Goal: Information Seeking & Learning: Learn about a topic

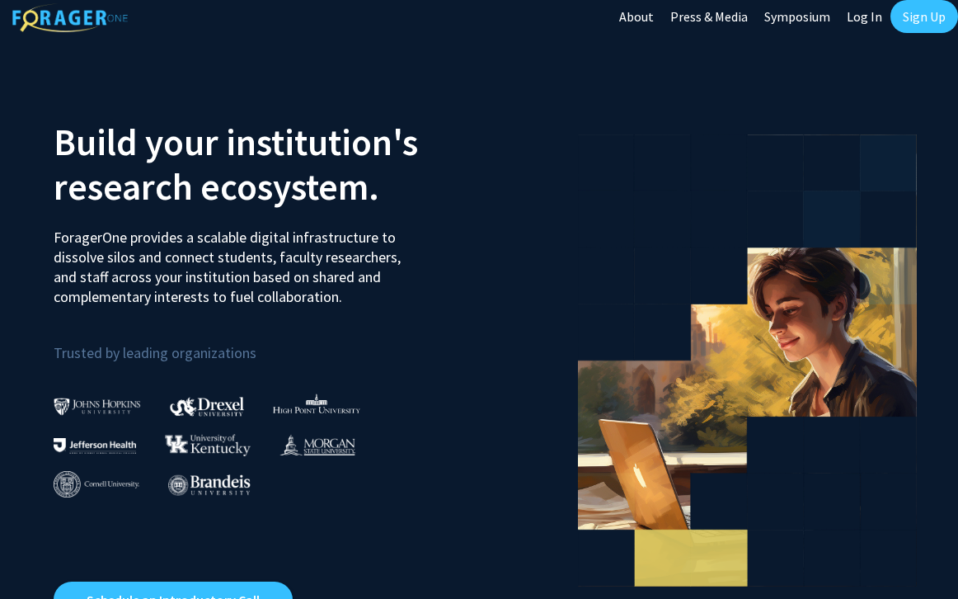
scroll to position [13, 0]
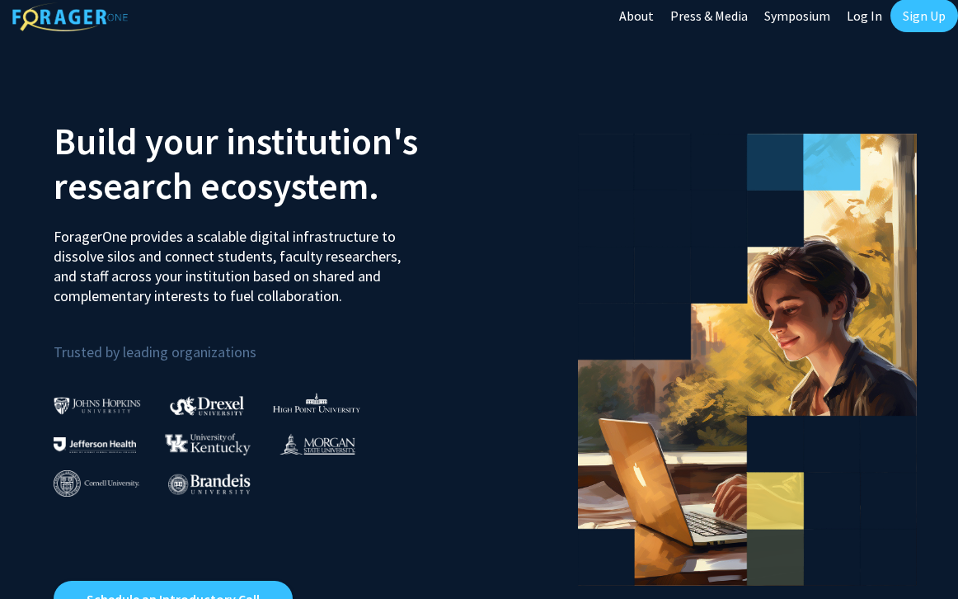
click at [102, 444] on img at bounding box center [95, 445] width 82 height 16
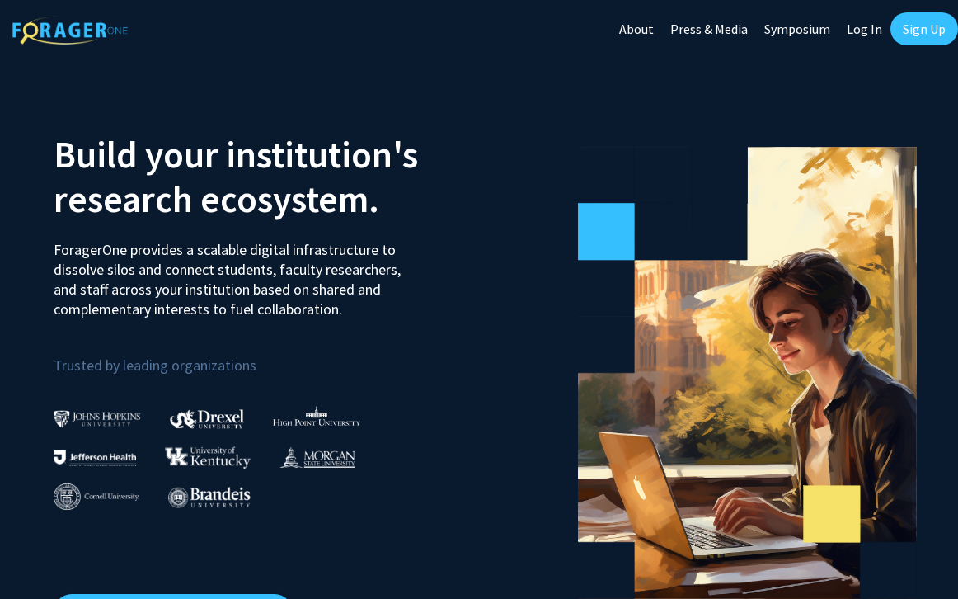
scroll to position [0, 0]
click at [854, 36] on link "Log In" at bounding box center [865, 29] width 52 height 58
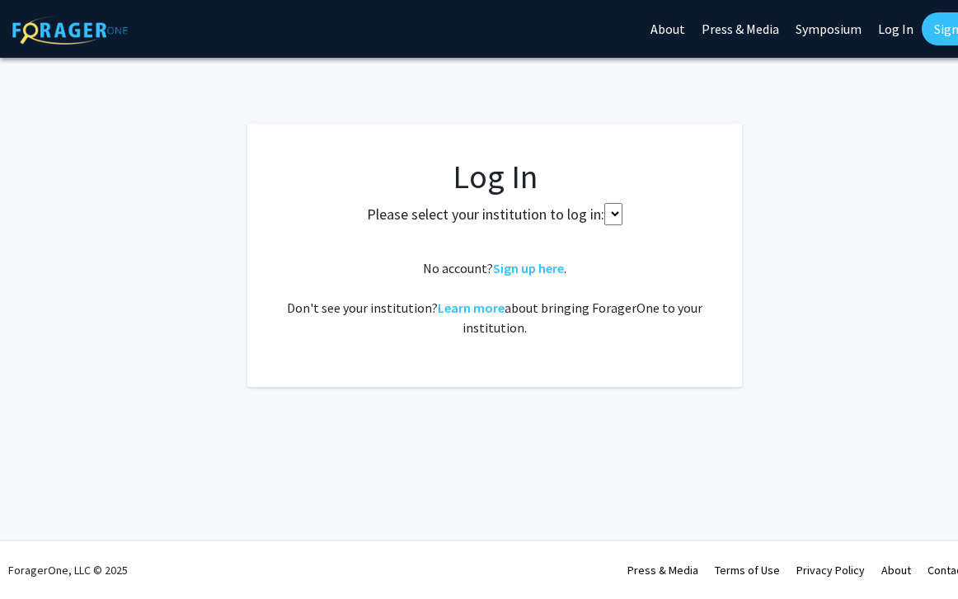
select select
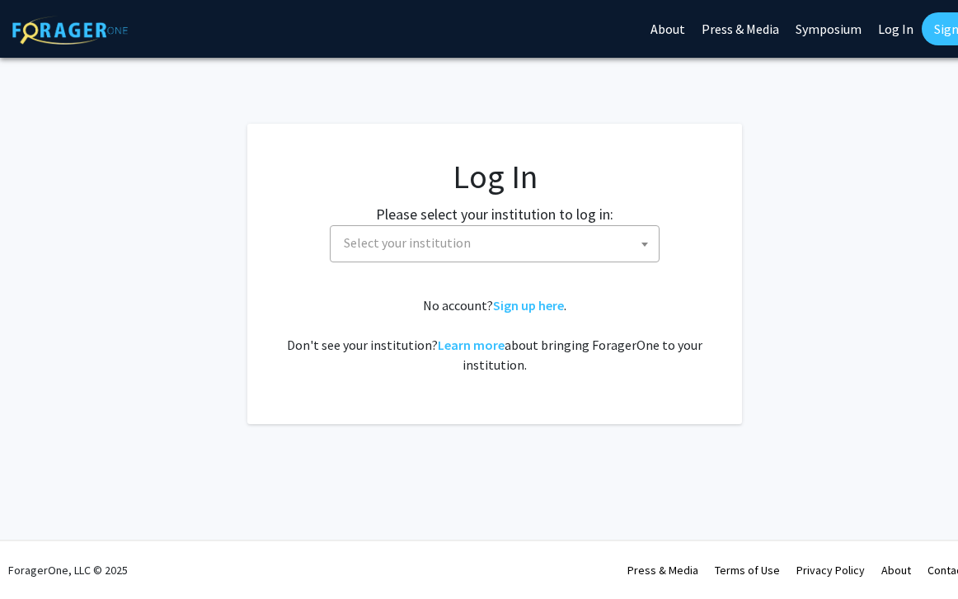
click at [856, 35] on link "Sign Up" at bounding box center [956, 28] width 68 height 33
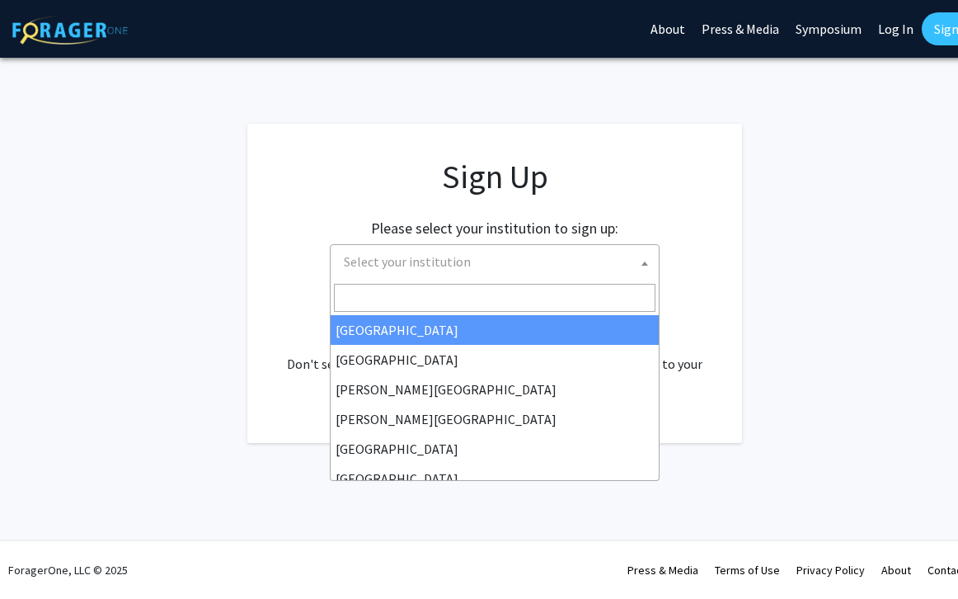
click at [477, 247] on span "Select your institution" at bounding box center [498, 262] width 322 height 34
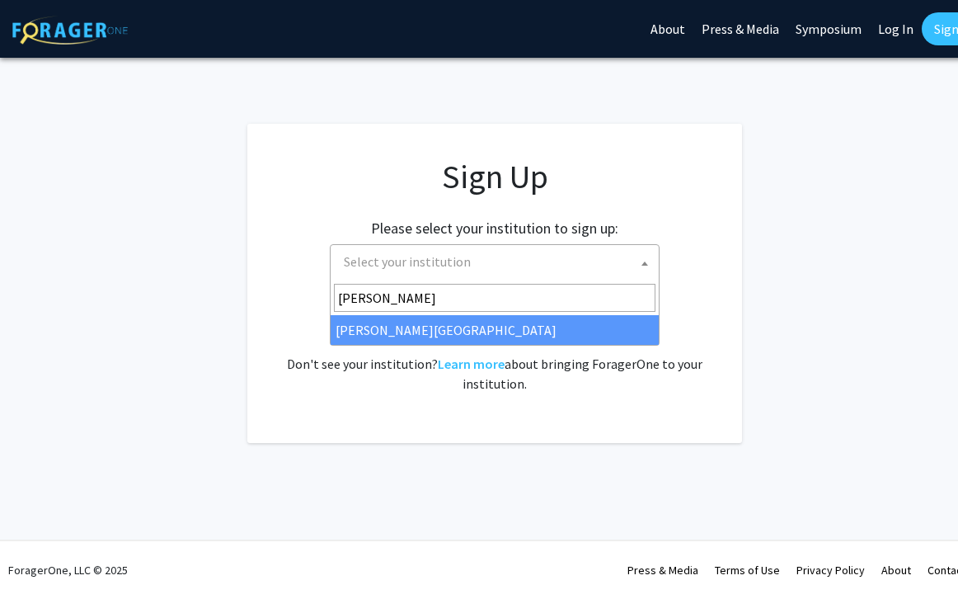
type input "[PERSON_NAME]"
select select "24"
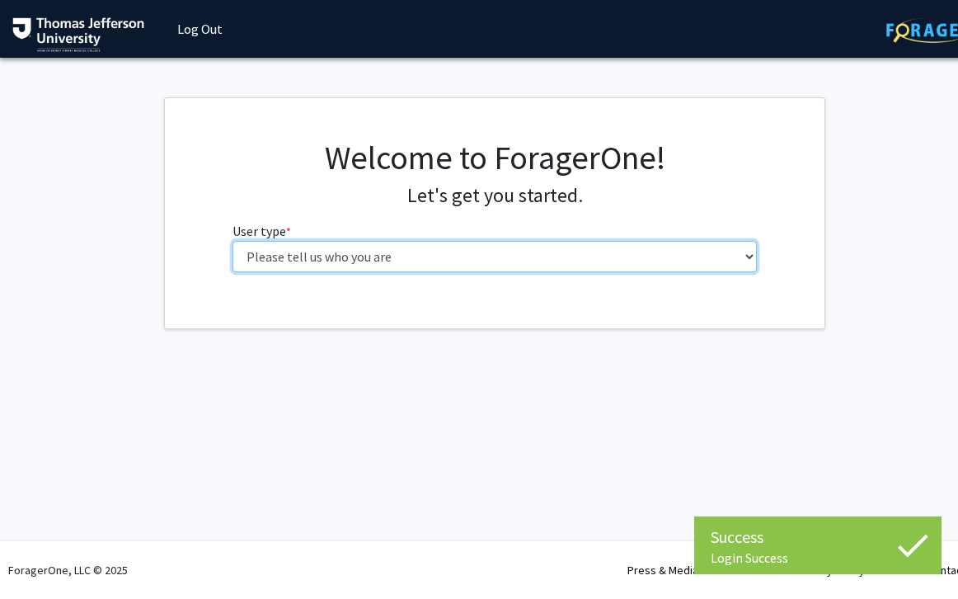
select select "3: doc"
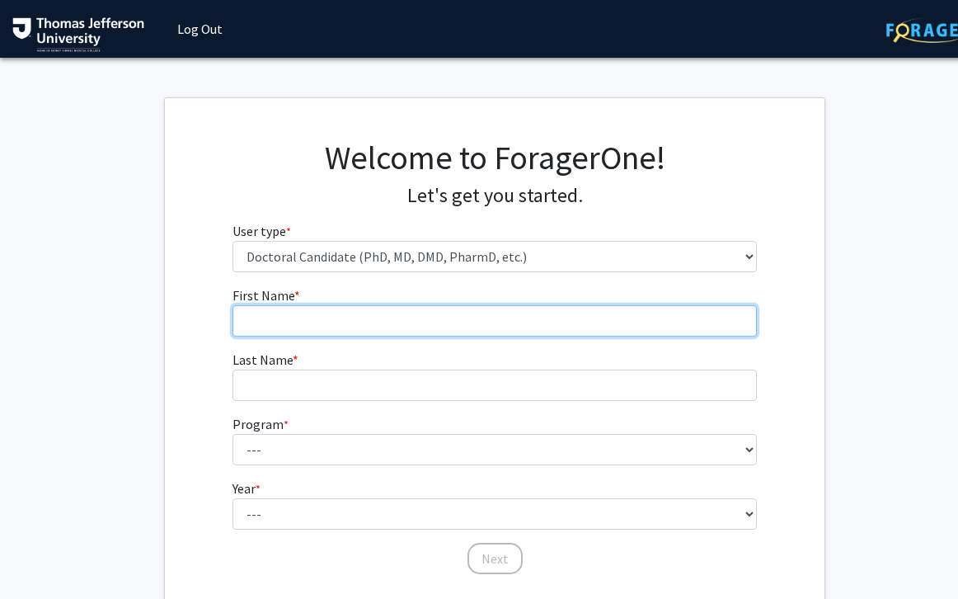
click at [447, 318] on input "First Name * required" at bounding box center [495, 320] width 525 height 31
type input "[PERSON_NAME]"
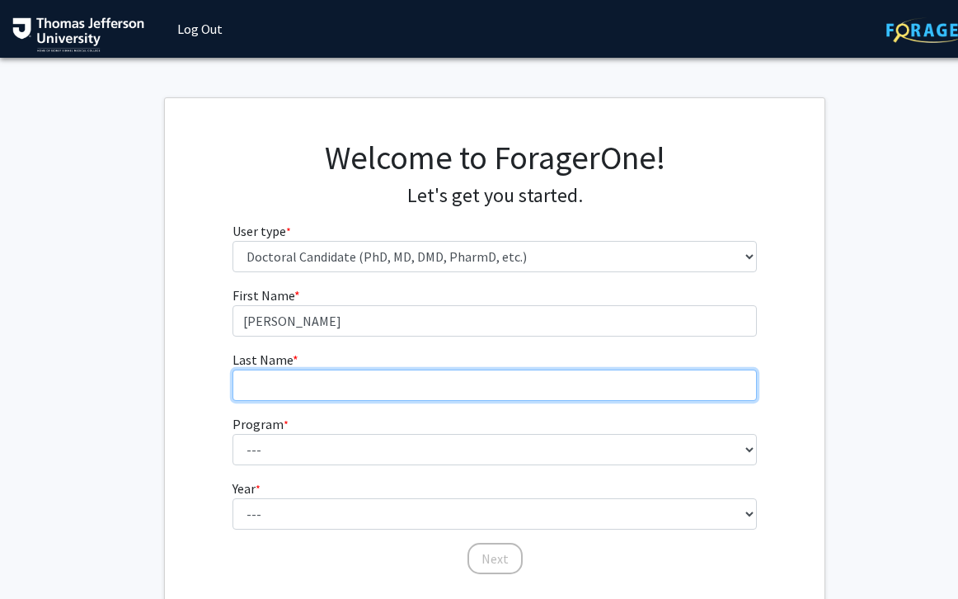
click at [411, 385] on input "Last Name * required" at bounding box center [495, 385] width 525 height 31
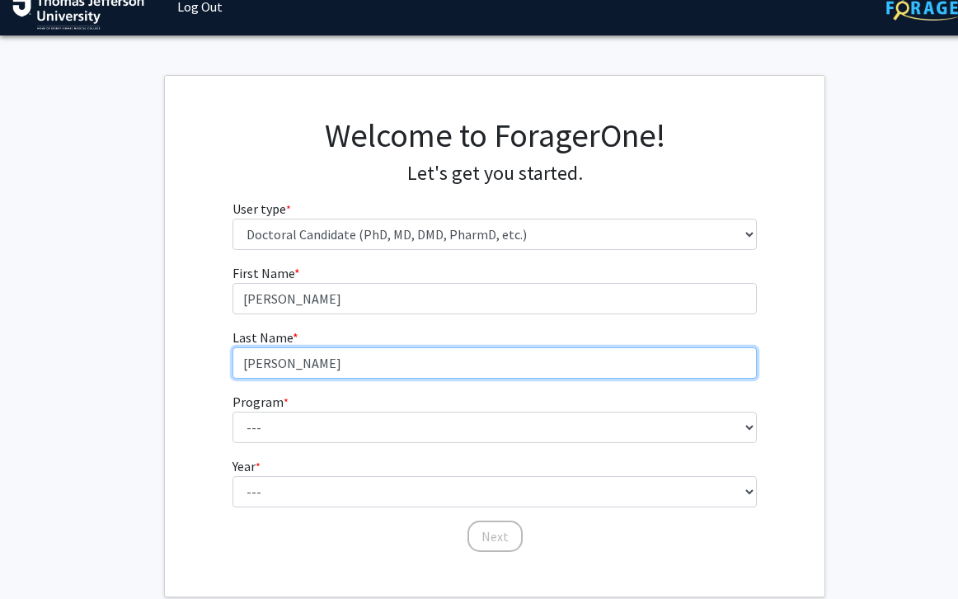
scroll to position [28, 0]
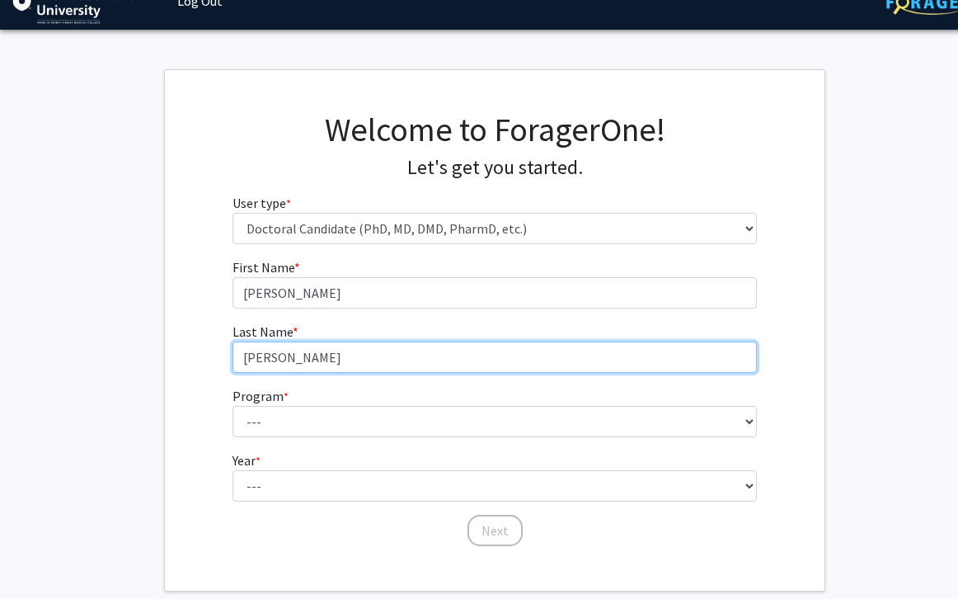
type input "[PERSON_NAME]"
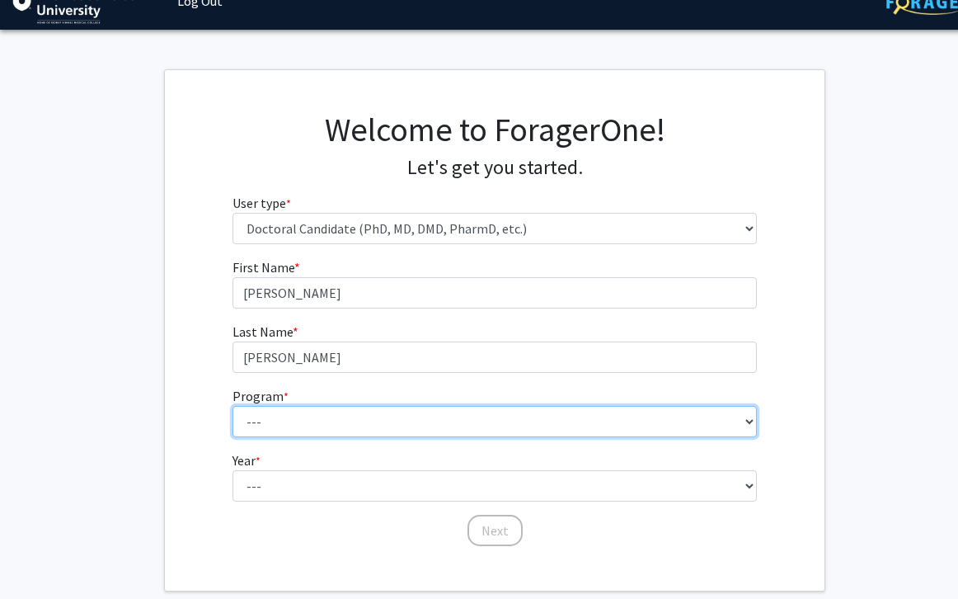
select select "35: 815"
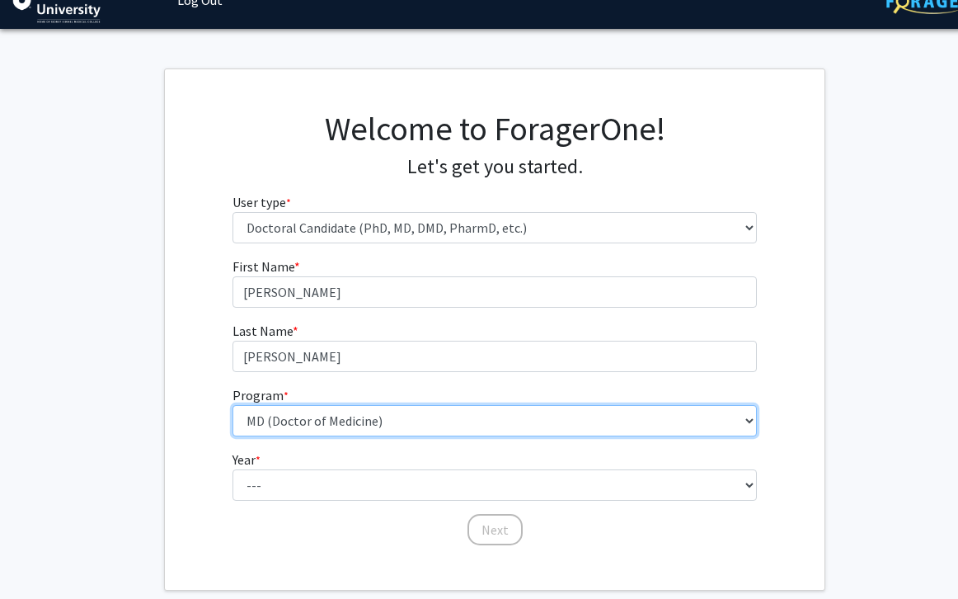
scroll to position [66, 0]
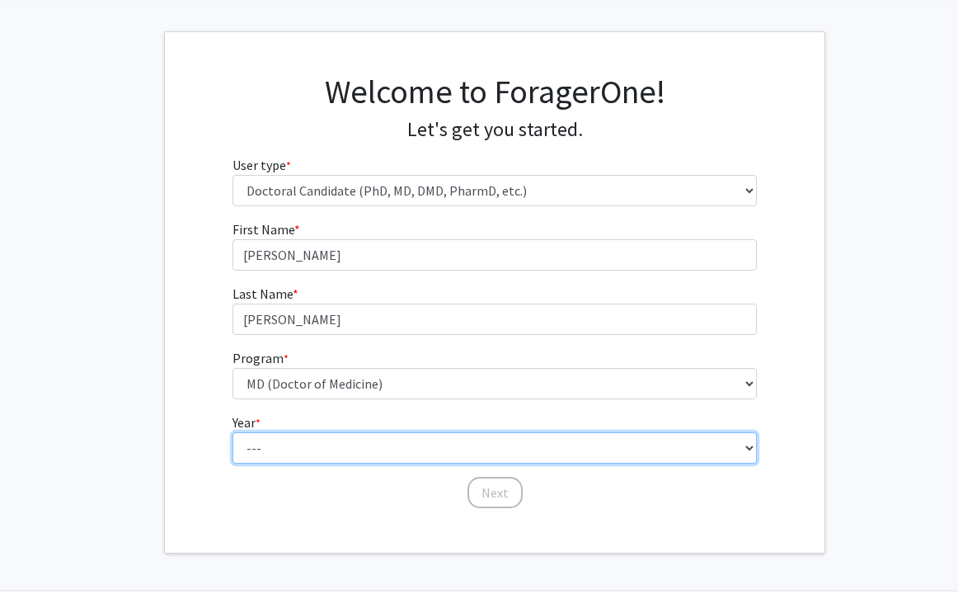
select select "1: first_year"
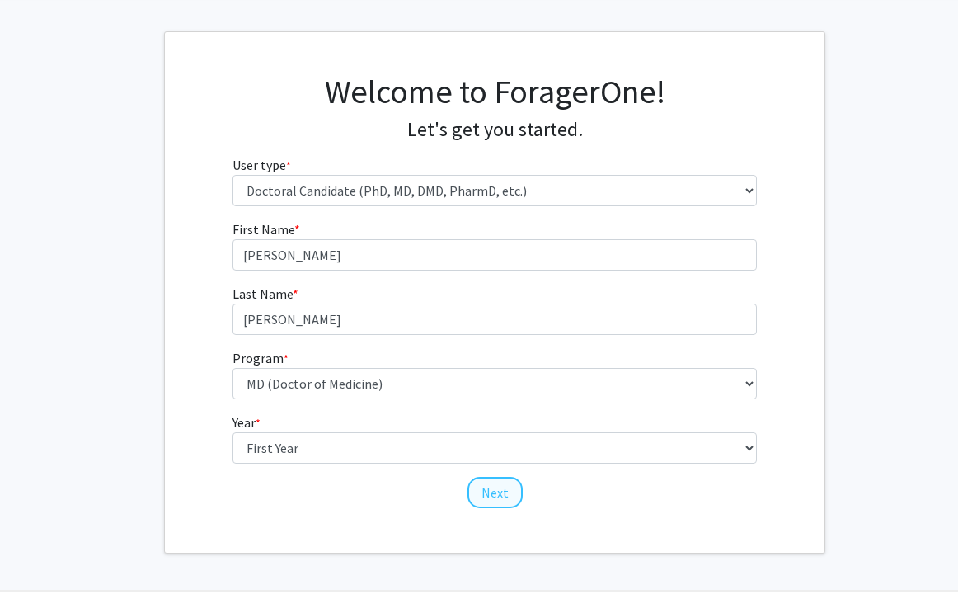
click at [490, 487] on button "Next" at bounding box center [495, 492] width 55 height 31
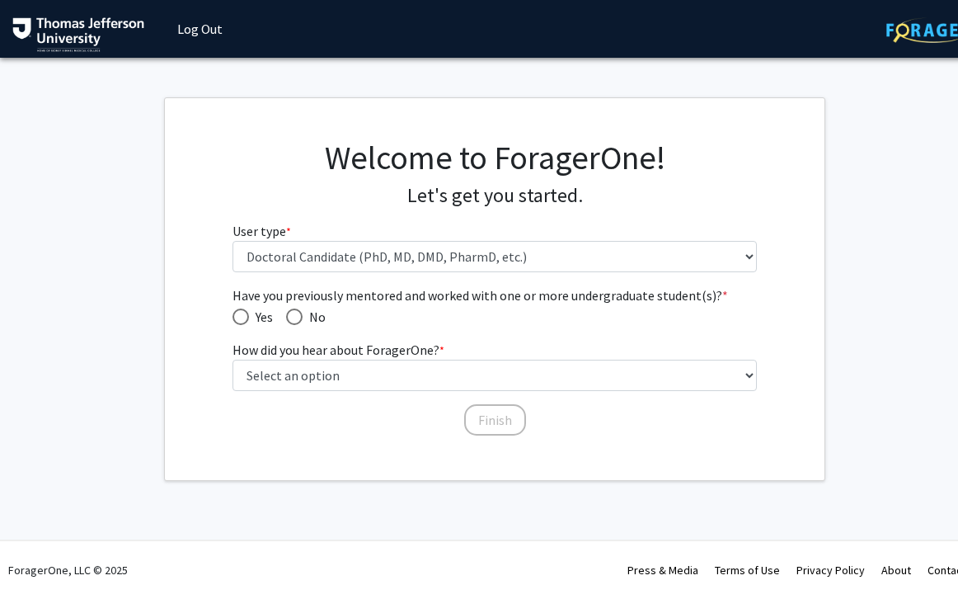
click at [297, 312] on span "Have you previously mentored and worked with one or more undergraduate student(…" at bounding box center [294, 316] width 16 height 16
click at [297, 312] on input "No" at bounding box center [294, 316] width 16 height 16
radio input "true"
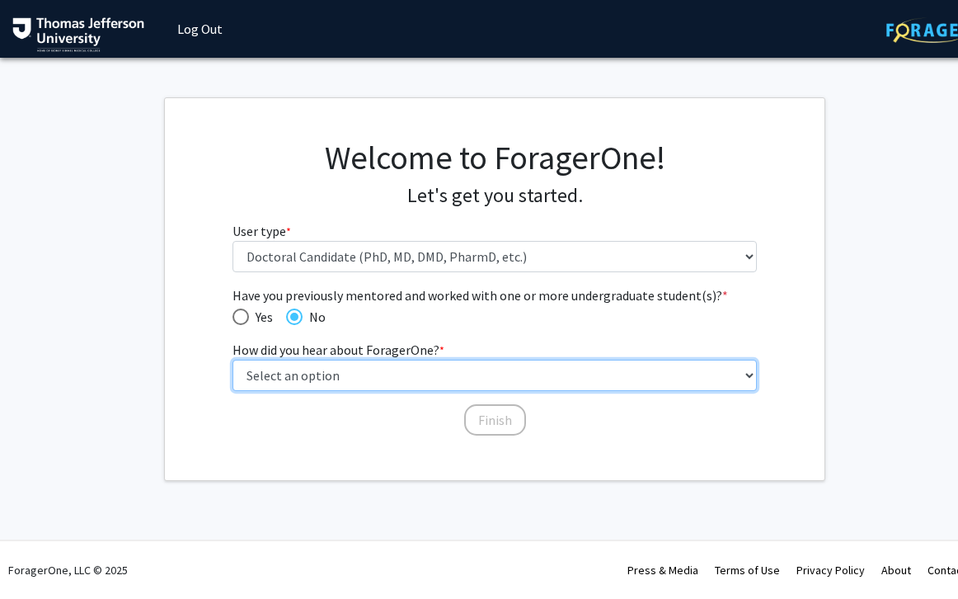
select select "2: faculty_recommendation"
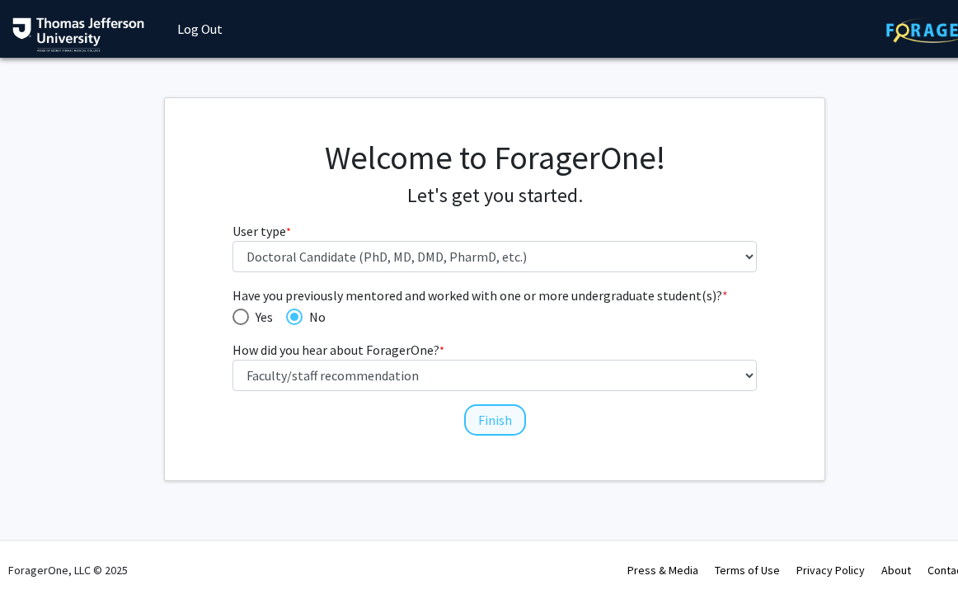
click at [500, 420] on button "Finish" at bounding box center [495, 419] width 62 height 31
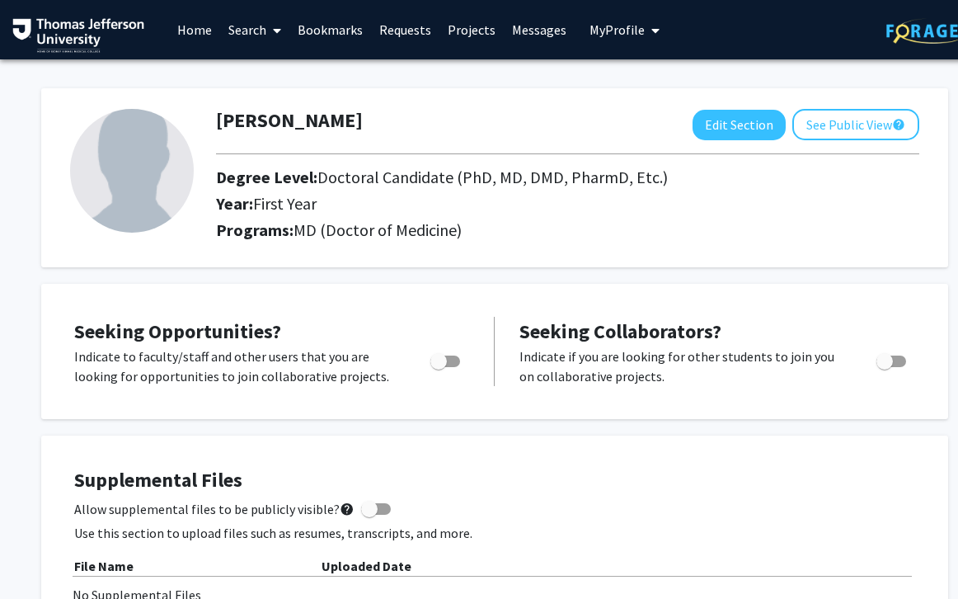
click at [459, 28] on link "Projects" at bounding box center [472, 30] width 64 height 58
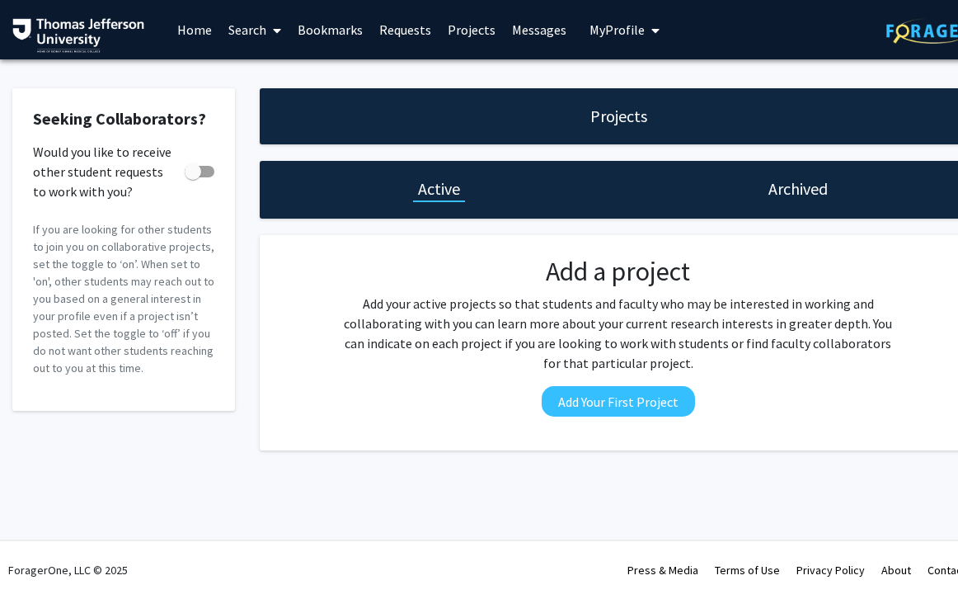
click at [273, 31] on icon at bounding box center [277, 30] width 8 height 13
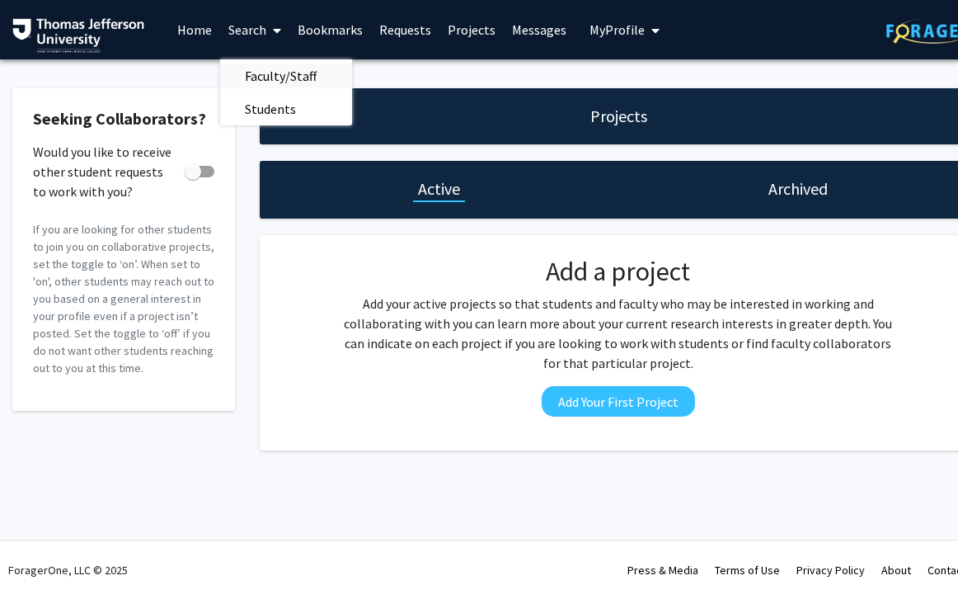
click at [273, 74] on span "Faculty/Staff" at bounding box center [280, 75] width 121 height 33
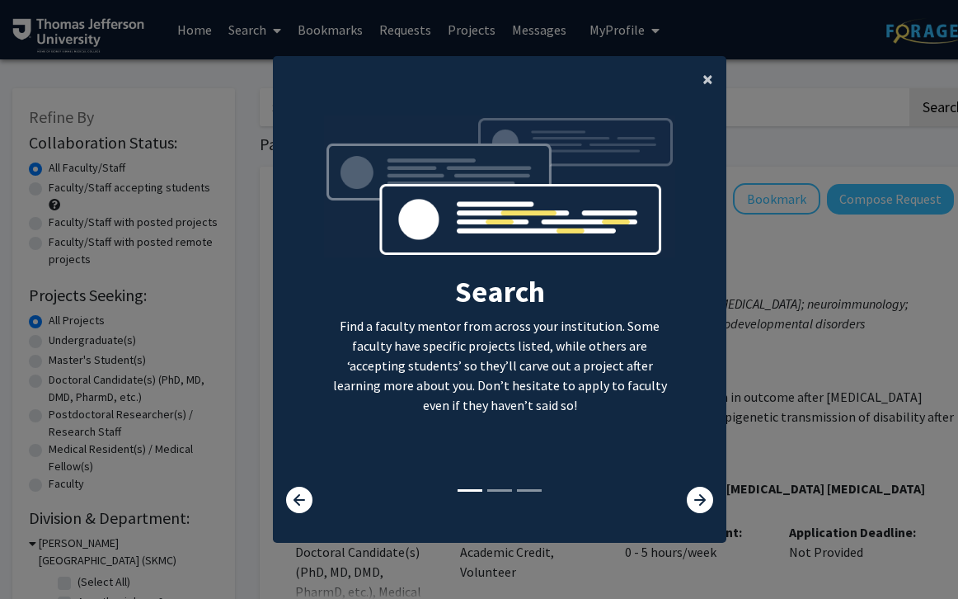
click at [704, 70] on span "×" at bounding box center [708, 79] width 11 height 26
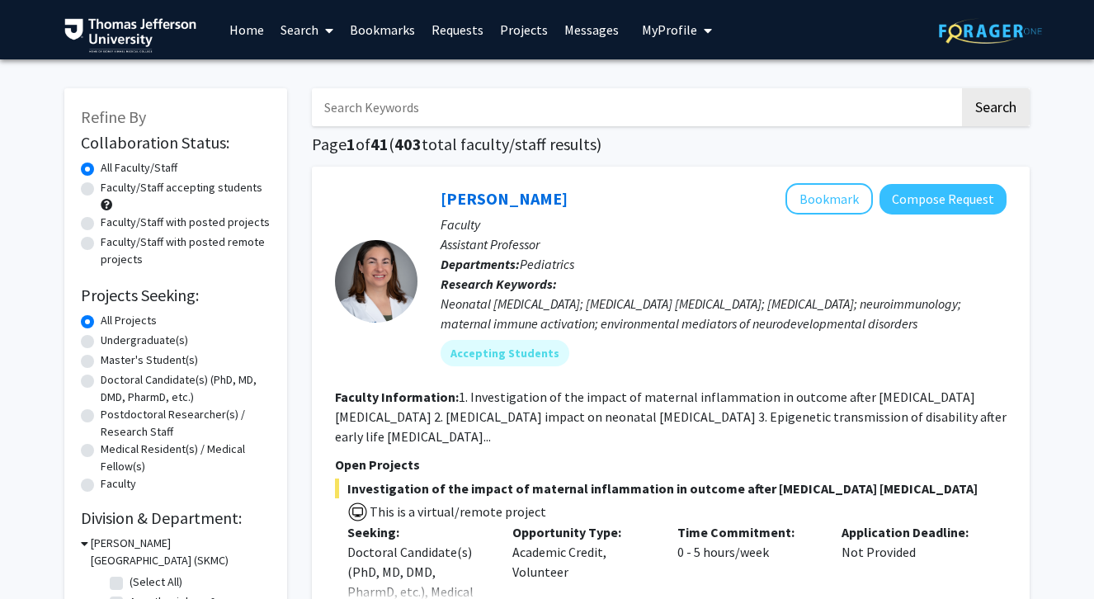
click at [101, 380] on label "Doctoral Candidate(s) (PhD, MD, DMD, PharmD, etc.)" at bounding box center [186, 388] width 170 height 35
click at [101, 380] on input "Doctoral Candidate(s) (PhD, MD, DMD, PharmD, etc.)" at bounding box center [106, 376] width 11 height 11
radio input "true"
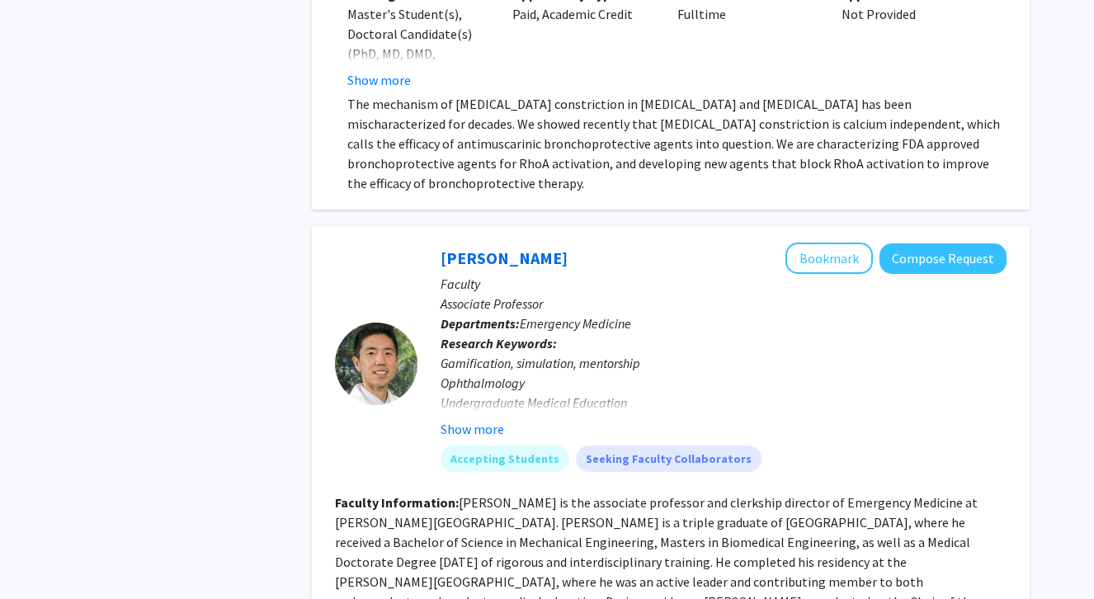
scroll to position [3991, 0]
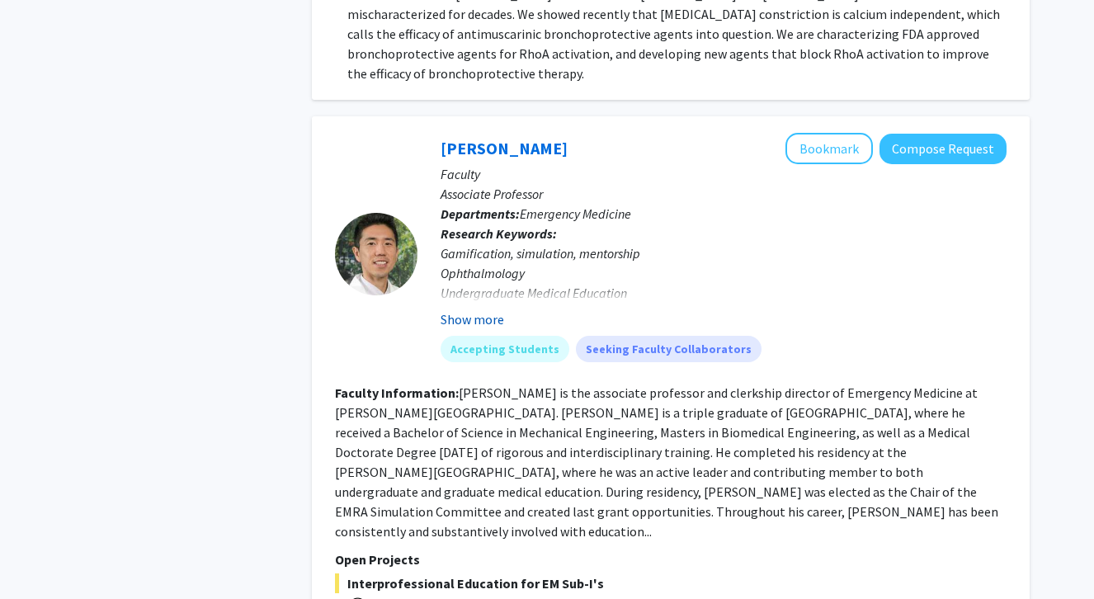
click at [490, 325] on button "Show more" at bounding box center [472, 319] width 64 height 20
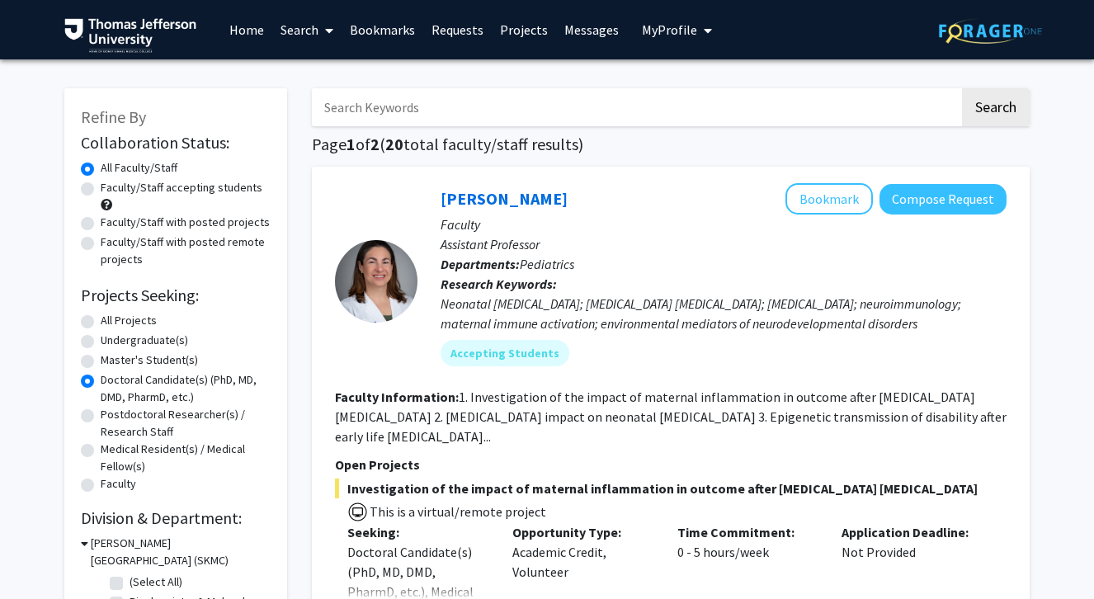
scroll to position [0, 0]
click at [101, 320] on label "All Projects" at bounding box center [129, 320] width 56 height 17
click at [101, 320] on input "All Projects" at bounding box center [106, 317] width 11 height 11
radio input "true"
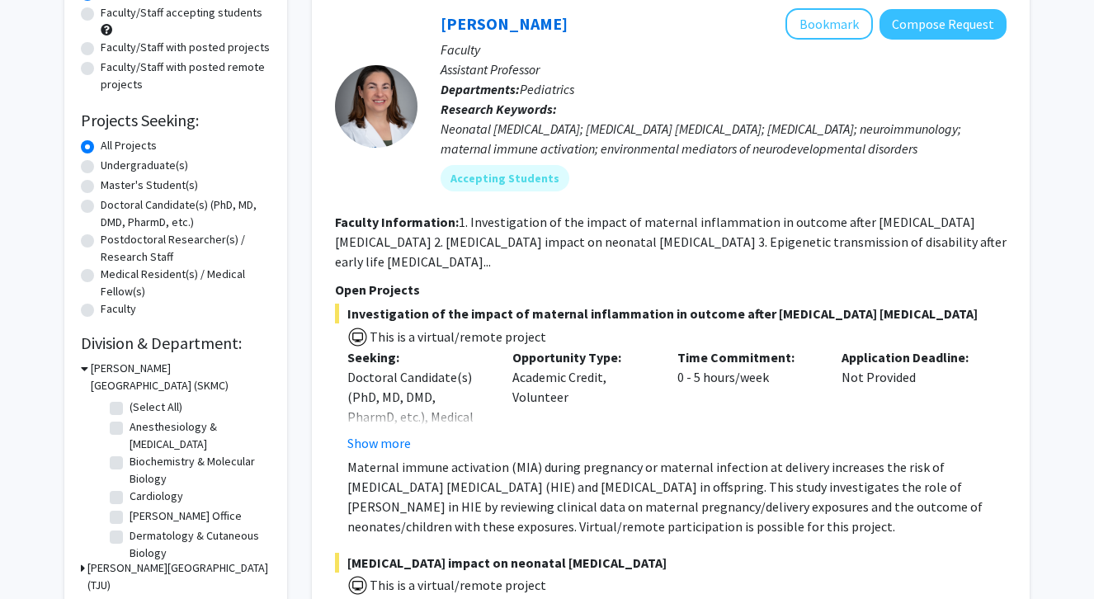
click at [130, 432] on label "Anesthesiology & [MEDICAL_DATA]" at bounding box center [198, 435] width 137 height 35
click at [130, 429] on input "Anesthesiology & [MEDICAL_DATA]" at bounding box center [135, 423] width 11 height 11
checkbox input "true"
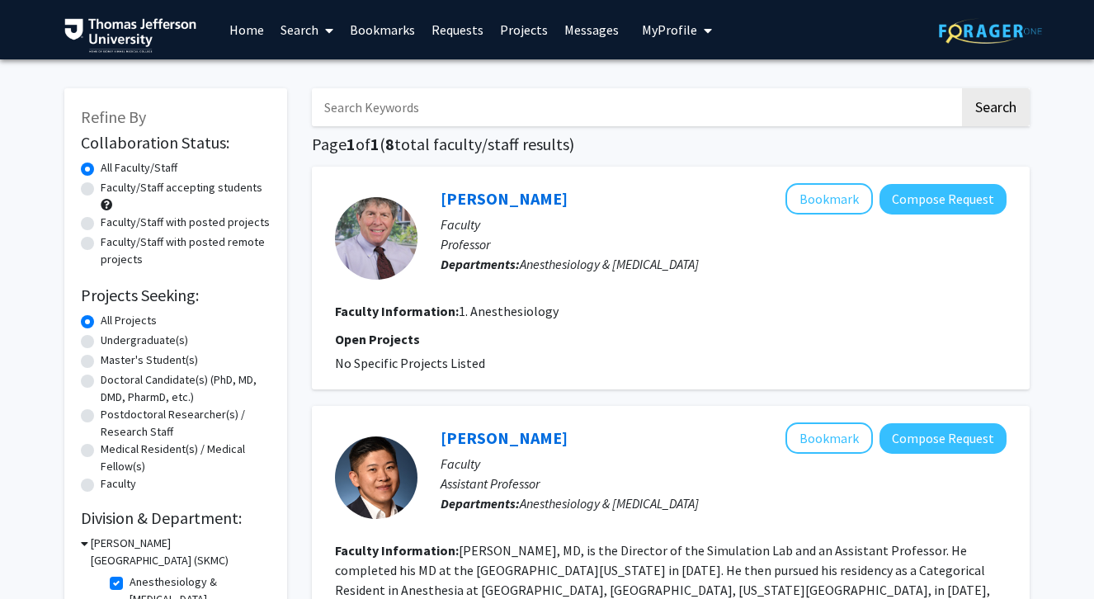
scroll to position [275, 0]
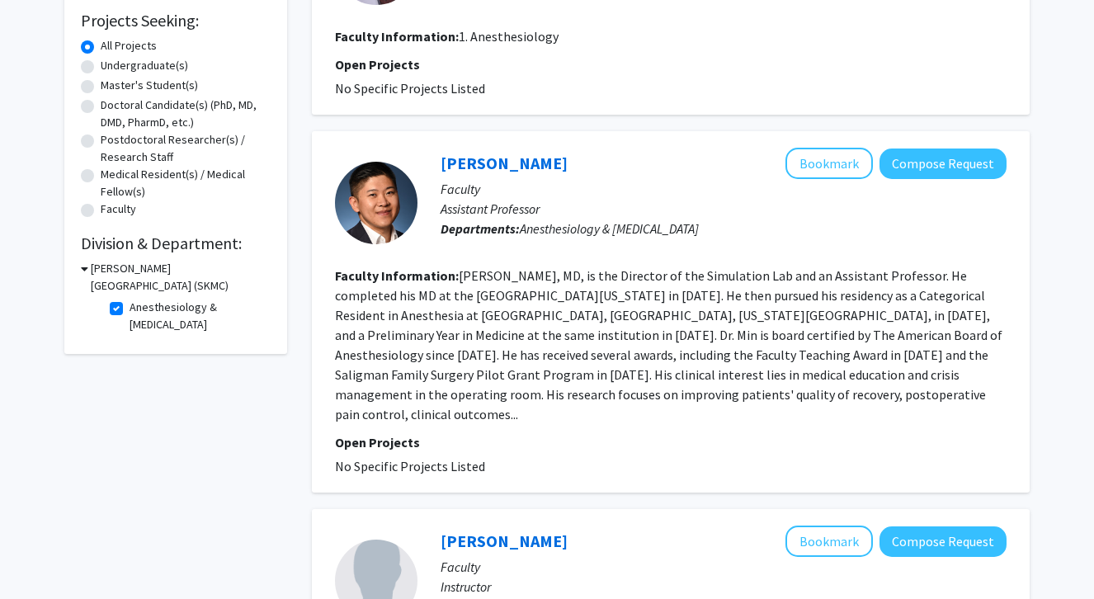
click at [130, 307] on label "Anesthesiology & [MEDICAL_DATA]" at bounding box center [198, 316] width 137 height 35
click at [130, 307] on input "Anesthesiology & [MEDICAL_DATA]" at bounding box center [135, 304] width 11 height 11
checkbox input "false"
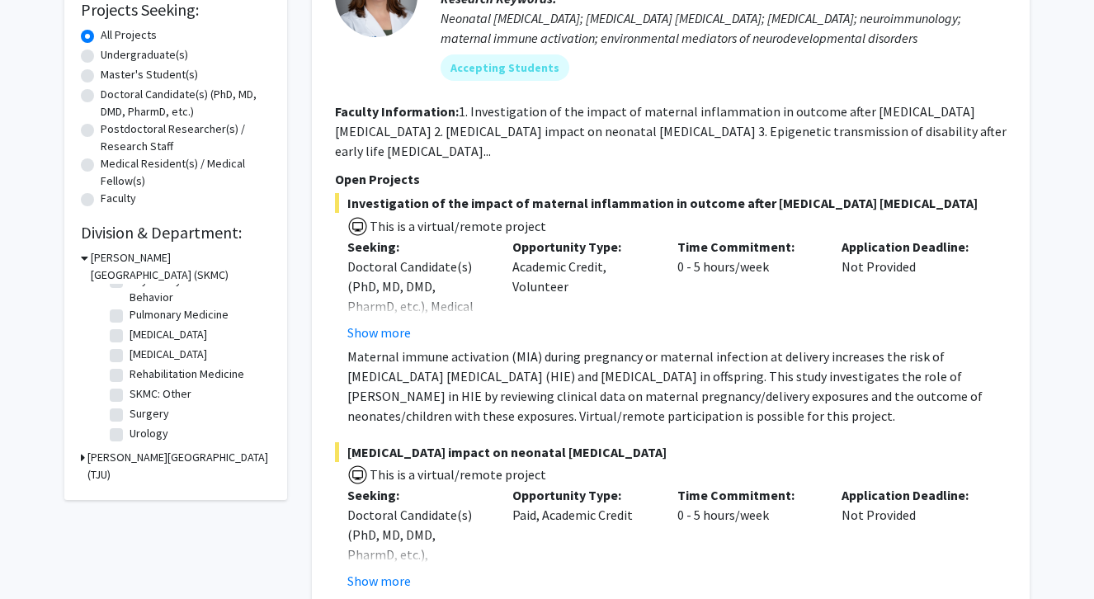
scroll to position [722, 0]
click at [130, 438] on label "Urology" at bounding box center [149, 433] width 39 height 17
click at [130, 436] on input "Urology" at bounding box center [135, 430] width 11 height 11
checkbox input "true"
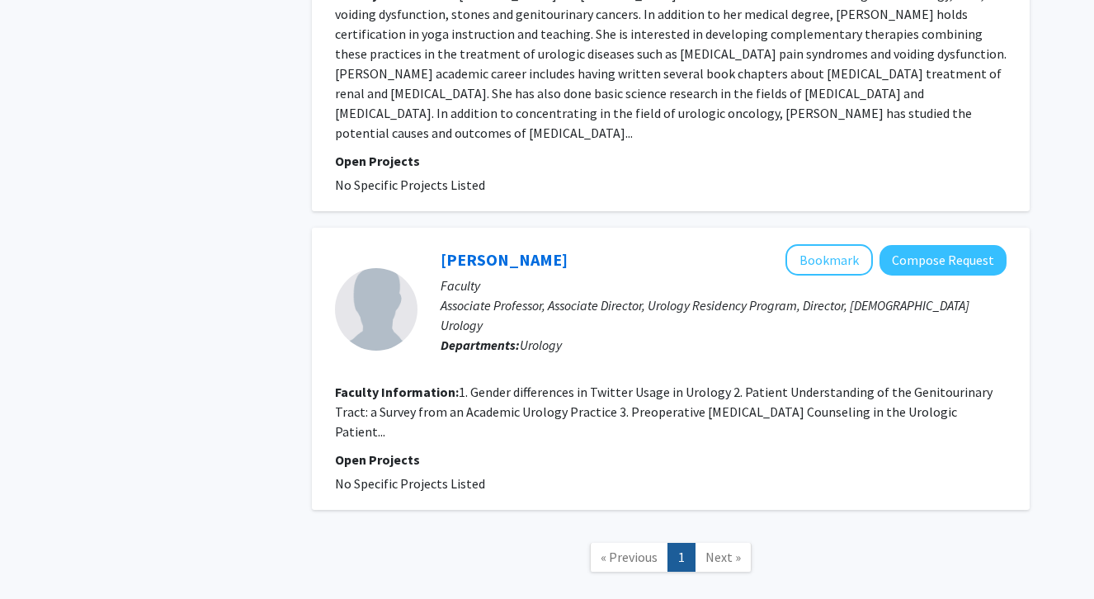
scroll to position [545, 0]
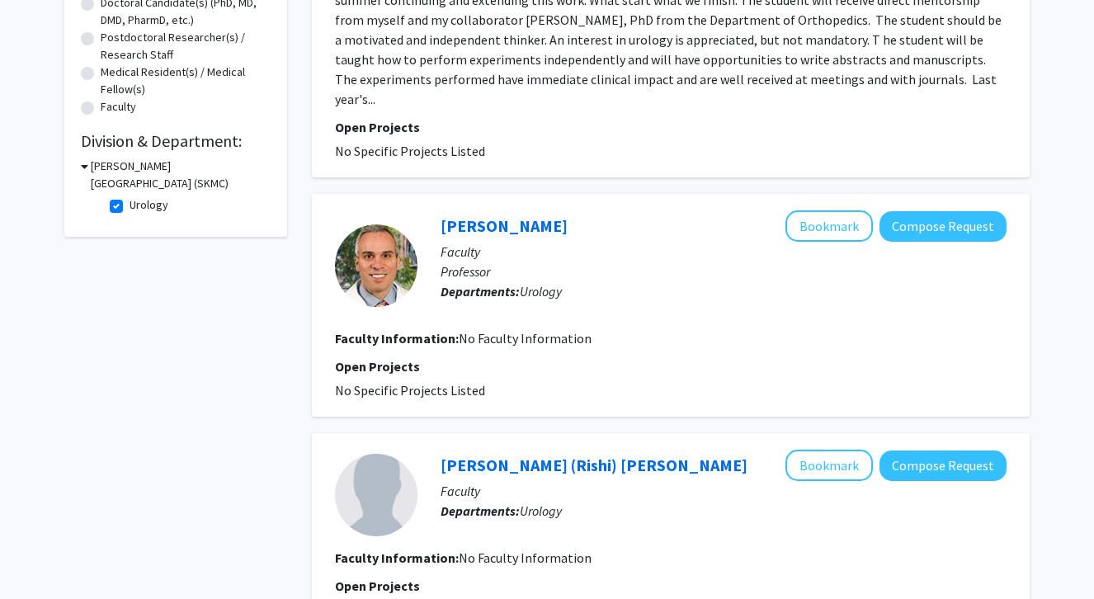
click at [130, 214] on label "Urology" at bounding box center [149, 204] width 39 height 17
click at [130, 207] on input "Urology" at bounding box center [135, 201] width 11 height 11
checkbox input "false"
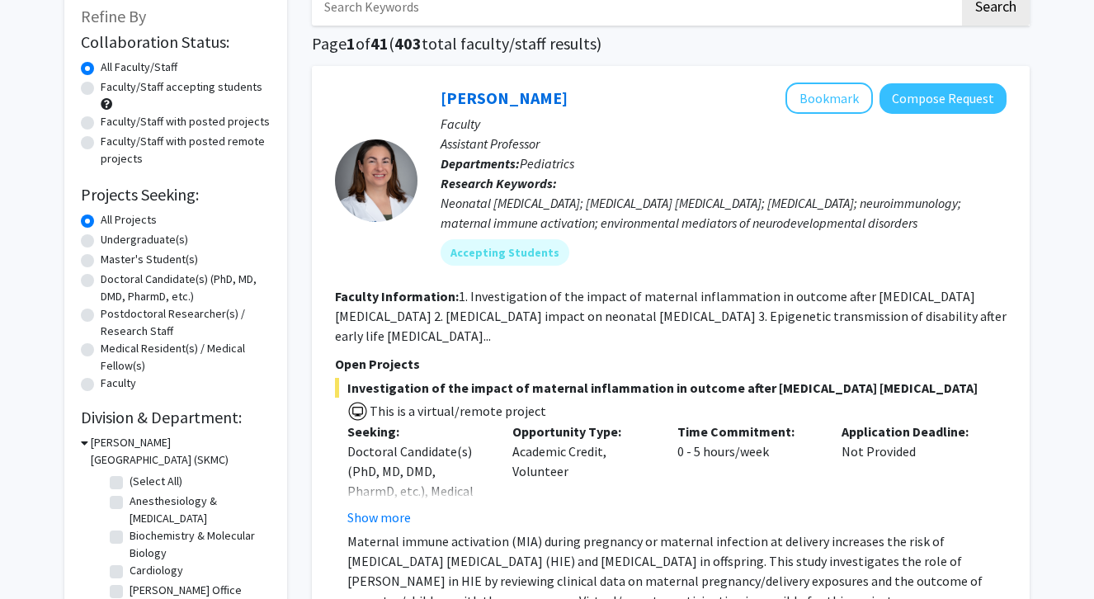
click at [798, 218] on div "Neonatal [MEDICAL_DATA]; [MEDICAL_DATA] [MEDICAL_DATA]; [MEDICAL_DATA]; neuroim…" at bounding box center [723, 213] width 566 height 40
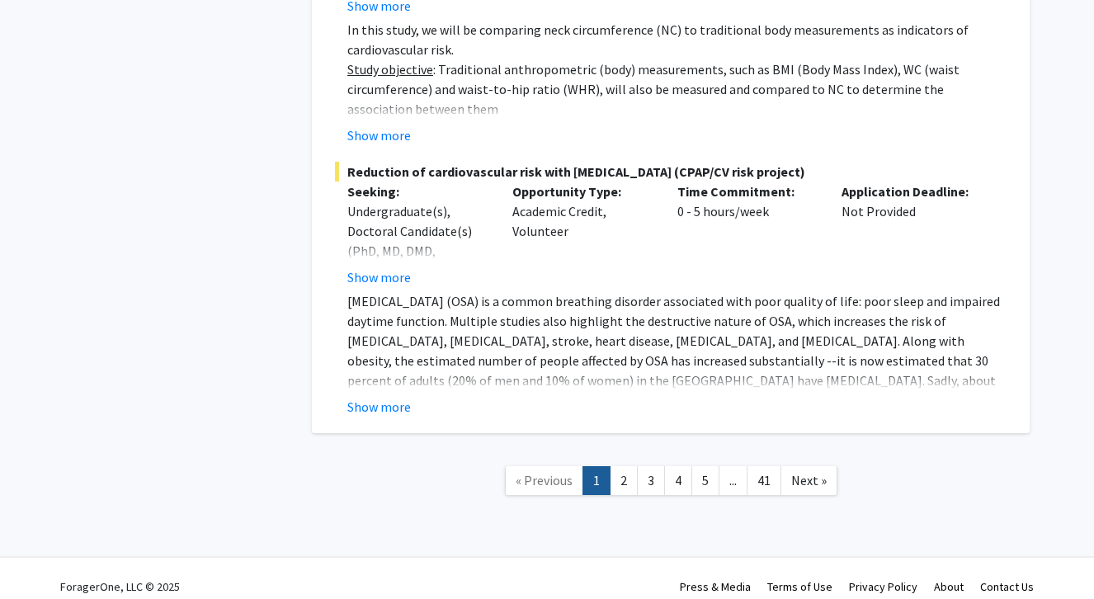
scroll to position [12206, 0]
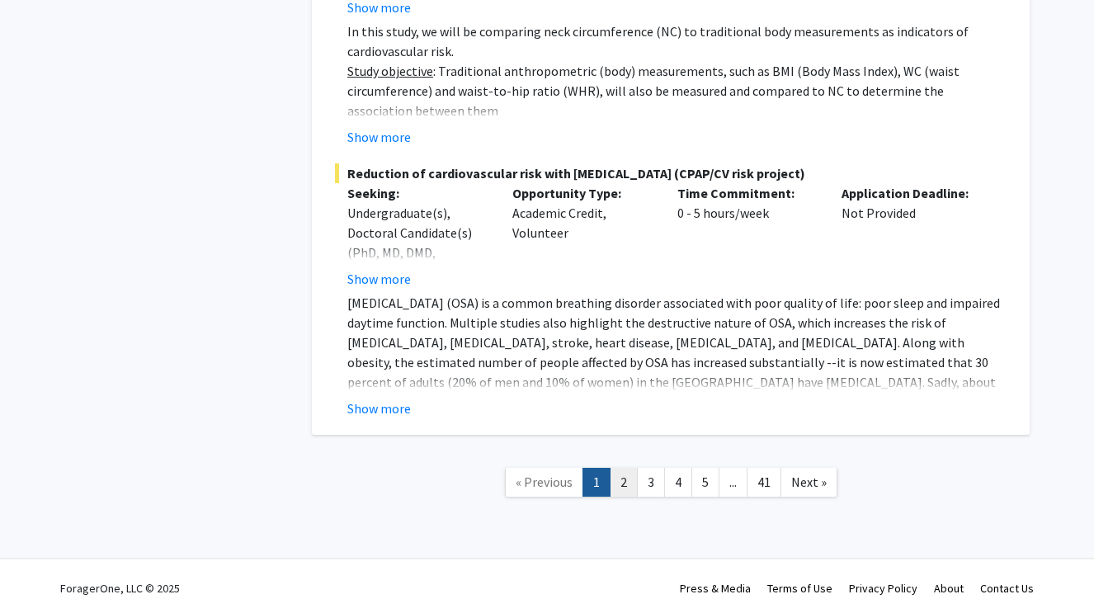
click at [624, 469] on link "2" at bounding box center [624, 482] width 28 height 29
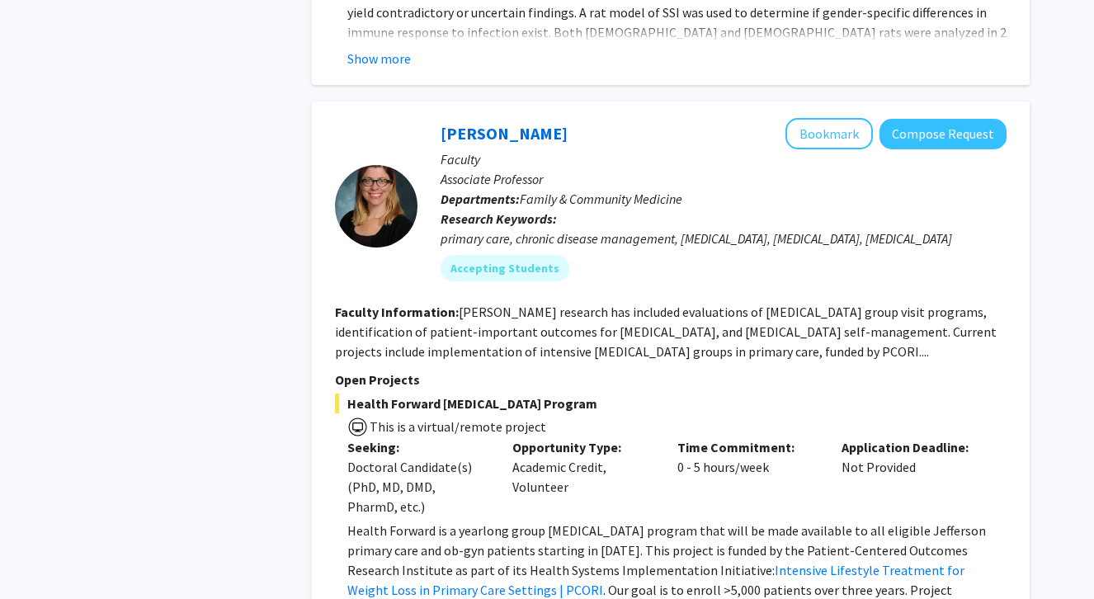
scroll to position [439, 0]
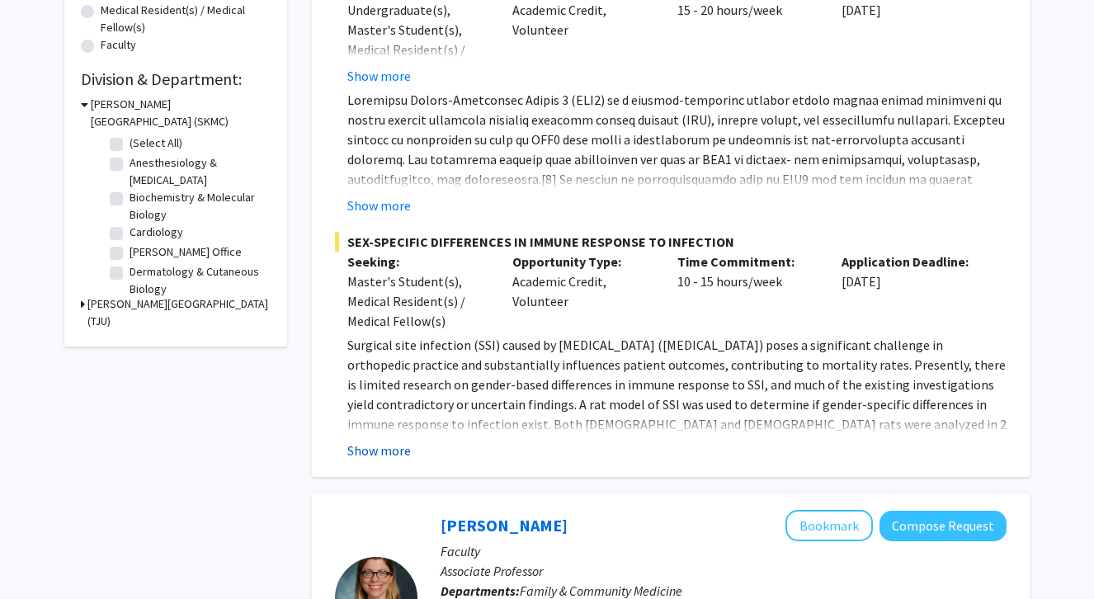
click at [392, 460] on button "Show more" at bounding box center [379, 450] width 64 height 20
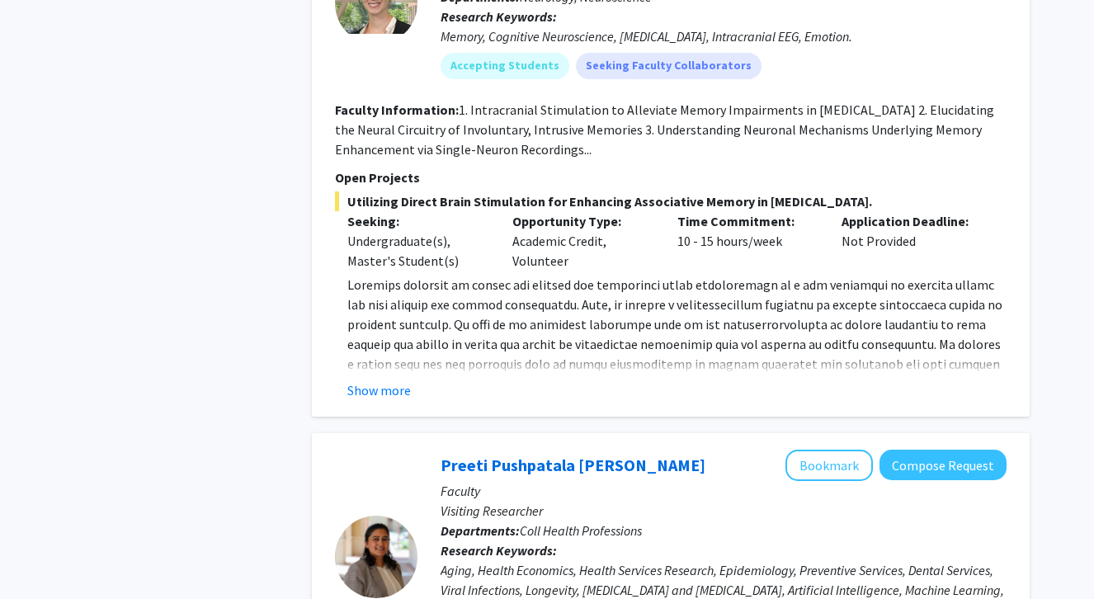
scroll to position [1709, 0]
click at [393, 393] on button "Show more" at bounding box center [379, 390] width 64 height 20
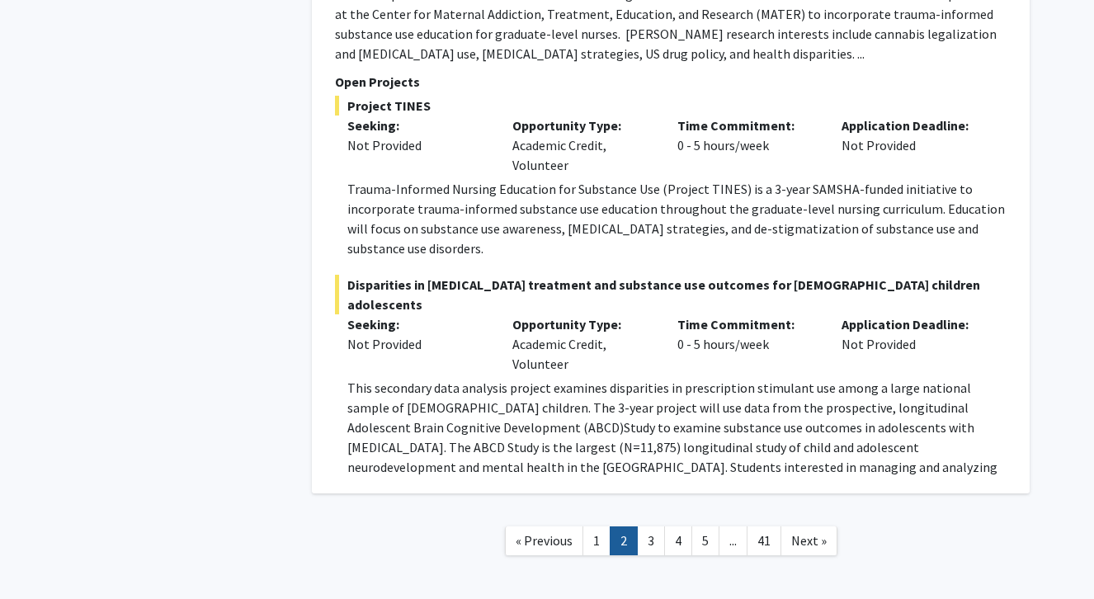
scroll to position [6635, 0]
click at [646, 527] on link "3" at bounding box center [651, 541] width 28 height 29
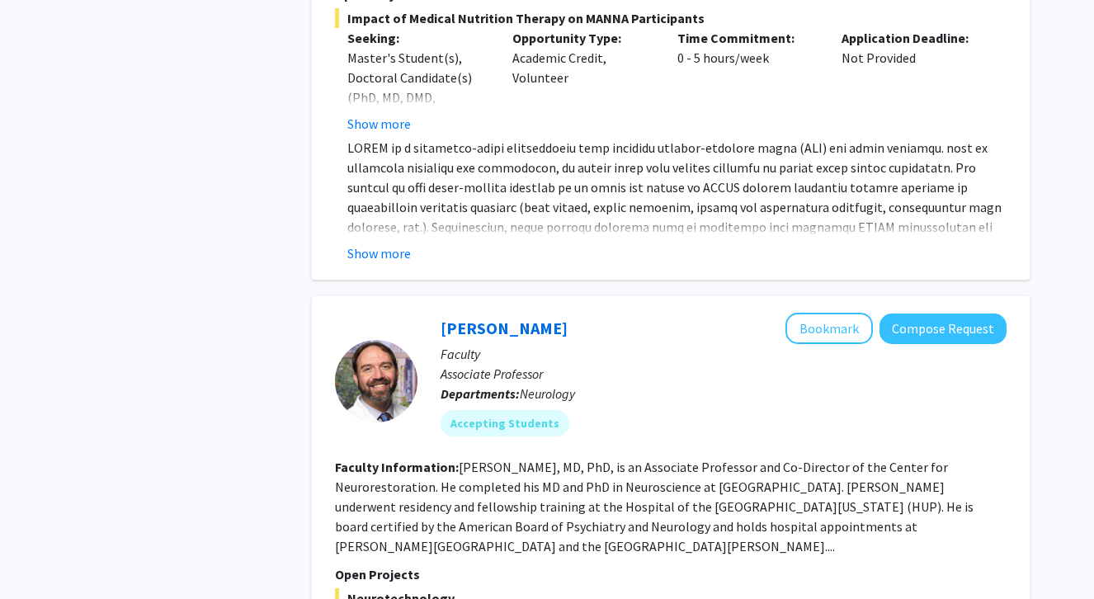
scroll to position [4402, 0]
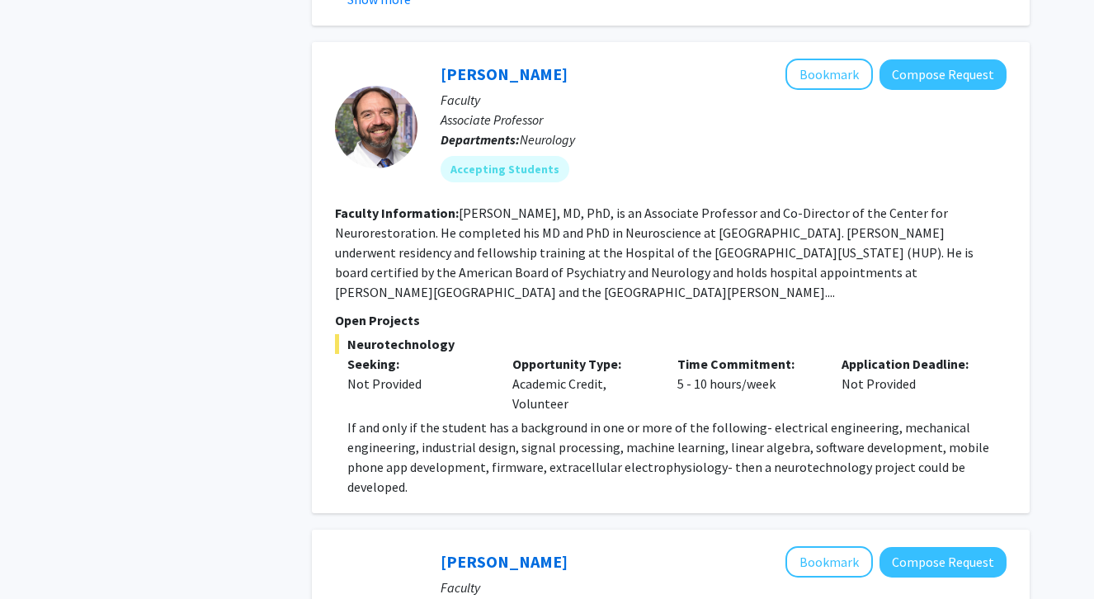
click at [778, 261] on fg-read-more "[PERSON_NAME], MD, PhD, is an Associate Professor and Co-Director of the Center…" at bounding box center [654, 253] width 638 height 96
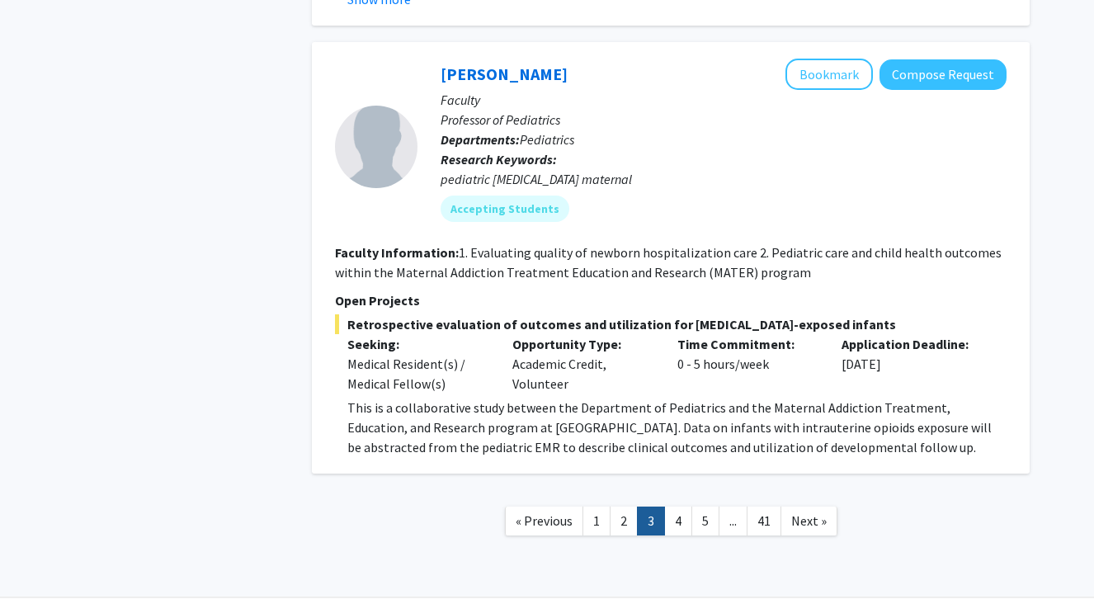
scroll to position [5581, 0]
click at [680, 507] on link "4" at bounding box center [678, 521] width 28 height 29
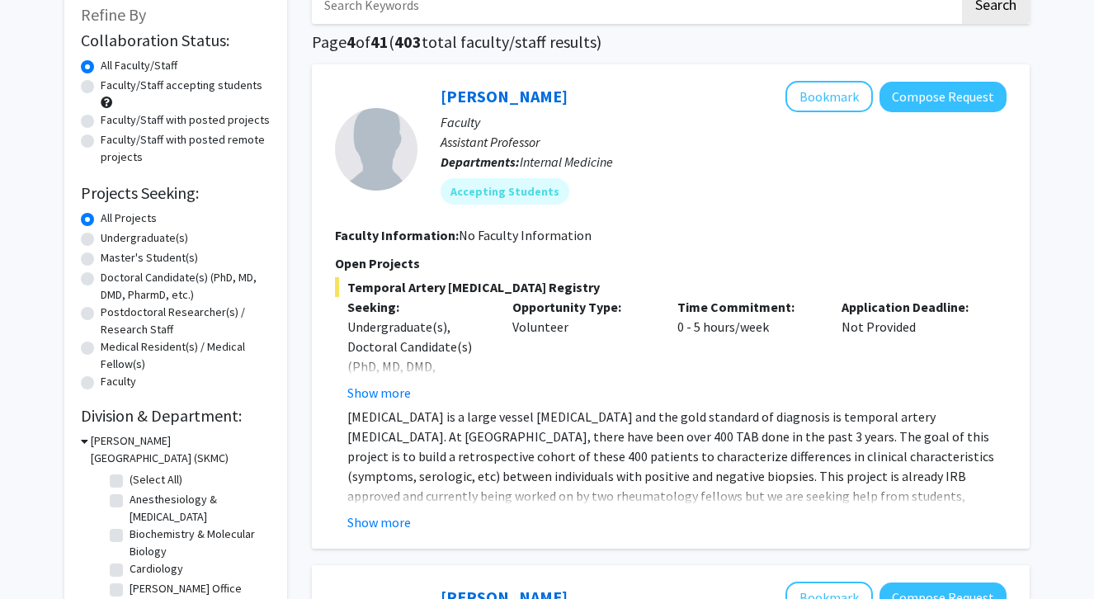
scroll to position [286, 0]
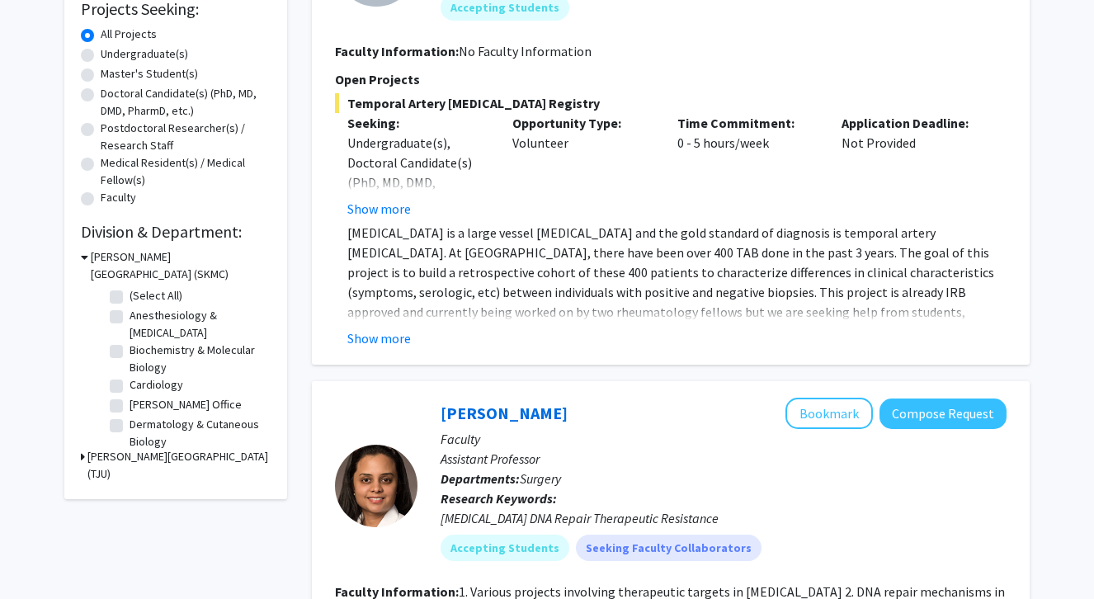
click at [538, 314] on p "[MEDICAL_DATA] is a large vessel [MEDICAL_DATA] and the gold standard of diagno…" at bounding box center [676, 282] width 659 height 119
click at [403, 348] on button "Show more" at bounding box center [379, 338] width 64 height 20
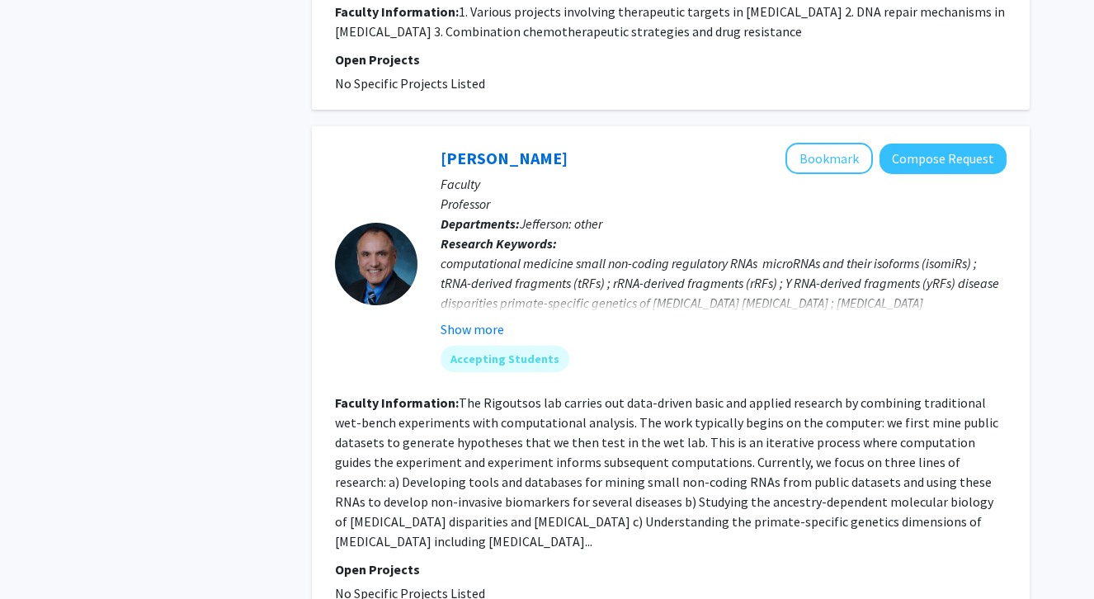
scroll to position [921, 0]
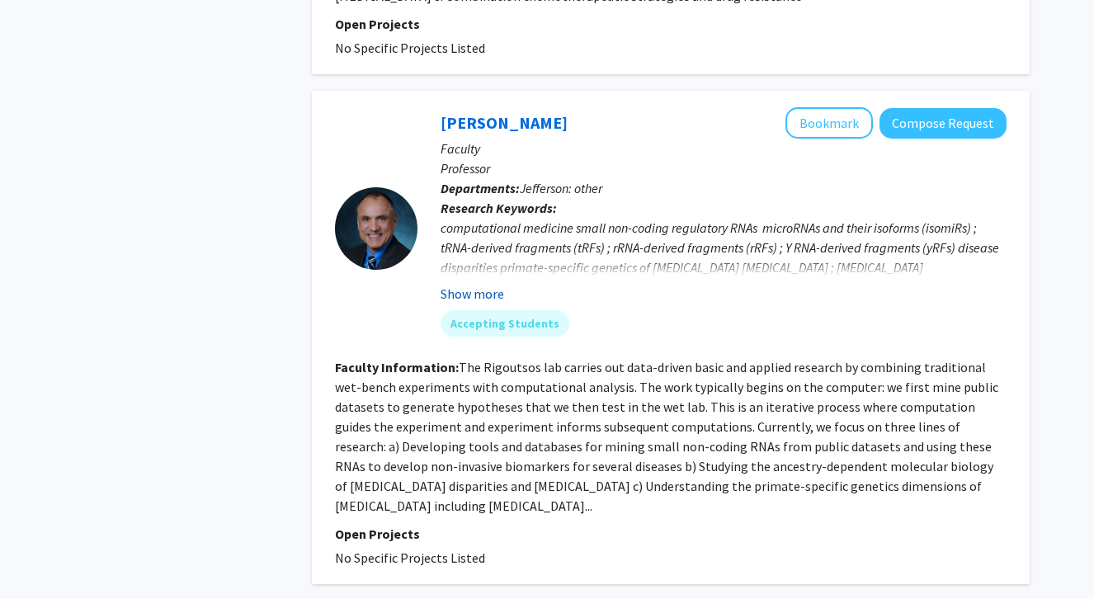
click at [469, 303] on button "Show more" at bounding box center [472, 294] width 64 height 20
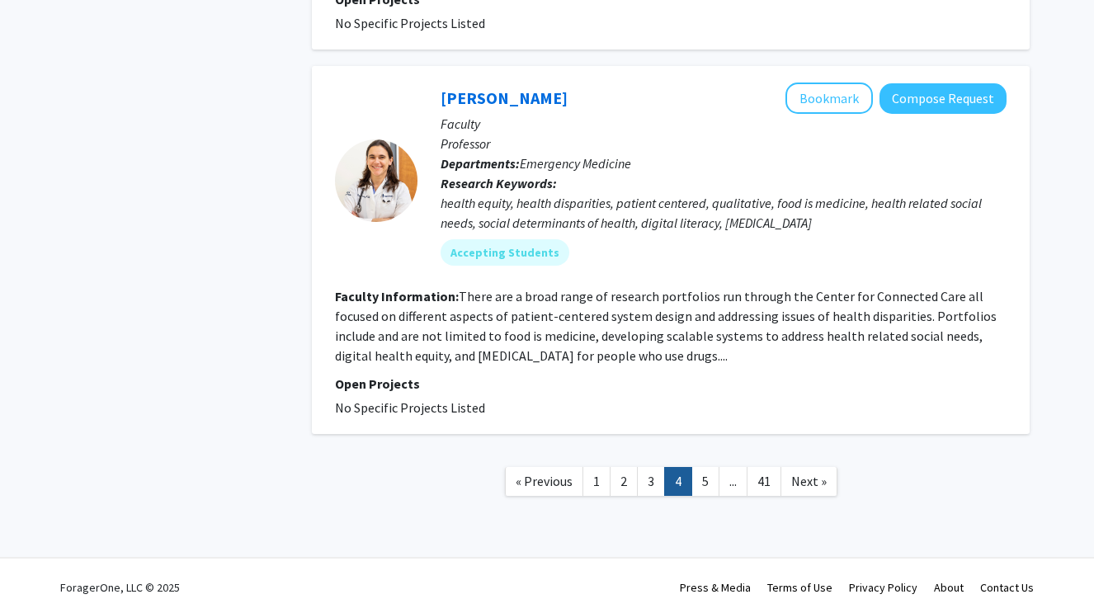
scroll to position [3761, 0]
click at [699, 469] on link "5" at bounding box center [705, 482] width 28 height 29
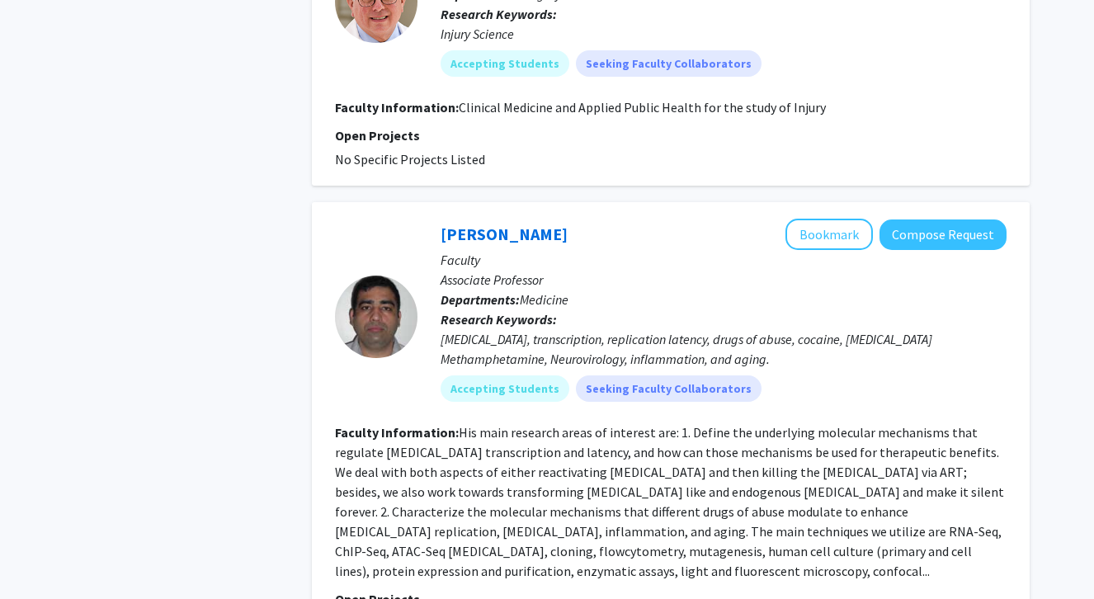
scroll to position [3678, 0]
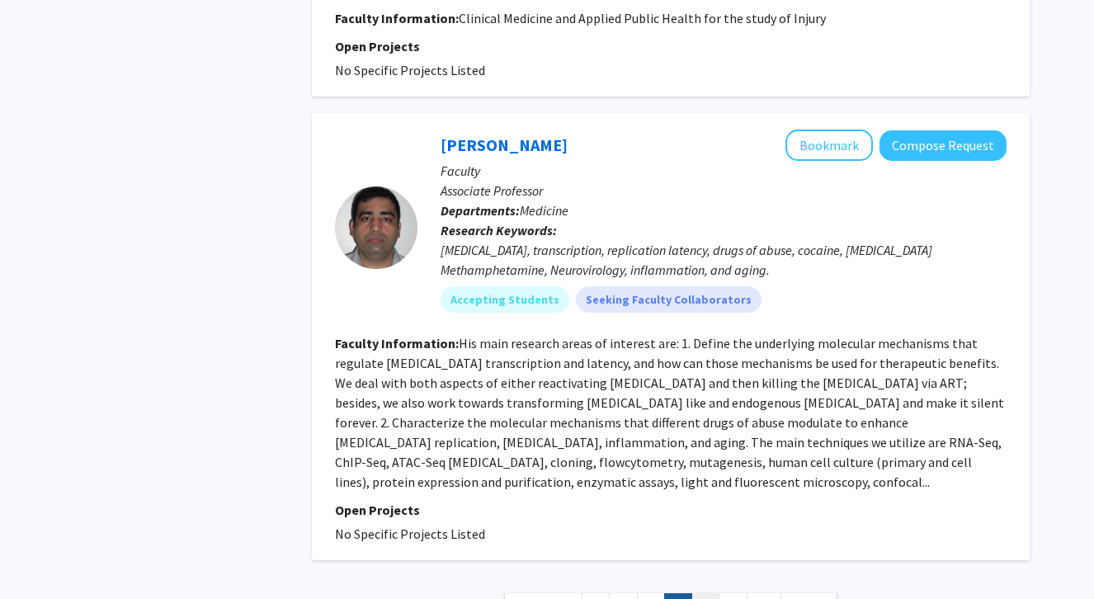
click at [707, 593] on link "6" at bounding box center [705, 607] width 28 height 29
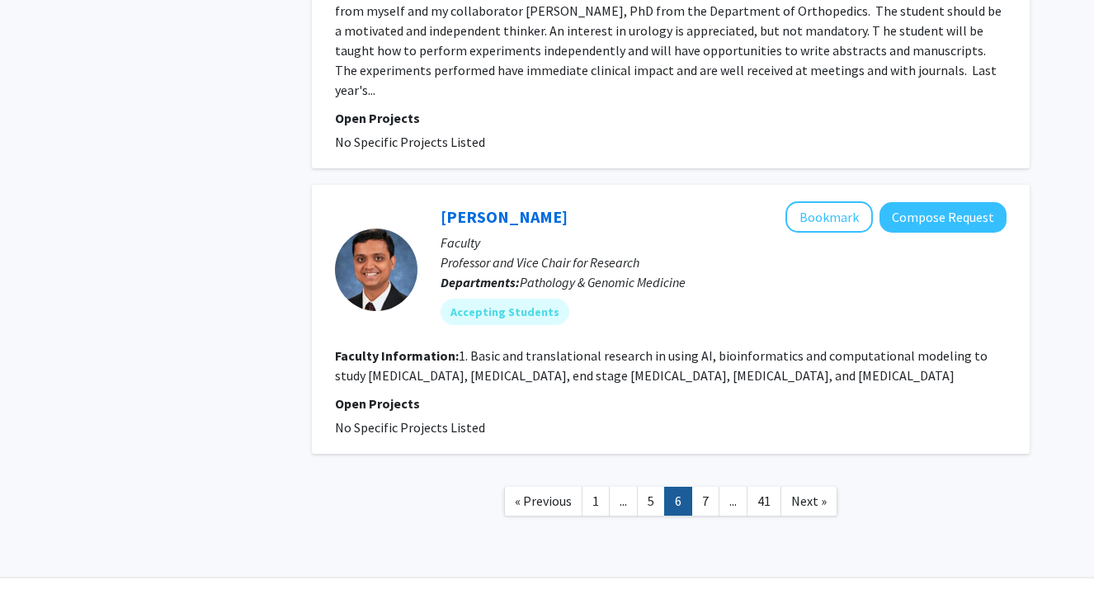
scroll to position [3111, 0]
click at [704, 487] on link "7" at bounding box center [705, 501] width 28 height 29
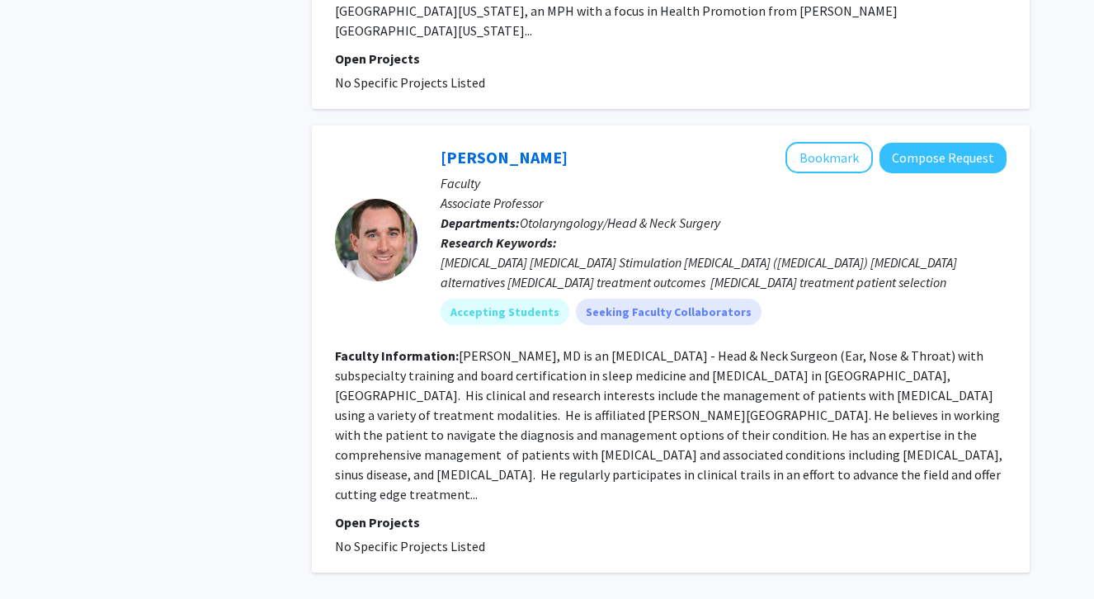
scroll to position [3658, 0]
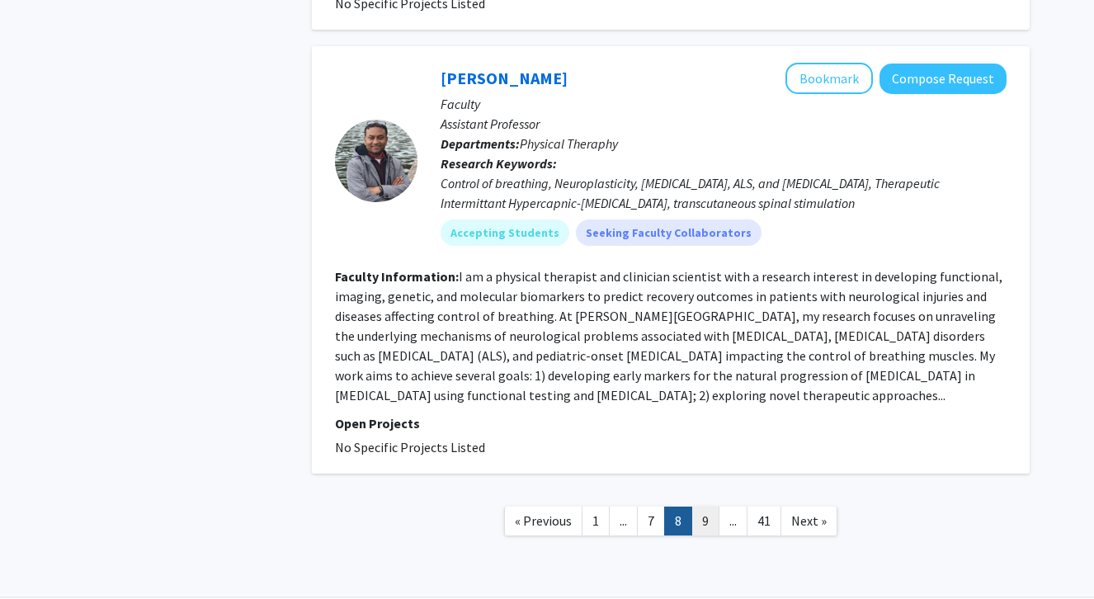
scroll to position [3579, 0]
click at [709, 507] on link "9" at bounding box center [705, 521] width 28 height 29
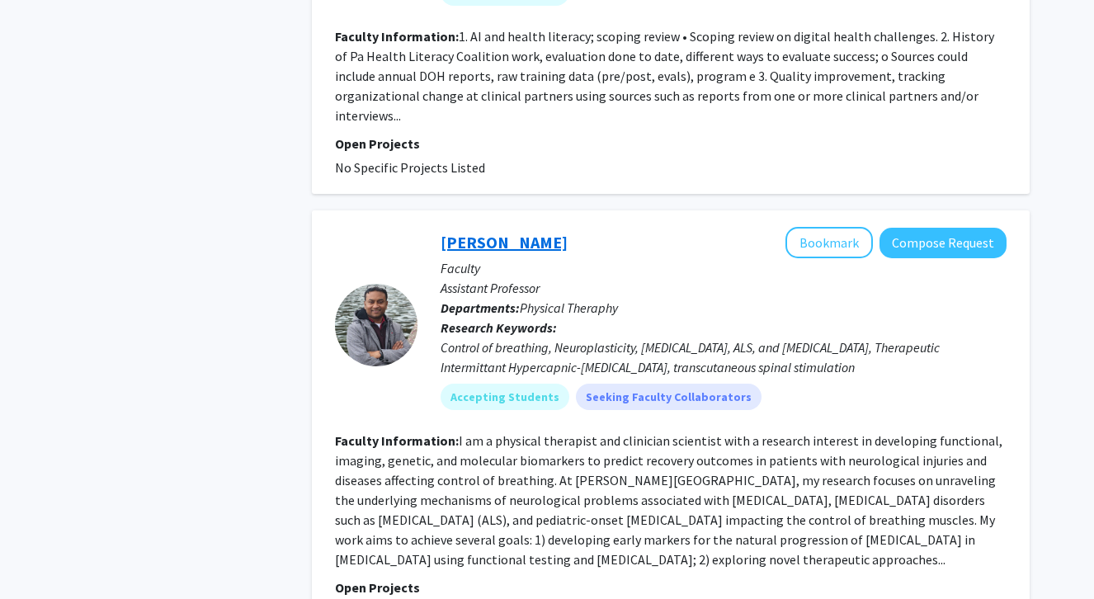
scroll to position [3505, 0]
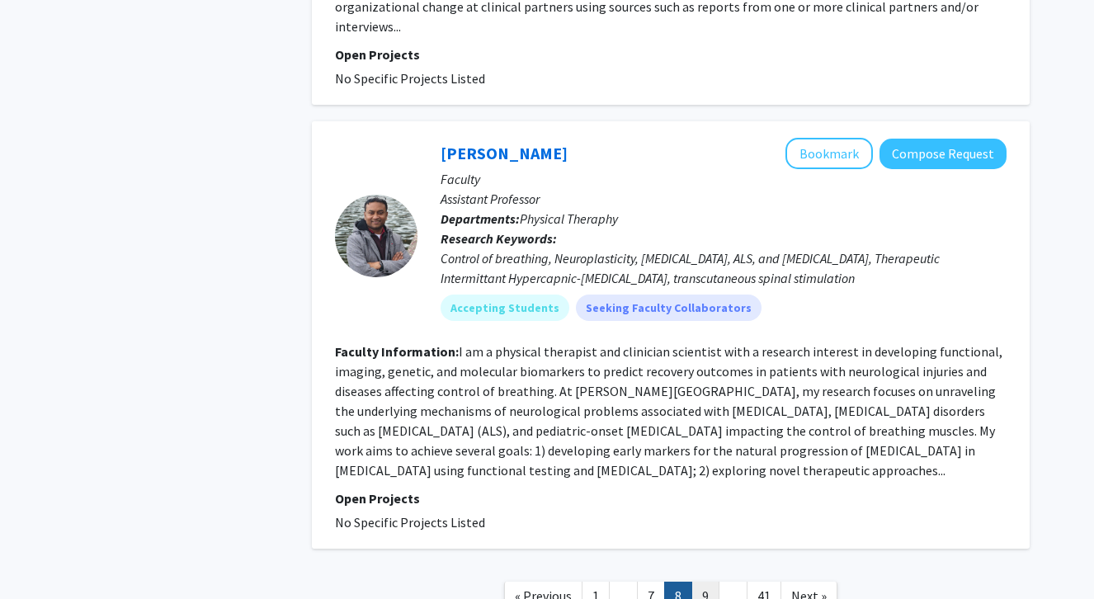
click at [703, 582] on link "9" at bounding box center [705, 596] width 28 height 29
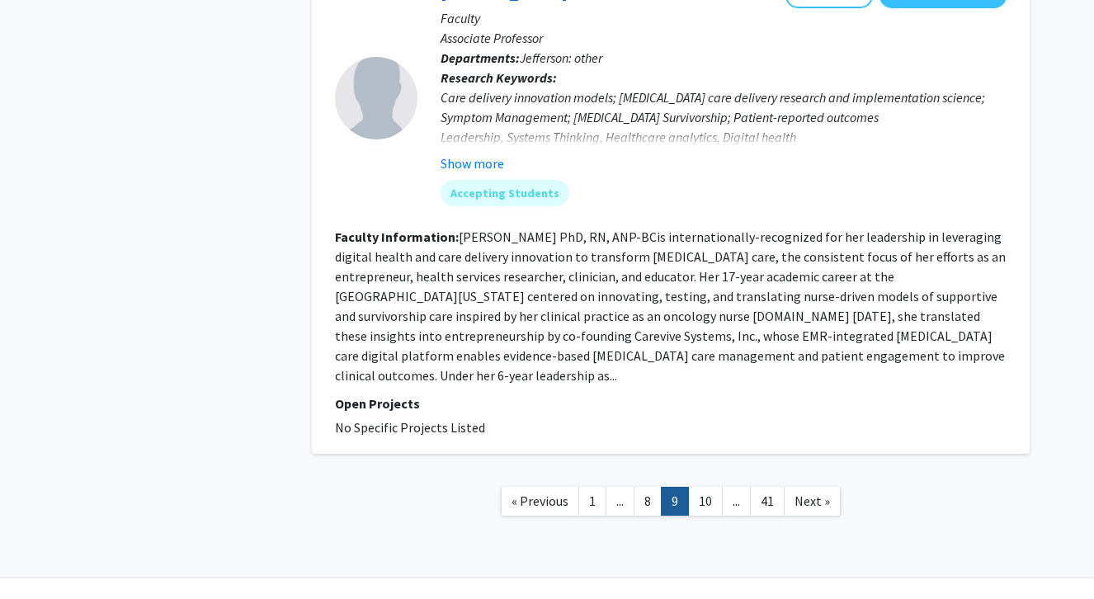
scroll to position [3269, 0]
click at [702, 487] on link "10" at bounding box center [705, 501] width 35 height 29
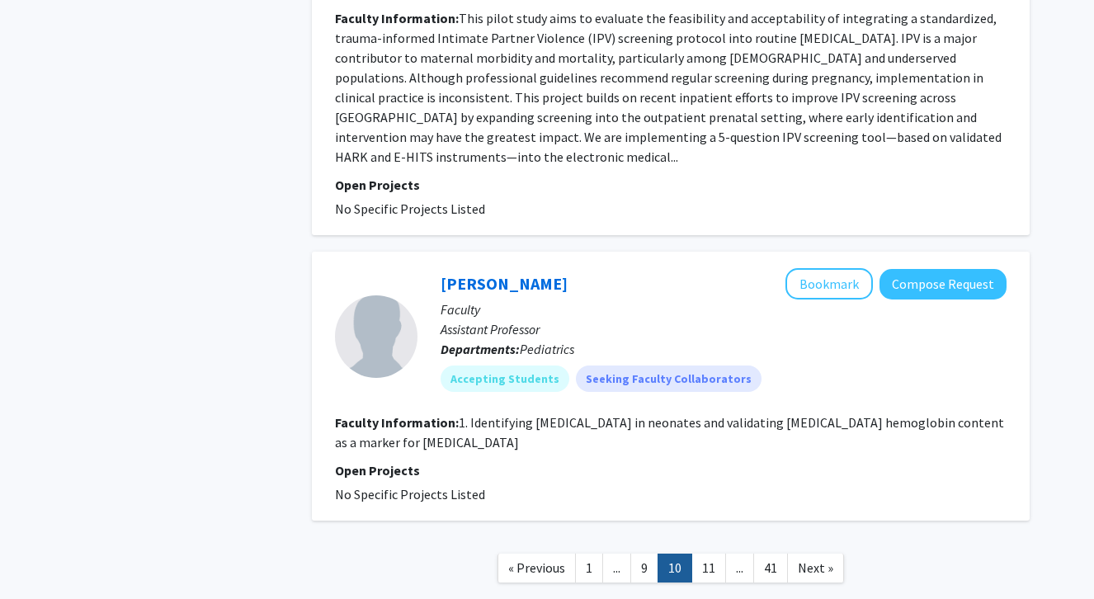
scroll to position [2784, 0]
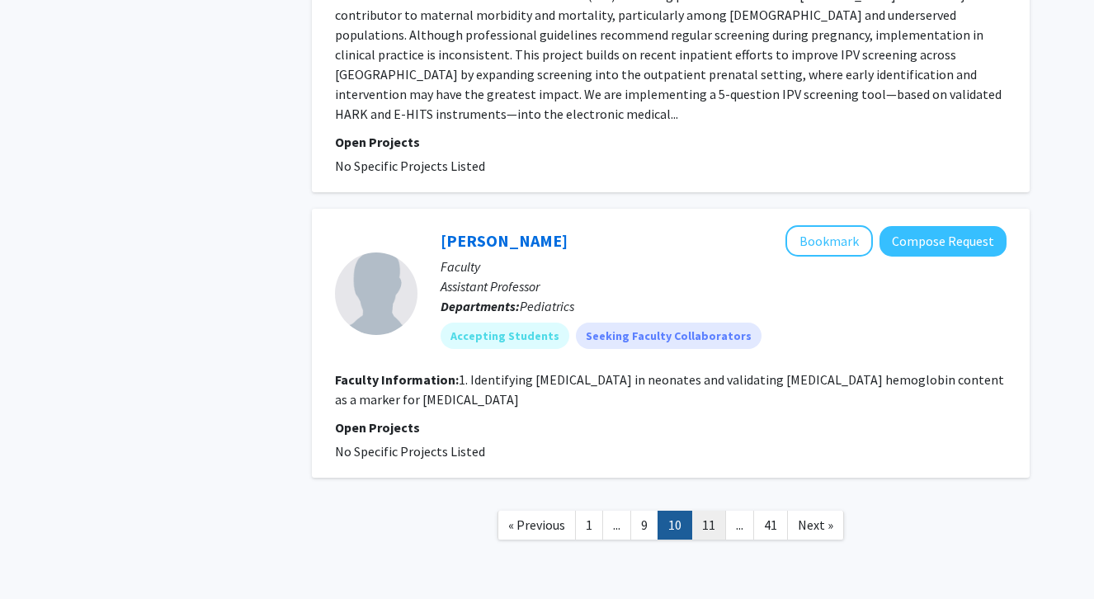
click at [712, 528] on link "11" at bounding box center [708, 525] width 35 height 29
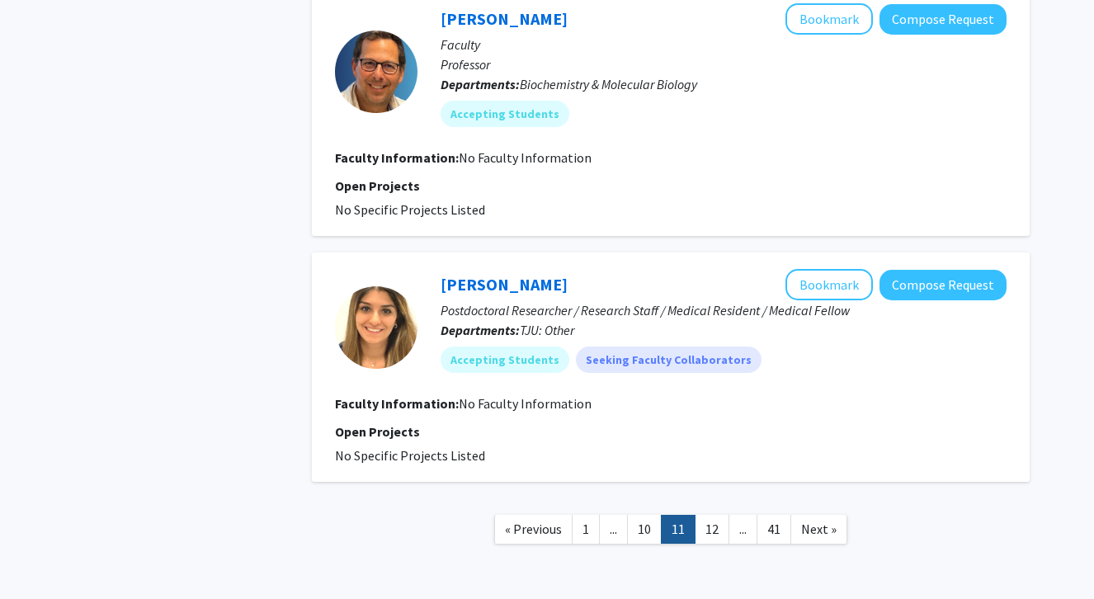
scroll to position [2400, 0]
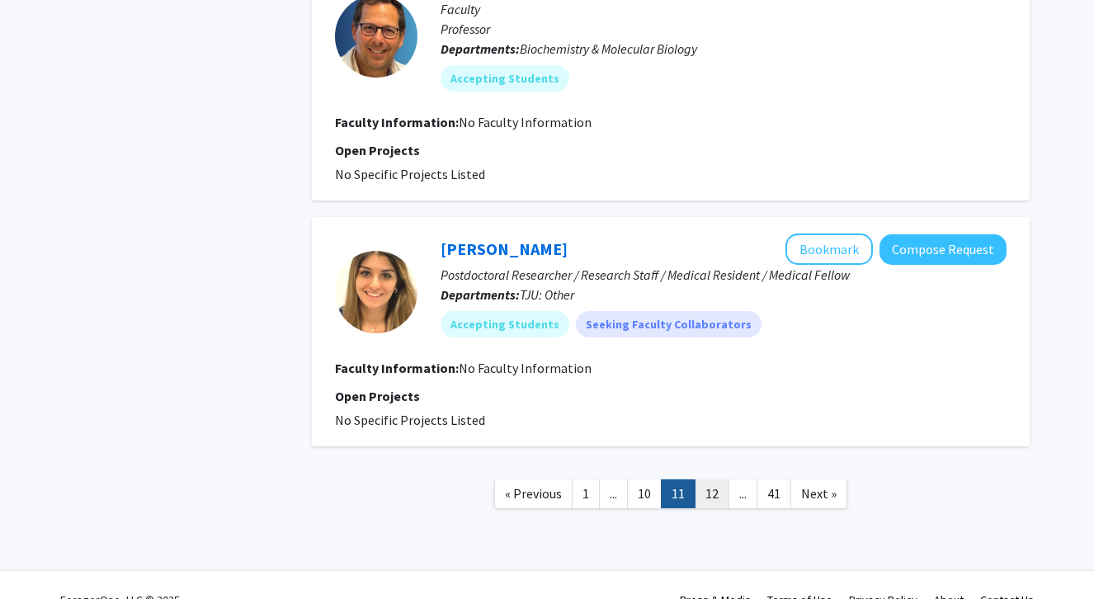
click at [718, 493] on link "12" at bounding box center [712, 493] width 35 height 29
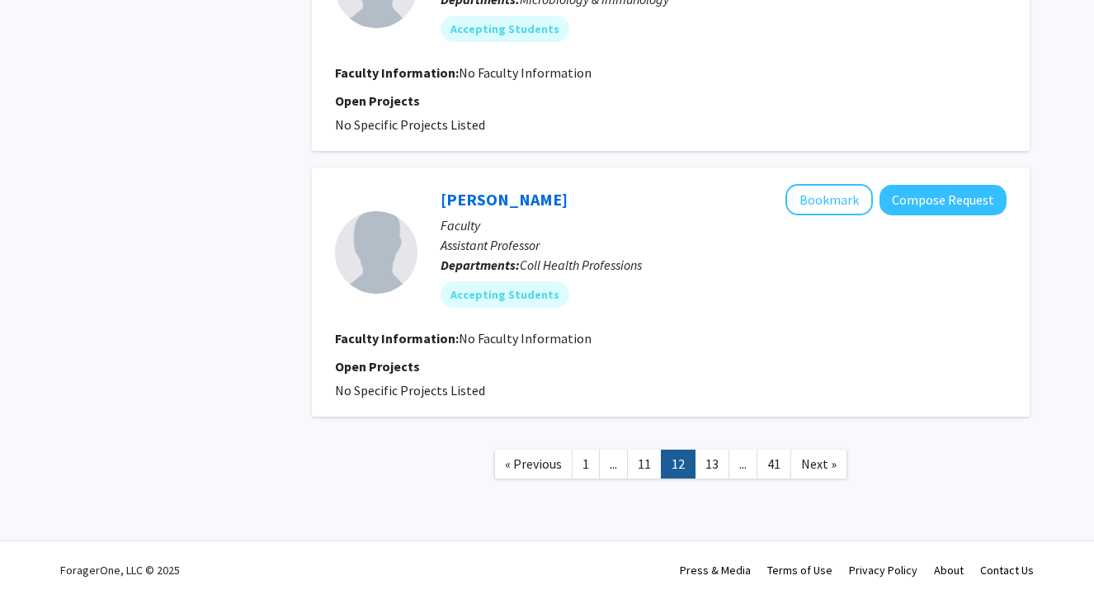
scroll to position [2332, 0]
click at [722, 464] on link "13" at bounding box center [712, 464] width 35 height 29
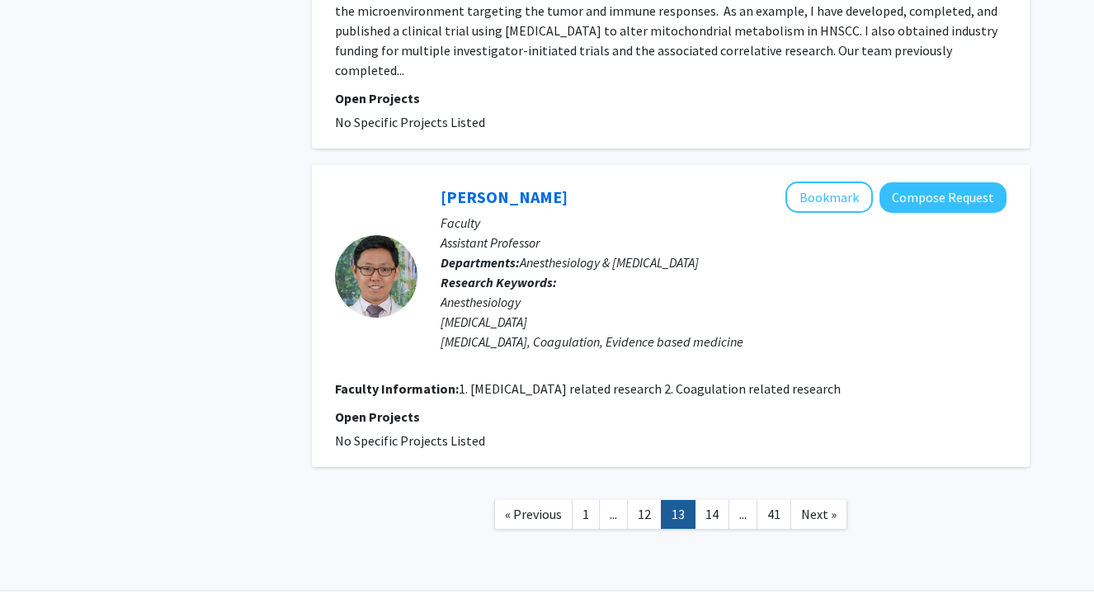
scroll to position [2478, 0]
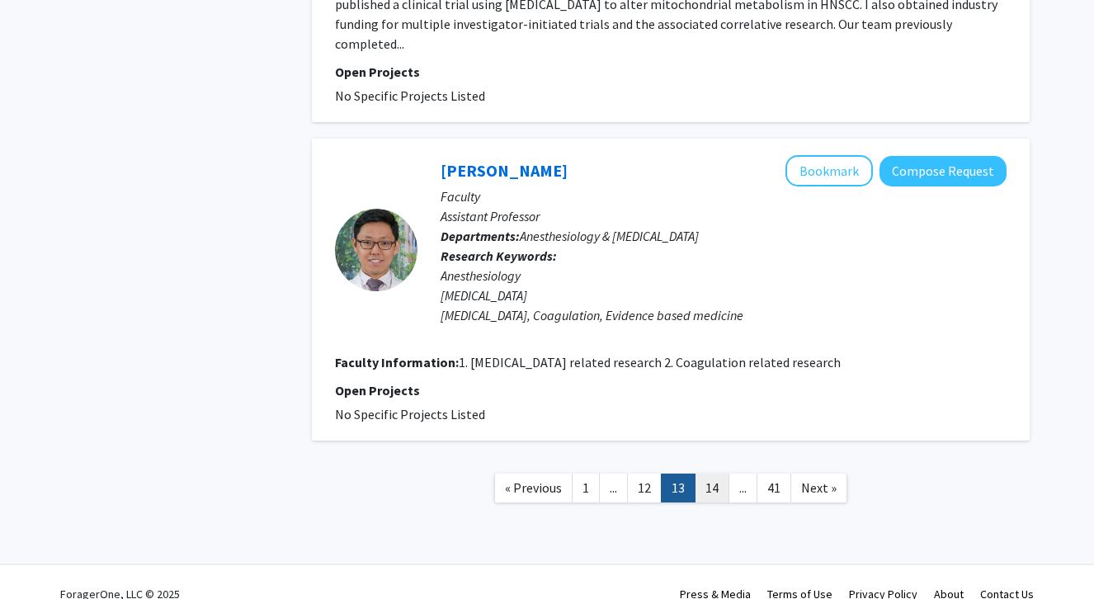
click at [706, 495] on link "14" at bounding box center [712, 487] width 35 height 29
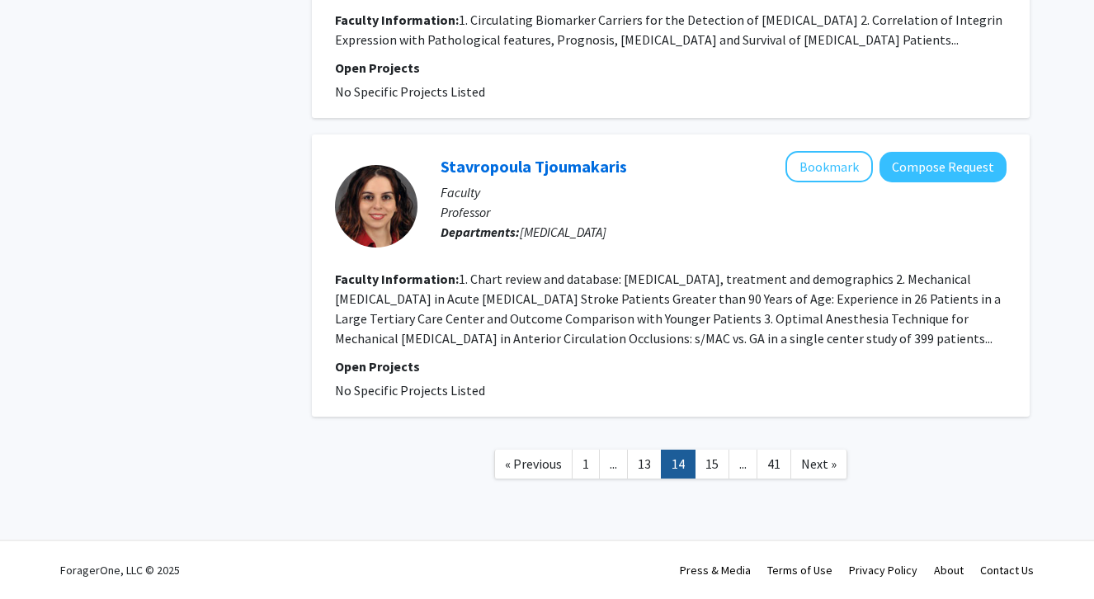
scroll to position [2728, 0]
click at [706, 461] on link "15" at bounding box center [712, 464] width 35 height 29
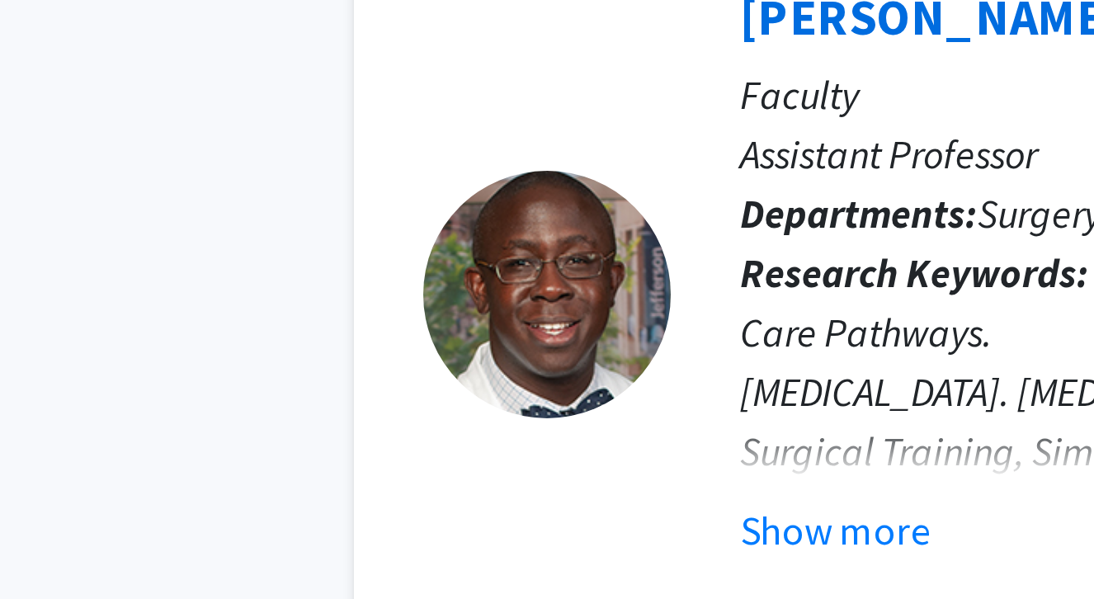
scroll to position [1814, 0]
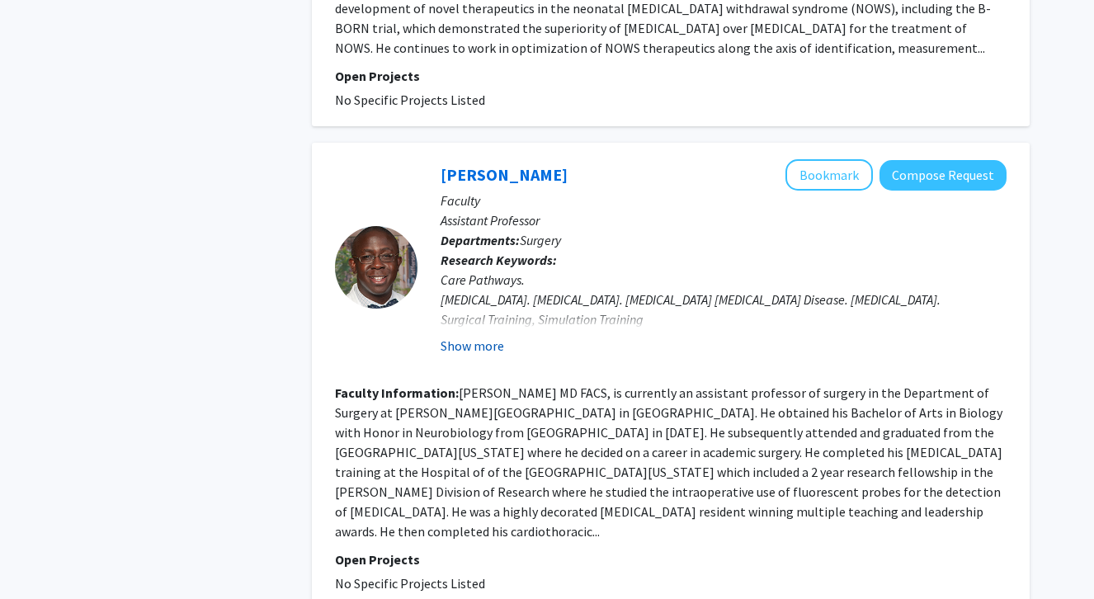
click at [459, 350] on button "Show more" at bounding box center [472, 346] width 64 height 20
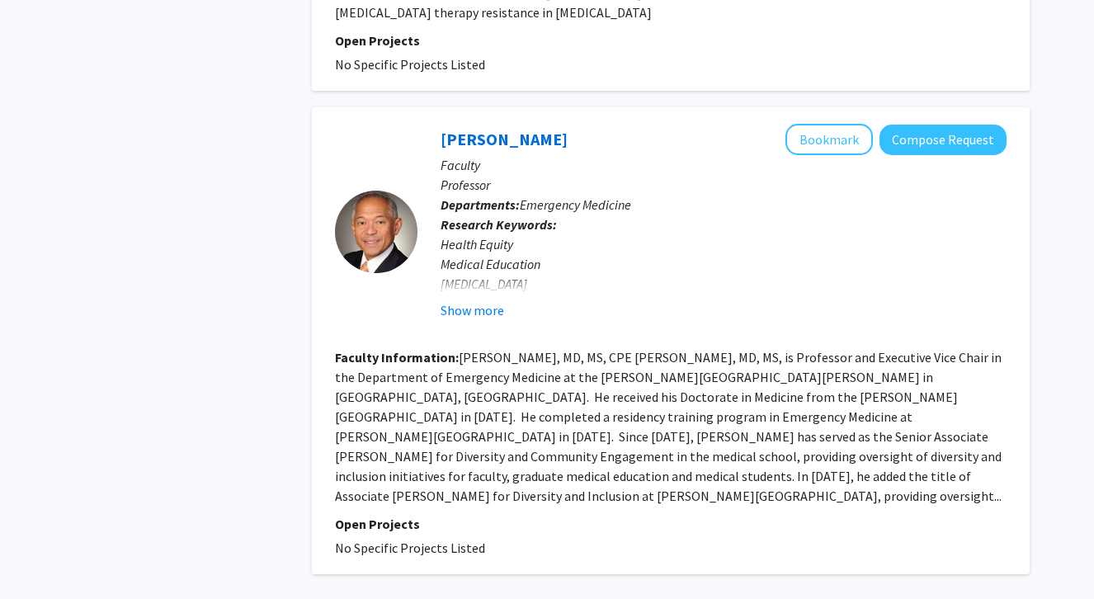
scroll to position [3209, 0]
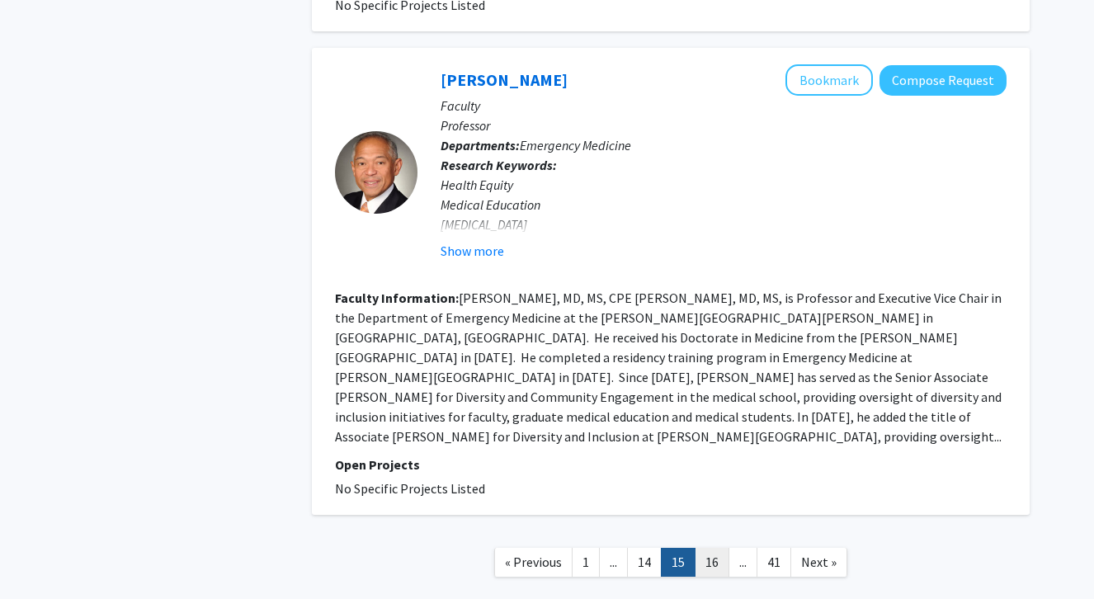
click at [711, 548] on link "16" at bounding box center [712, 562] width 35 height 29
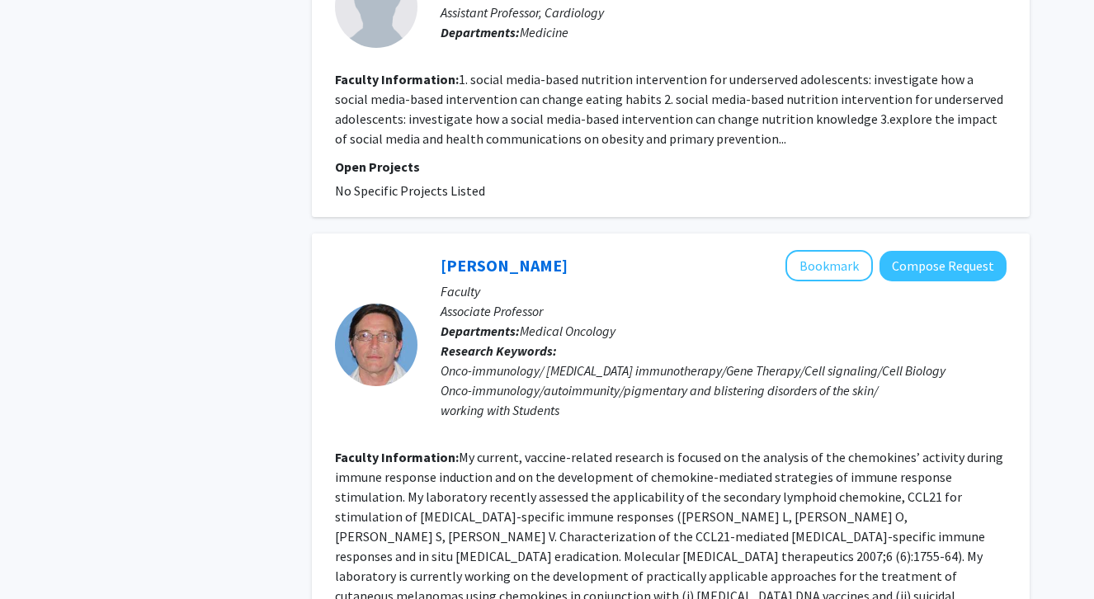
scroll to position [3546, 0]
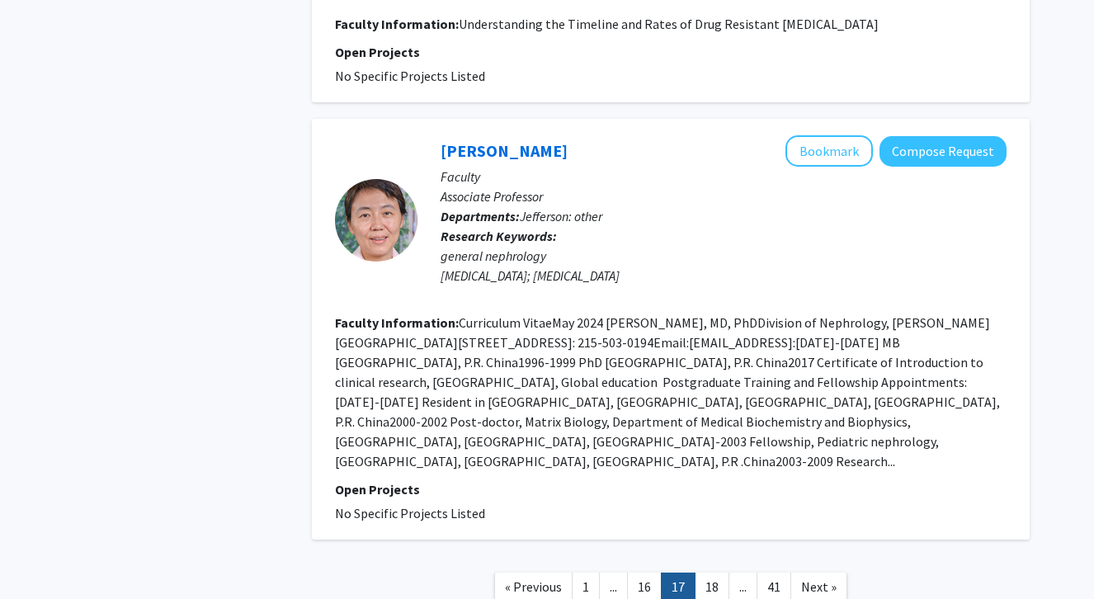
scroll to position [3216, 0]
click at [711, 573] on link "18" at bounding box center [712, 587] width 35 height 29
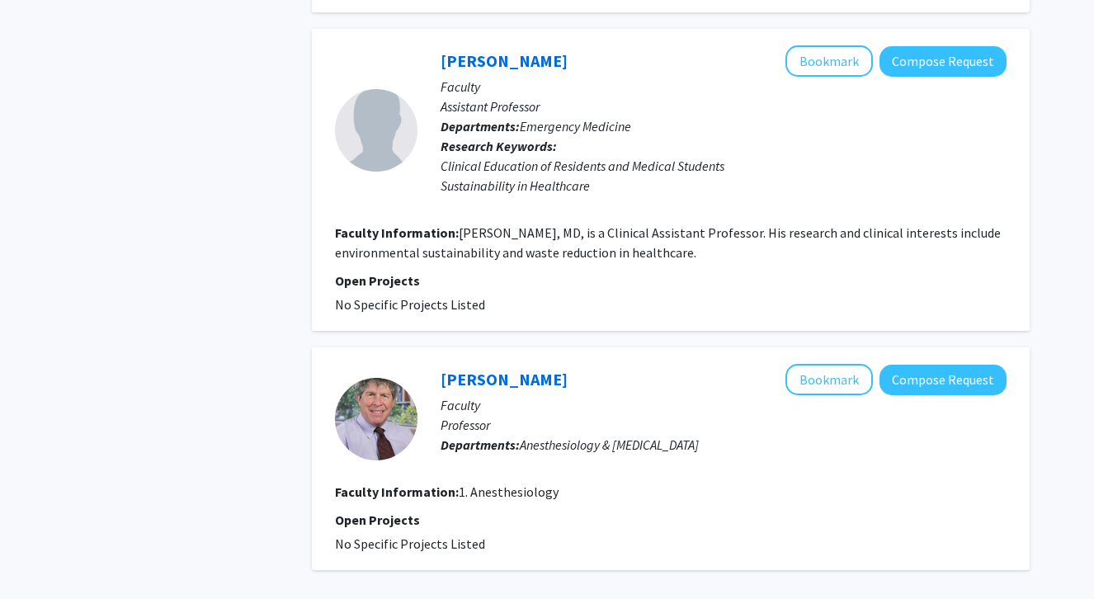
scroll to position [2801, 0]
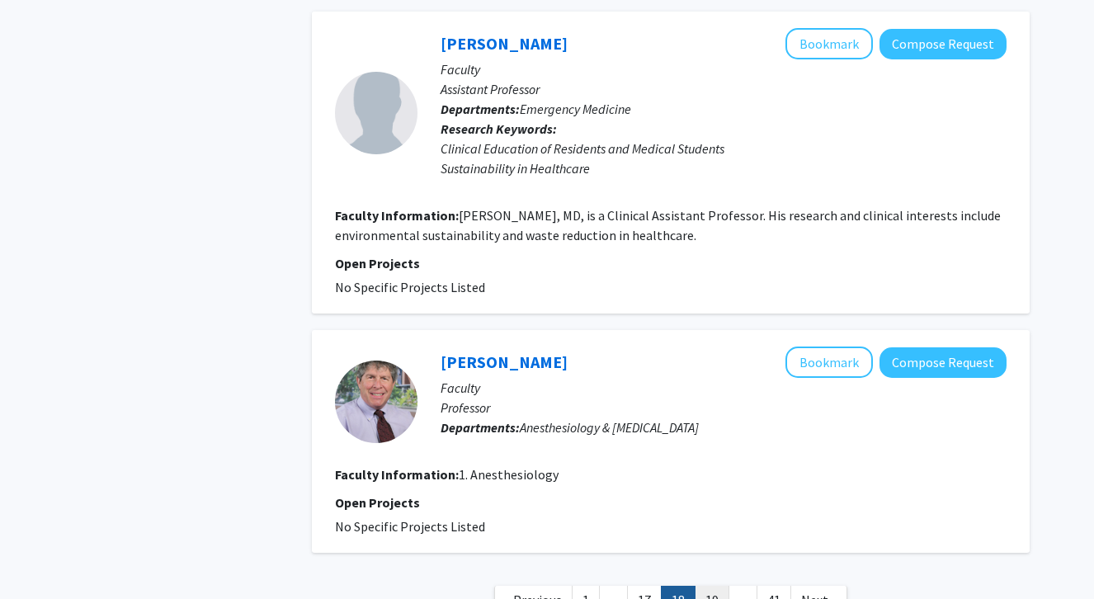
click at [707, 586] on link "19" at bounding box center [712, 600] width 35 height 29
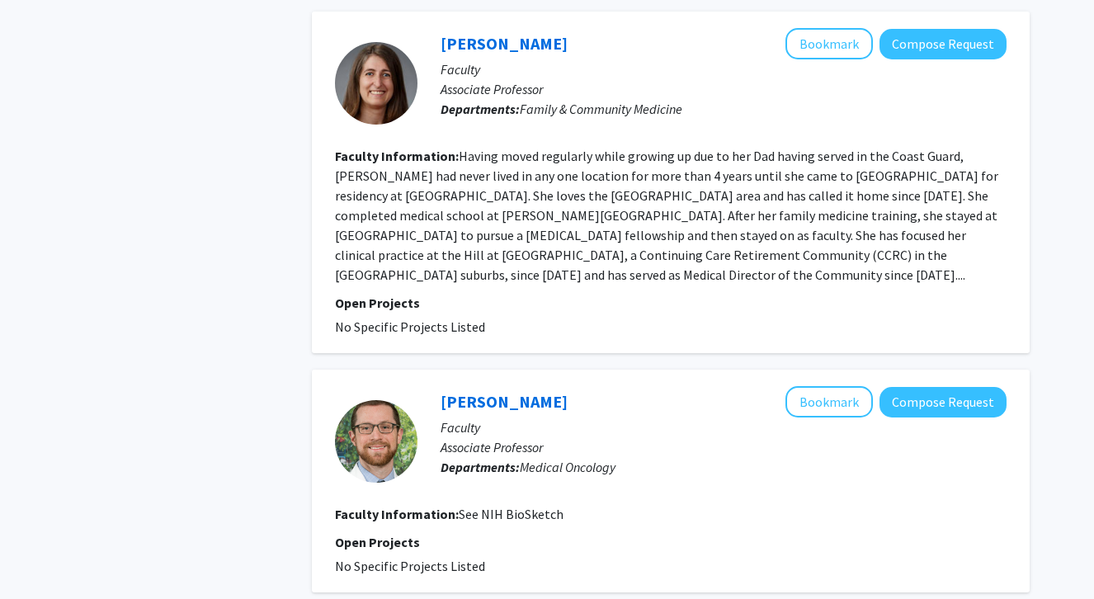
scroll to position [3038, 0]
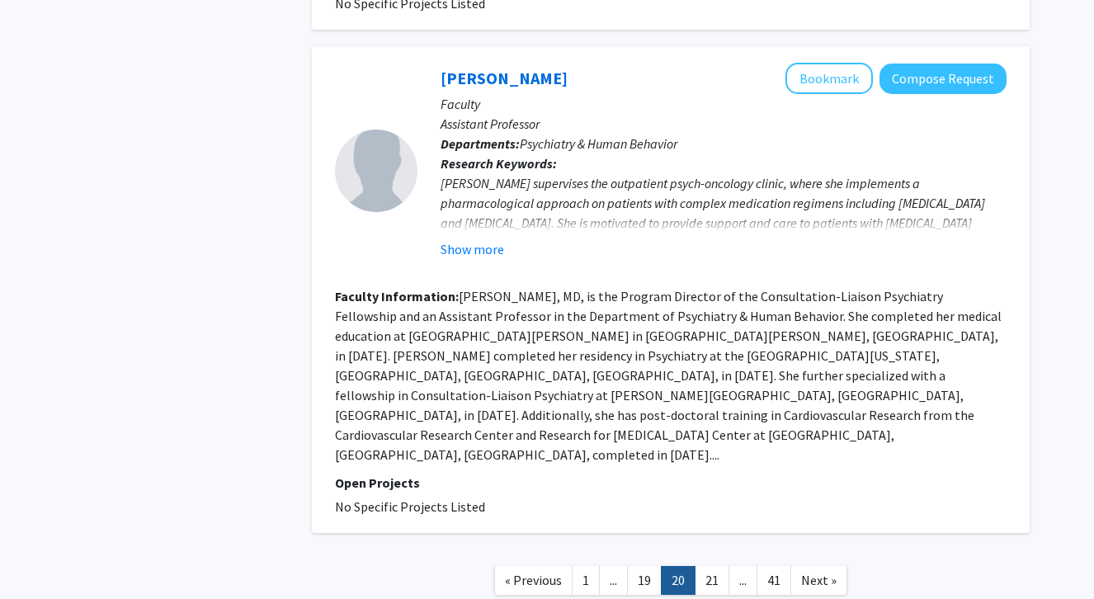
scroll to position [2985, 0]
click at [702, 567] on link "21" at bounding box center [712, 581] width 35 height 29
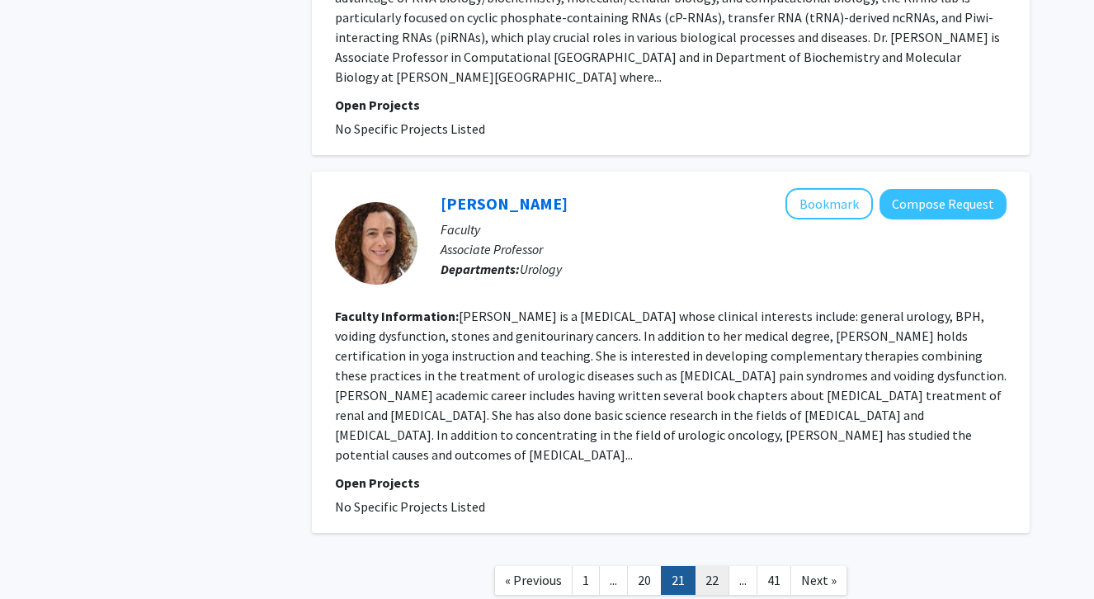
scroll to position [3117, 0]
click at [712, 567] on link "22" at bounding box center [712, 581] width 35 height 29
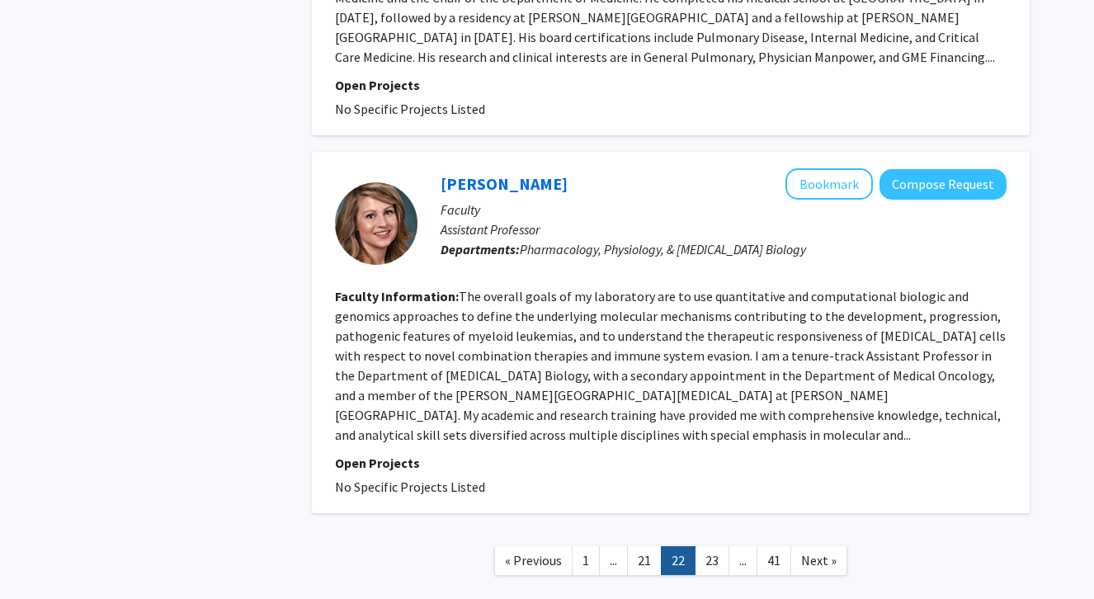
scroll to position [3157, 0]
click at [711, 547] on link "23" at bounding box center [712, 561] width 35 height 29
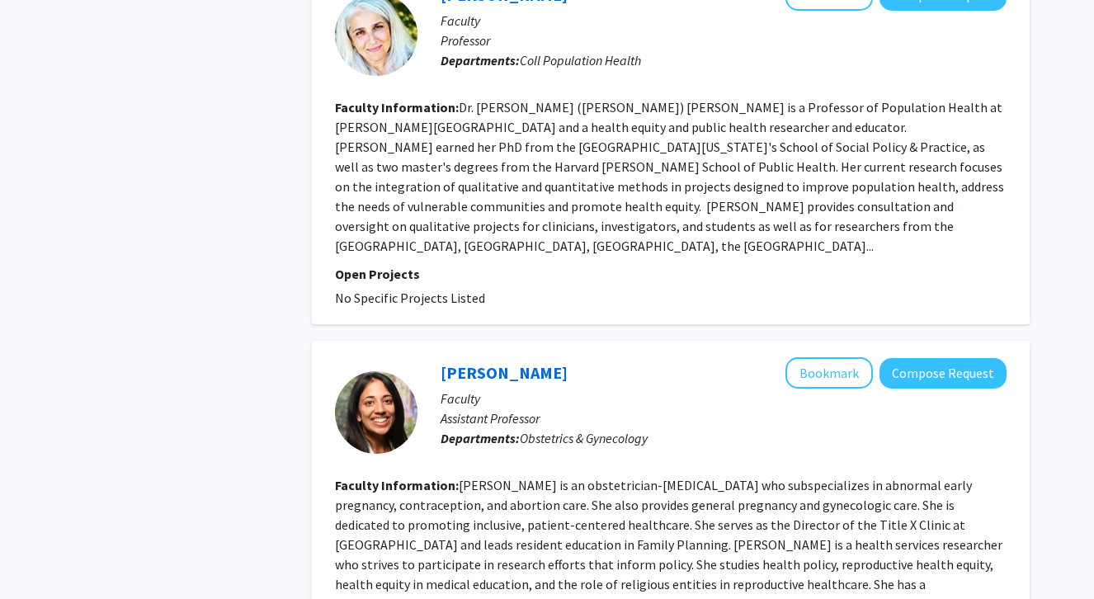
scroll to position [3032, 0]
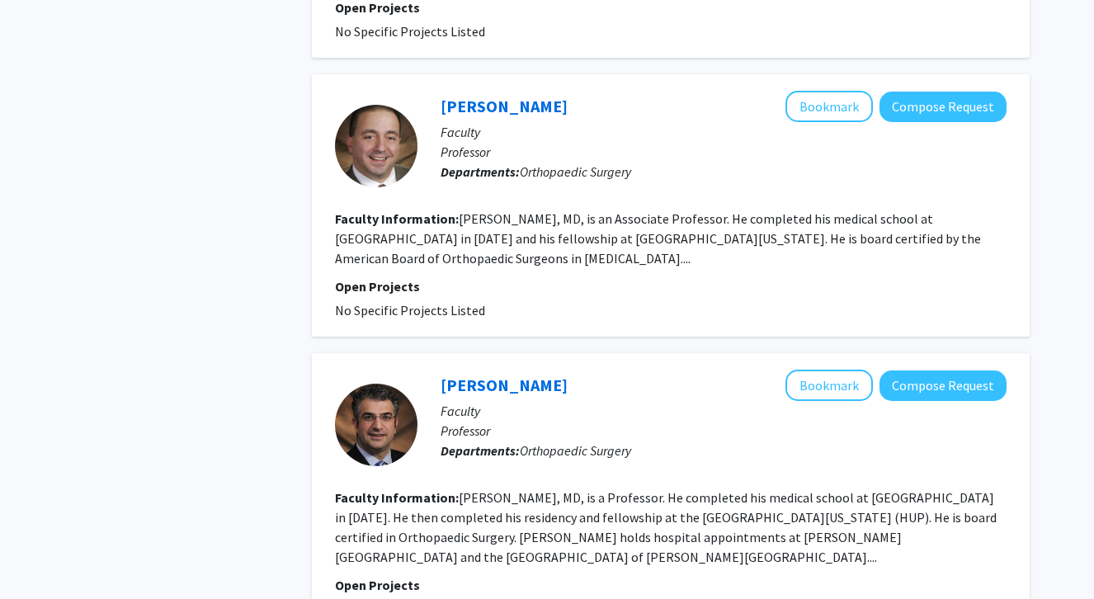
scroll to position [2917, 0]
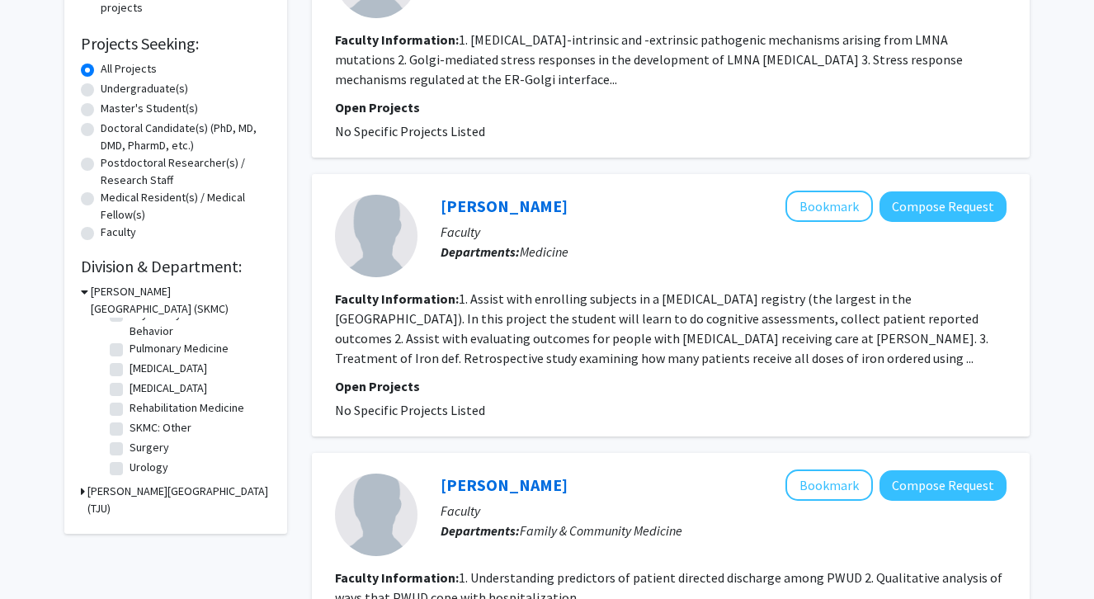
scroll to position [272, 0]
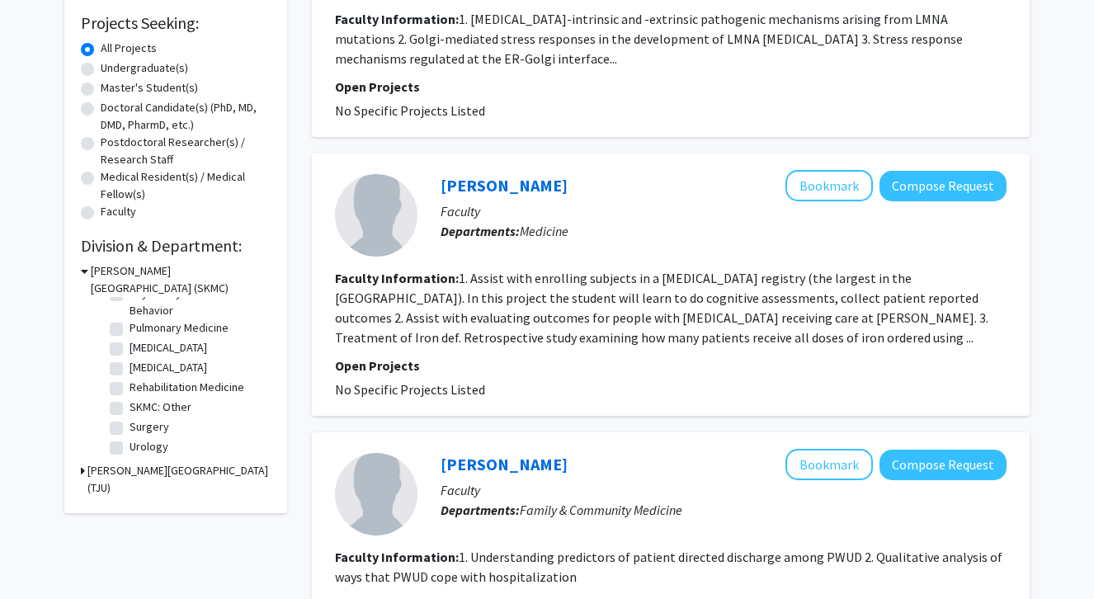
click at [130, 427] on label "Surgery" at bounding box center [150, 426] width 40 height 17
click at [130, 427] on input "Surgery" at bounding box center [135, 423] width 11 height 11
checkbox input "true"
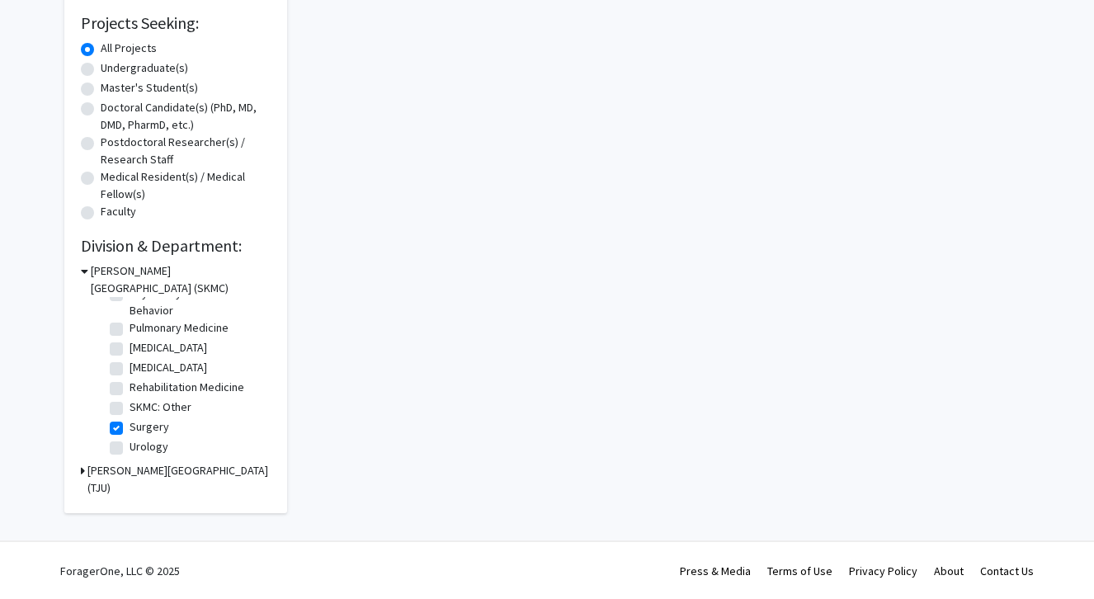
checkbox input "true"
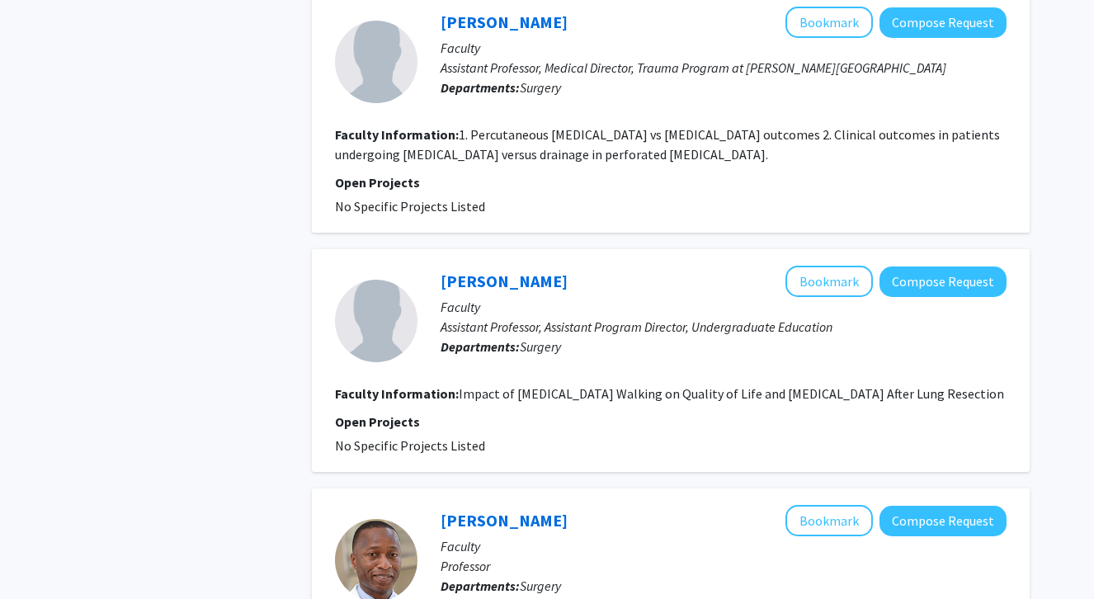
scroll to position [2867, 0]
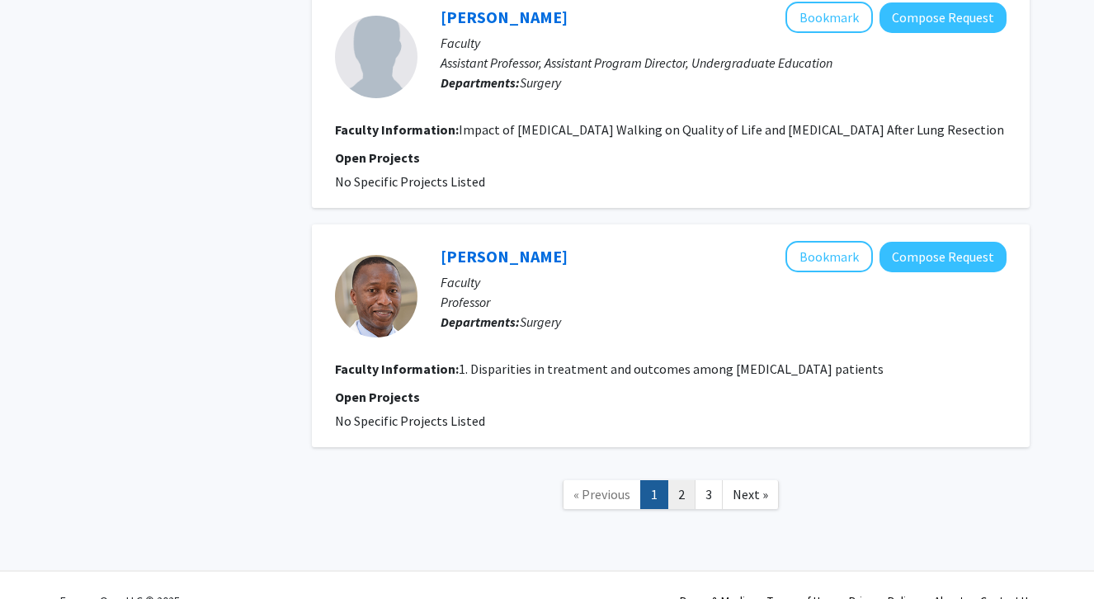
click at [695, 509] on link "2" at bounding box center [681, 494] width 28 height 29
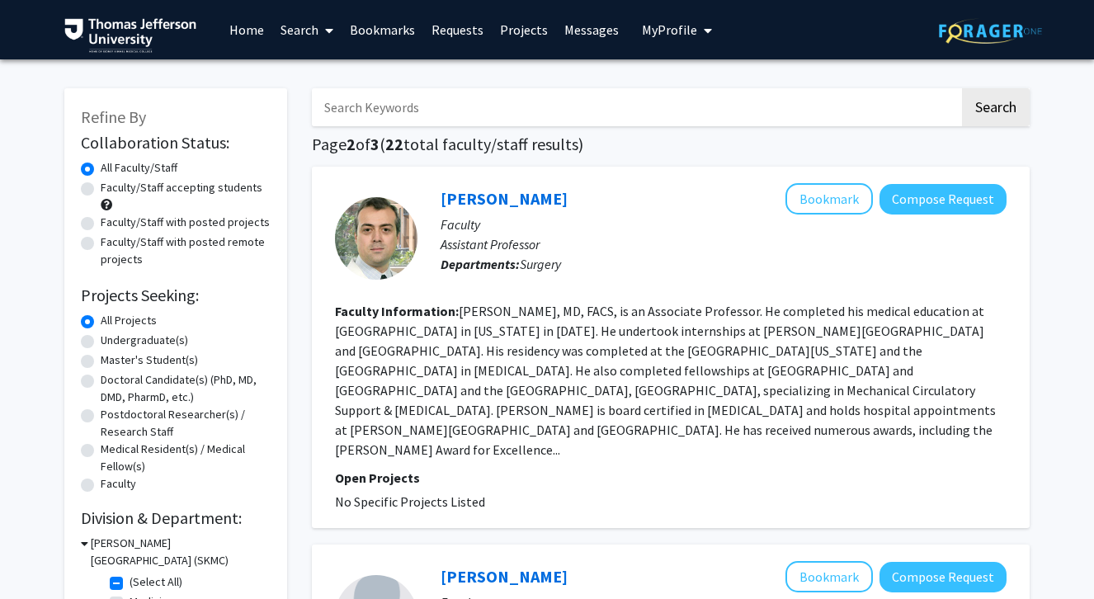
scroll to position [385, 0]
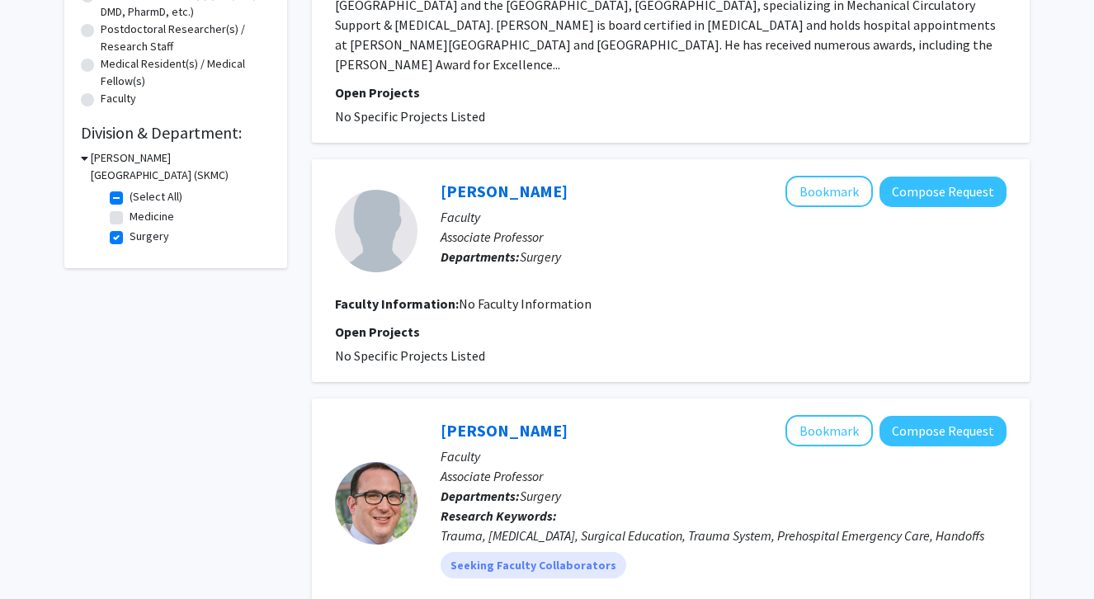
click at [130, 237] on label "Surgery" at bounding box center [150, 236] width 40 height 17
click at [130, 237] on input "Surgery" at bounding box center [135, 233] width 11 height 11
checkbox input "false"
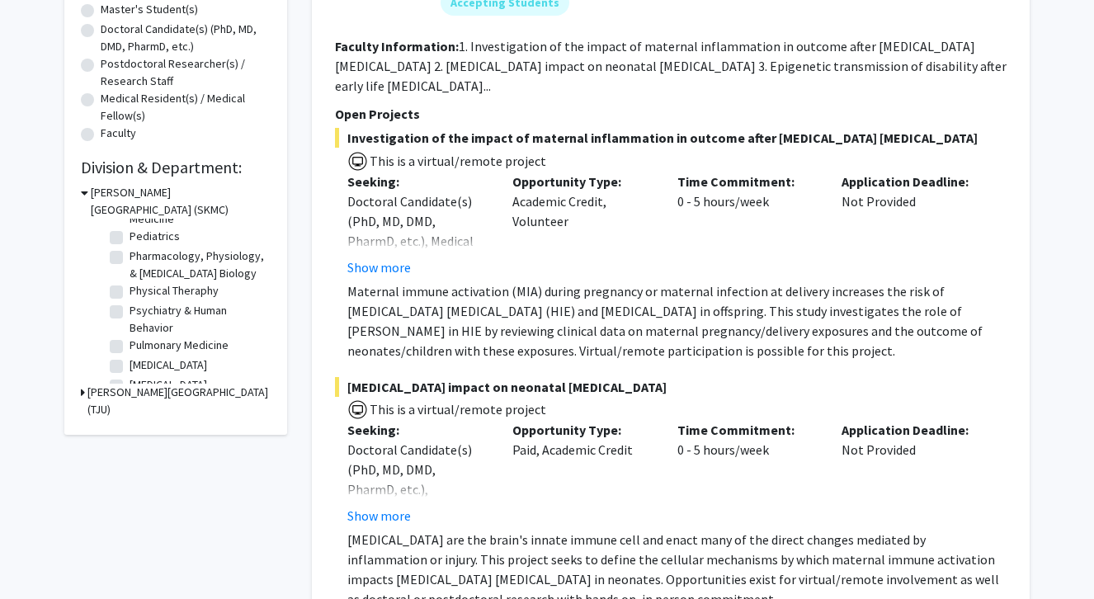
scroll to position [609, 0]
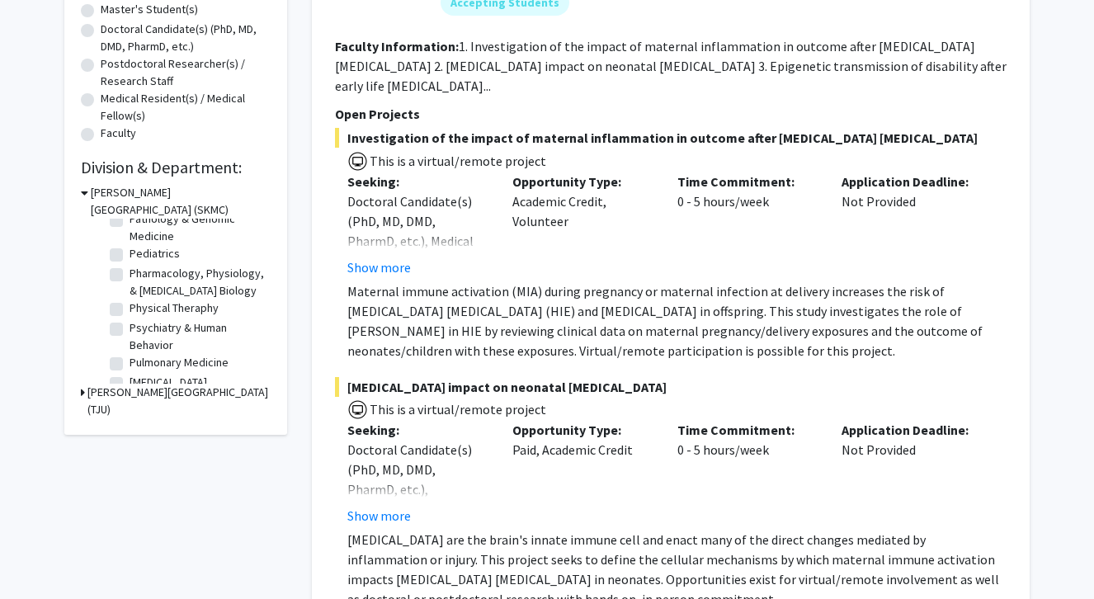
click at [130, 328] on label "Psychiatry & Human Behavior" at bounding box center [198, 336] width 137 height 35
click at [130, 328] on input "Psychiatry & Human Behavior" at bounding box center [135, 324] width 11 height 11
checkbox input "true"
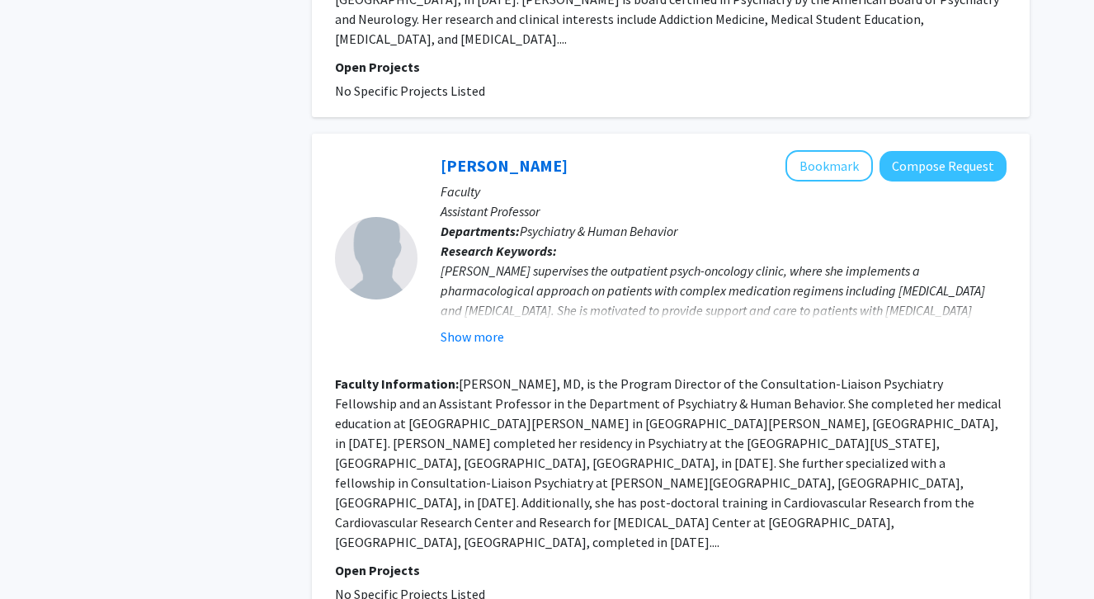
scroll to position [1092, 0]
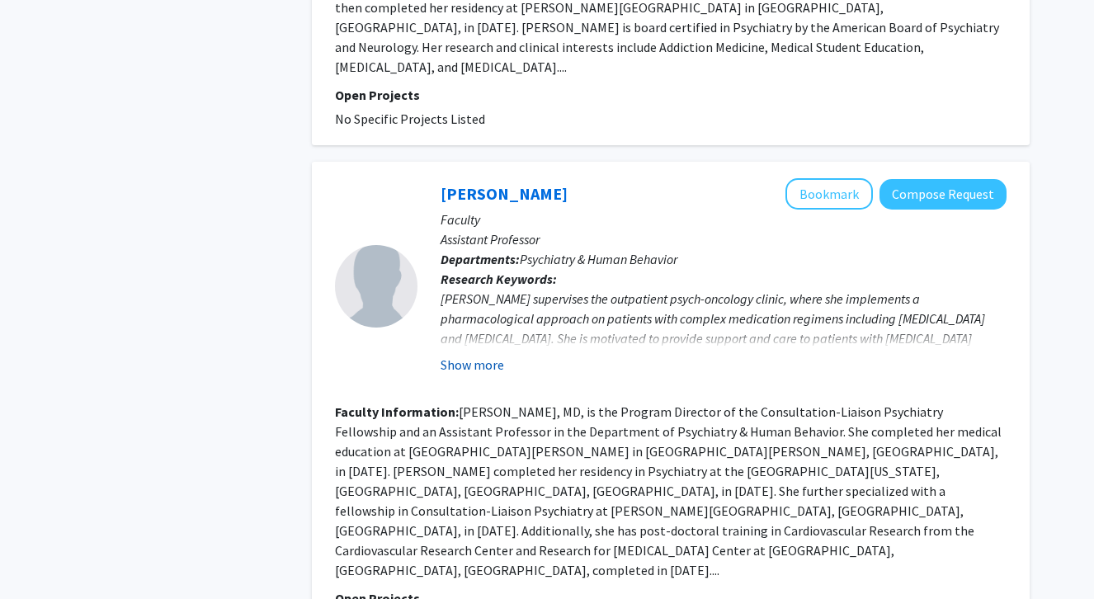
click at [492, 355] on button "Show more" at bounding box center [472, 365] width 64 height 20
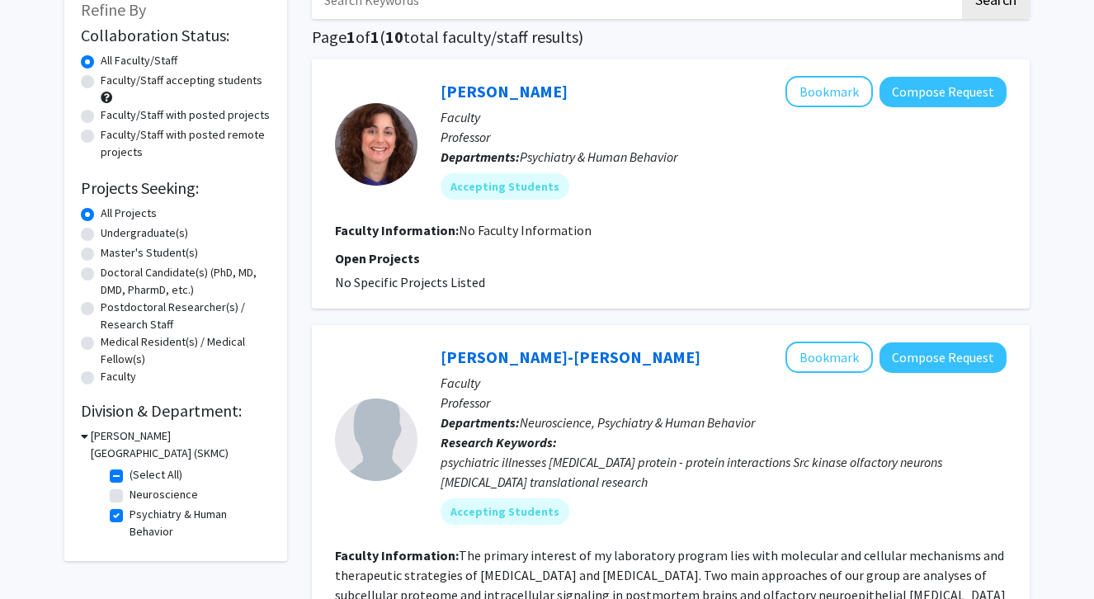
scroll to position [205, 0]
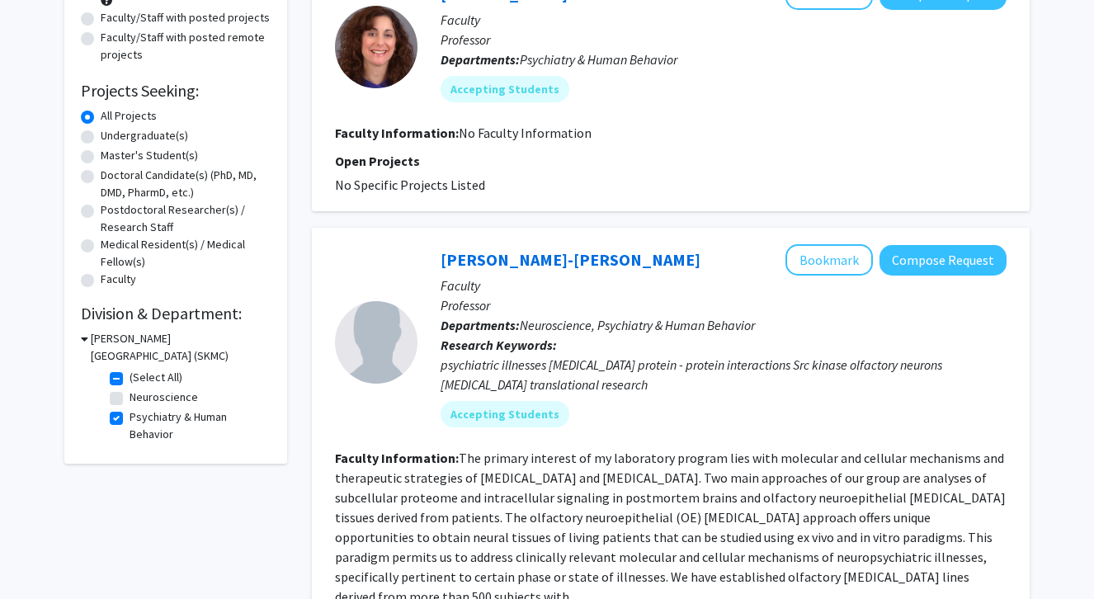
click at [130, 422] on label "Psychiatry & Human Behavior" at bounding box center [198, 425] width 137 height 35
click at [130, 419] on input "Psychiatry & Human Behavior" at bounding box center [135, 413] width 11 height 11
checkbox input "false"
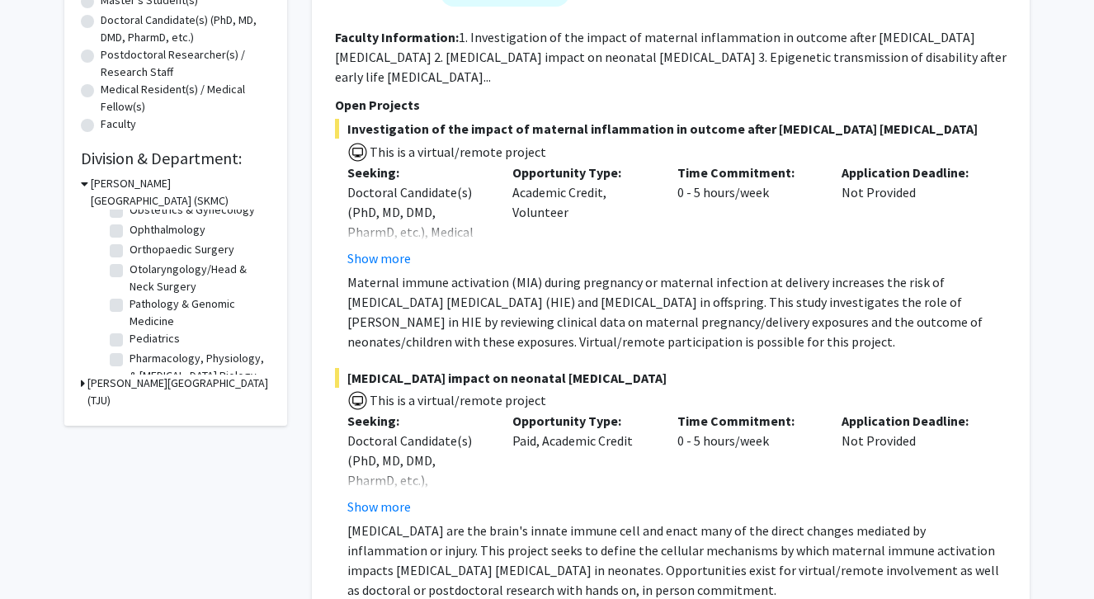
scroll to position [464, 0]
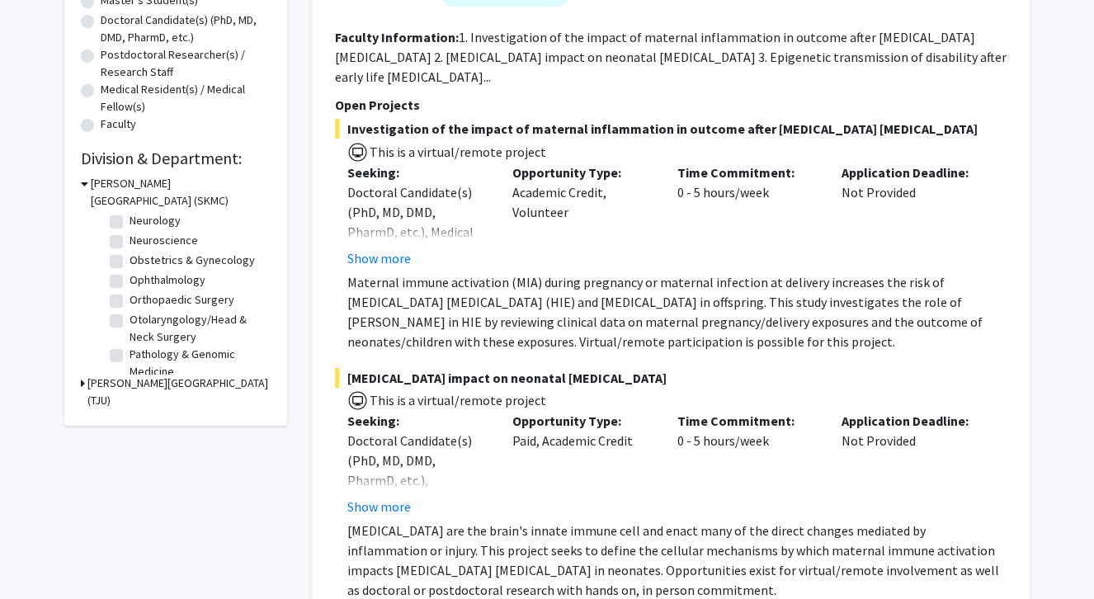
click at [130, 304] on label "Orthopaedic Surgery" at bounding box center [182, 299] width 105 height 17
click at [130, 302] on input "Orthopaedic Surgery" at bounding box center [135, 296] width 11 height 11
checkbox input "true"
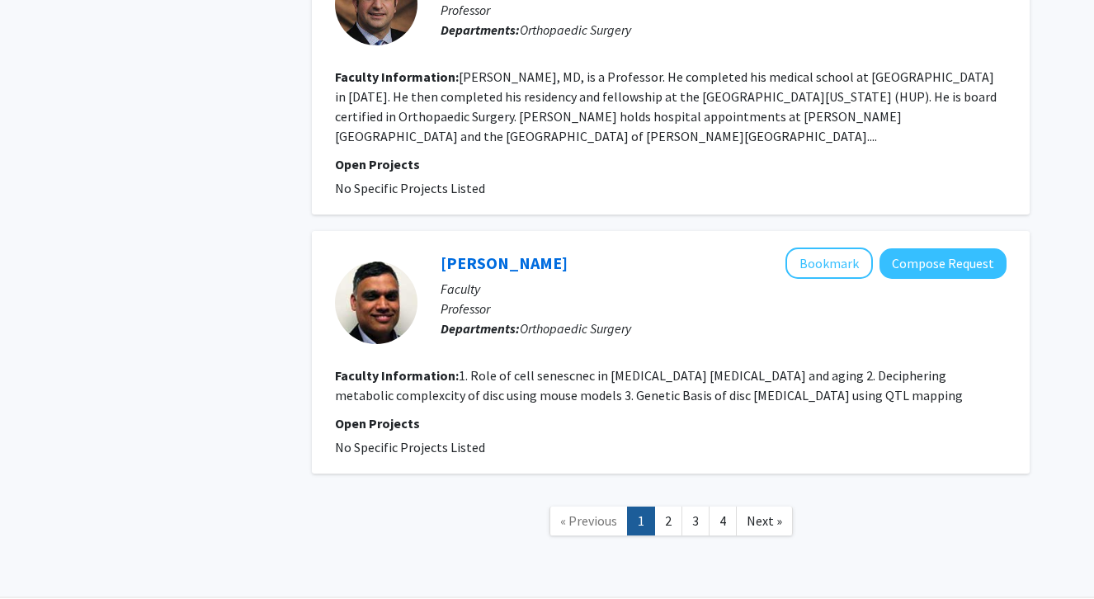
scroll to position [3234, 0]
click at [664, 507] on link "2" at bounding box center [668, 521] width 28 height 29
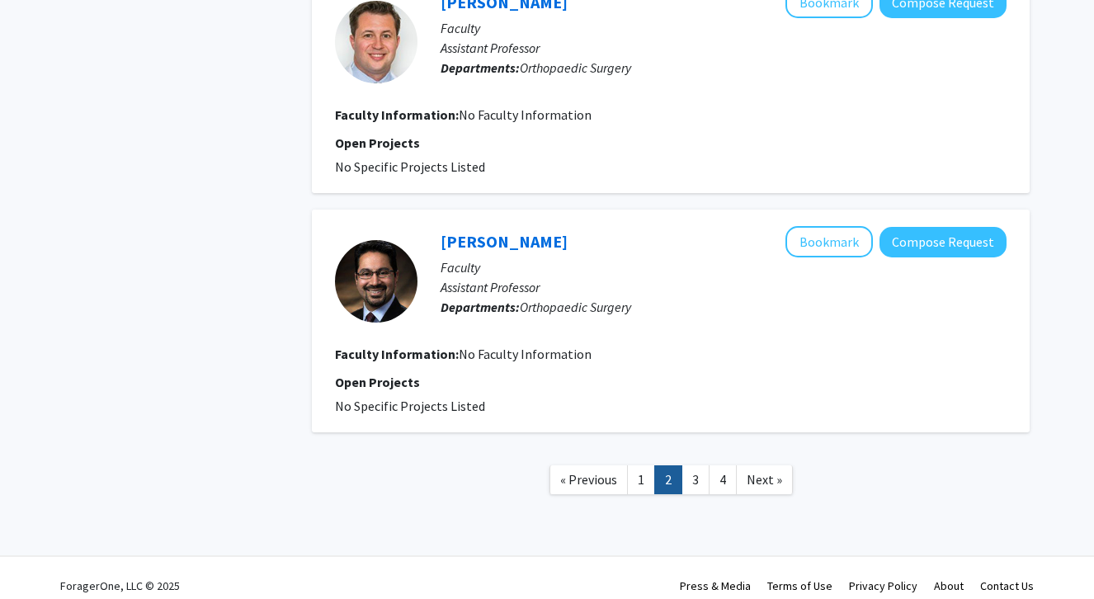
scroll to position [2048, 0]
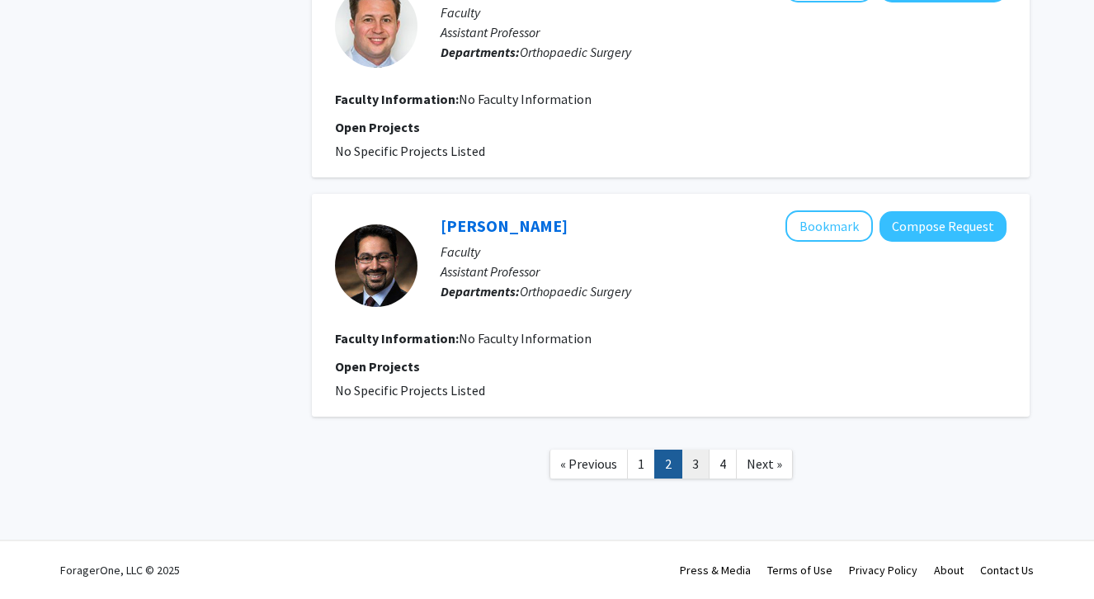
click at [695, 469] on link "3" at bounding box center [695, 464] width 28 height 29
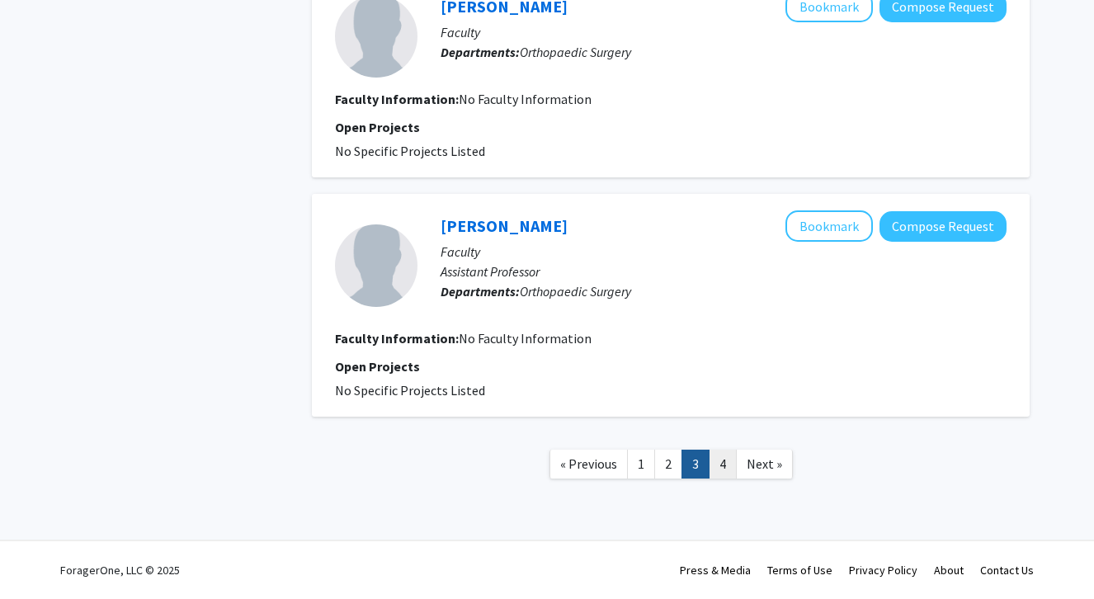
scroll to position [1949, 0]
click at [719, 463] on link "4" at bounding box center [723, 464] width 28 height 29
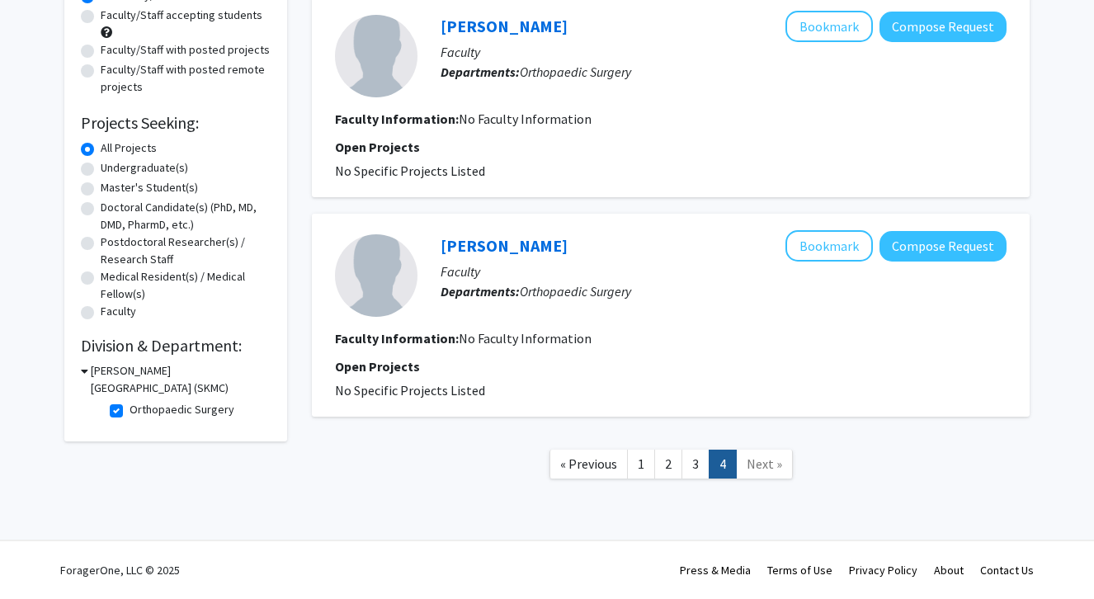
scroll to position [174, 0]
click at [130, 406] on label "Orthopaedic Surgery" at bounding box center [182, 409] width 105 height 17
click at [130, 406] on input "Orthopaedic Surgery" at bounding box center [135, 406] width 11 height 11
checkbox input "false"
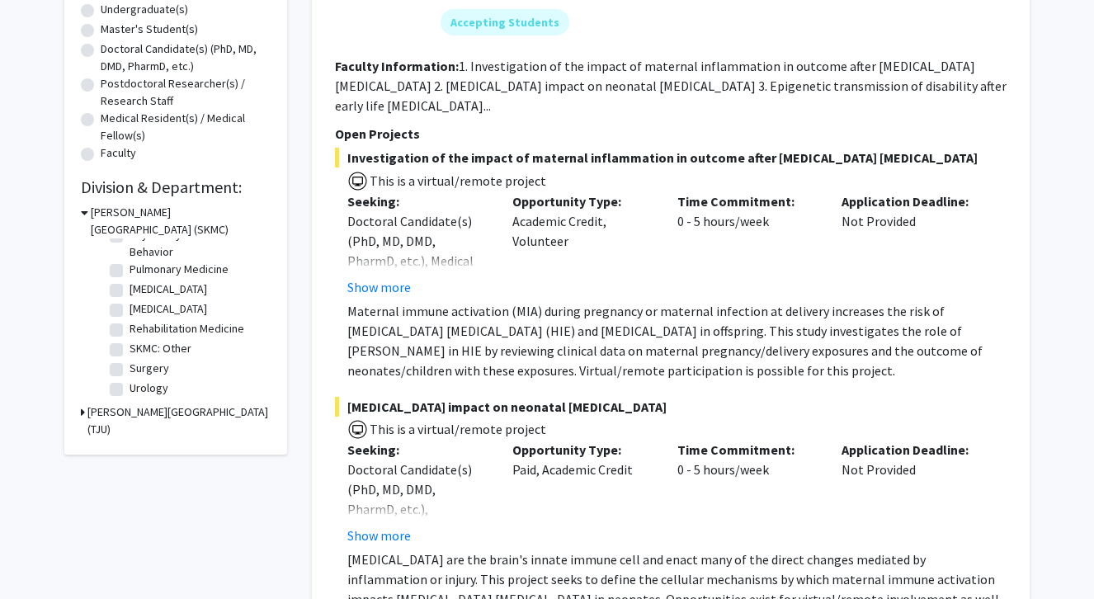
scroll to position [722, 0]
click at [130, 389] on label "Urology" at bounding box center [149, 387] width 39 height 17
click at [130, 389] on input "Urology" at bounding box center [135, 384] width 11 height 11
checkbox input "true"
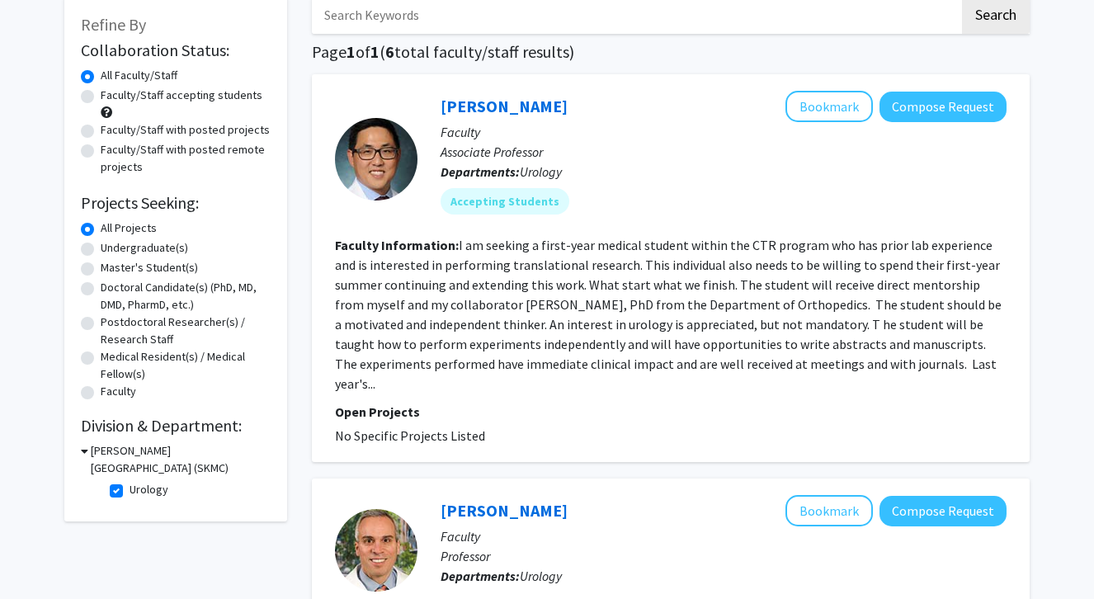
scroll to position [94, 0]
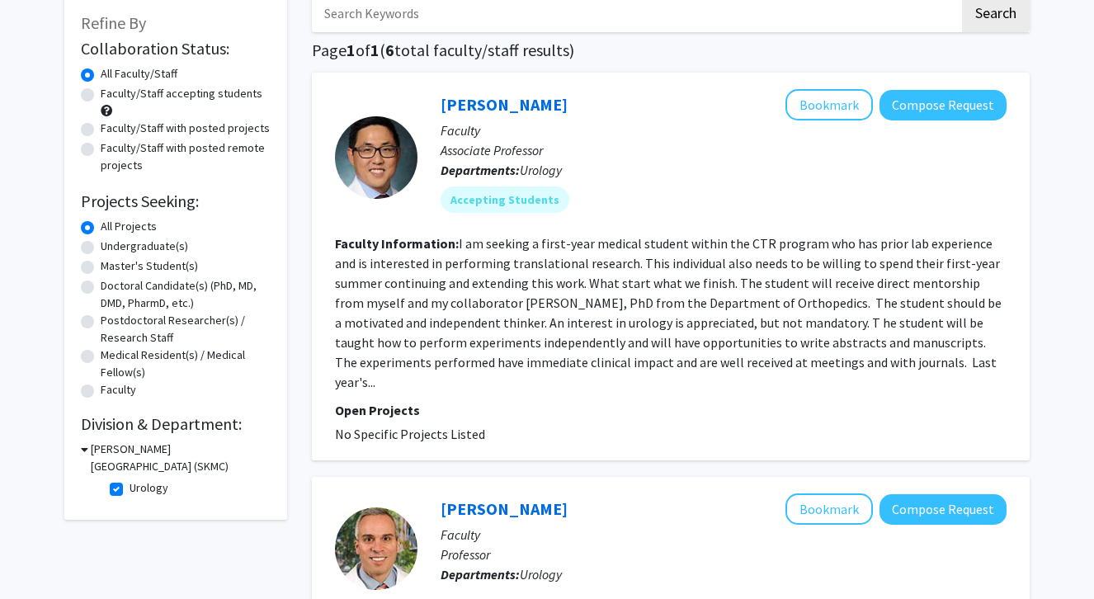
click at [620, 348] on fg-read-more "I am seeking a first-year medical student within the CTR program who has prior …" at bounding box center [668, 312] width 666 height 155
click at [817, 370] on fg-read-more "I am seeking a first-year medical student within the CTR program who has prior …" at bounding box center [668, 312] width 666 height 155
click at [732, 285] on fg-read-more "I am seeking a first-year medical student within the CTR program who has prior …" at bounding box center [668, 313] width 666 height 155
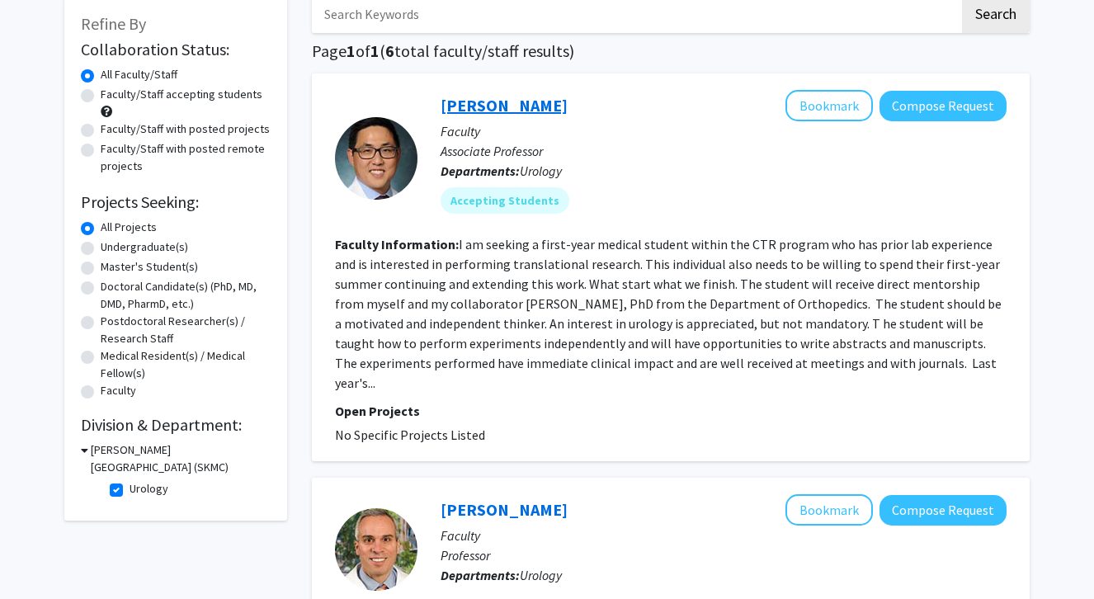
click at [478, 102] on link "[PERSON_NAME]" at bounding box center [503, 105] width 127 height 21
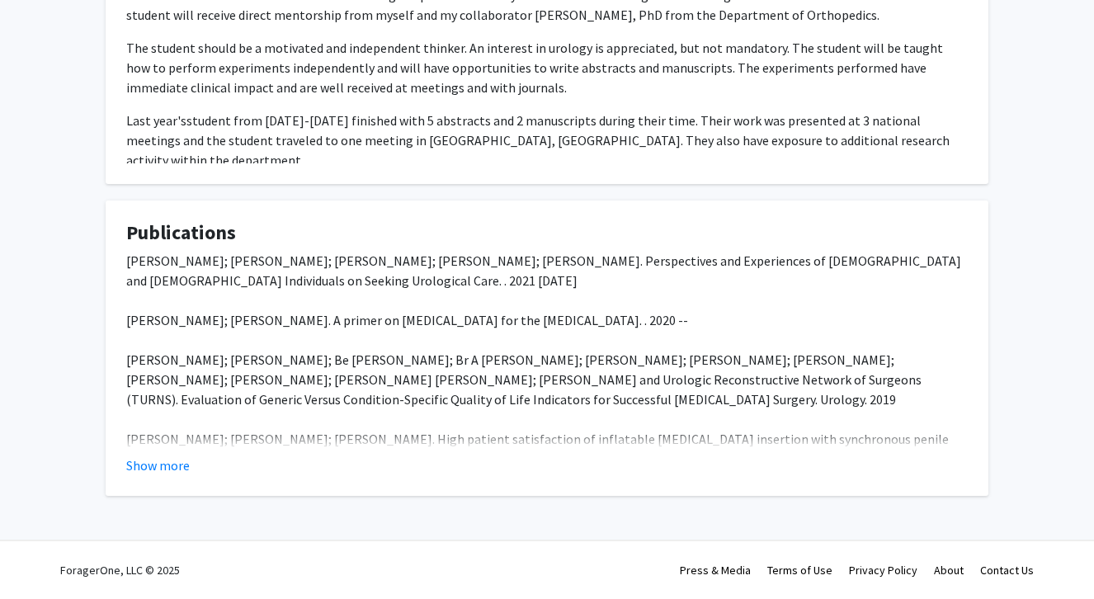
scroll to position [514, 0]
click at [164, 491] on fg-card "Publications [PERSON_NAME]; [PERSON_NAME]; [PERSON_NAME]; [PERSON_NAME]; [PERSO…" at bounding box center [547, 348] width 883 height 296
click at [165, 470] on button "Show more" at bounding box center [158, 465] width 64 height 20
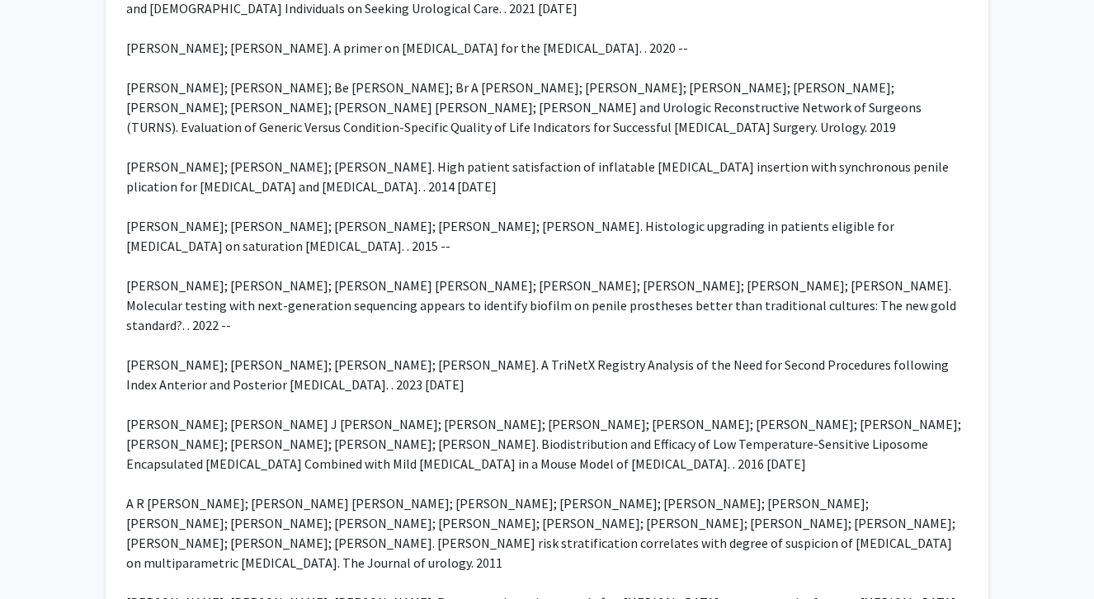
scroll to position [786, 0]
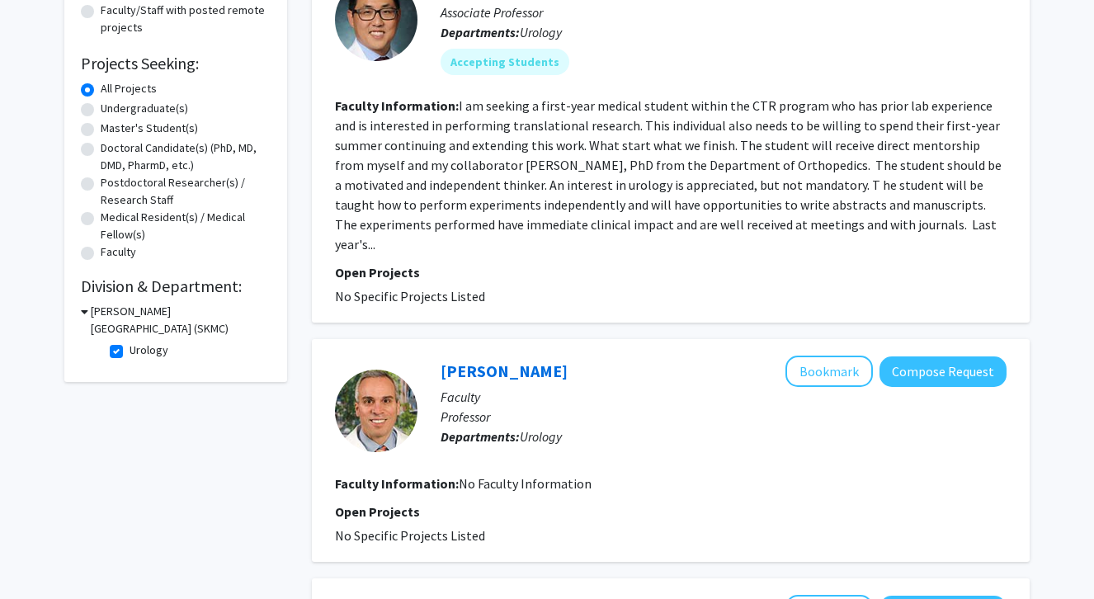
scroll to position [231, 0]
click at [130, 353] on label "Urology" at bounding box center [149, 350] width 39 height 17
click at [130, 353] on input "Urology" at bounding box center [135, 347] width 11 height 11
checkbox input "false"
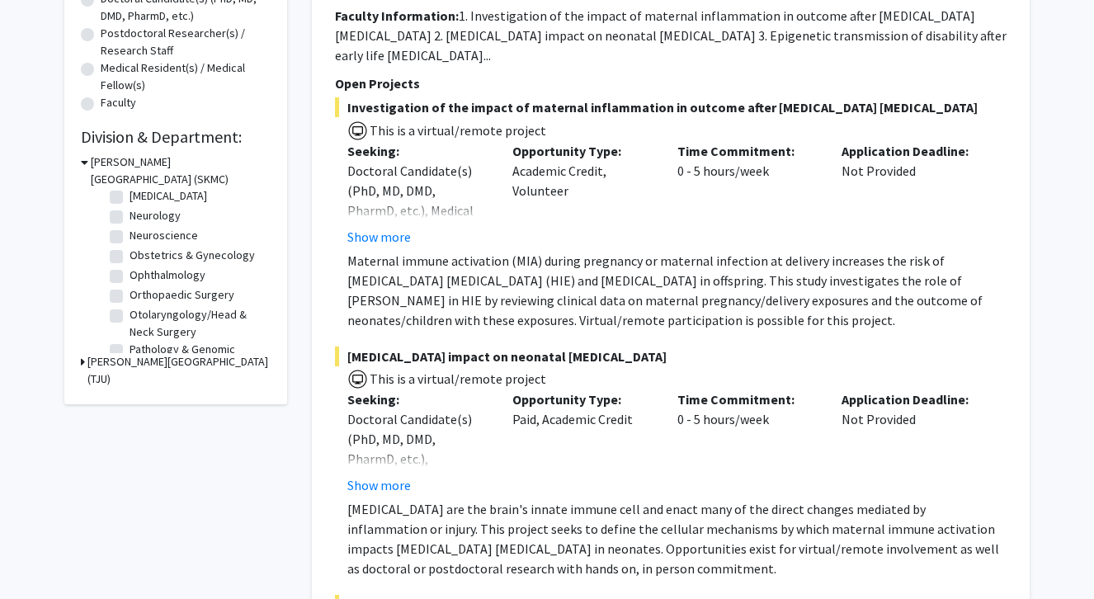
scroll to position [447, 0]
click at [130, 224] on label "Neurology" at bounding box center [155, 216] width 51 height 17
click at [130, 219] on input "Neurology" at bounding box center [135, 213] width 11 height 11
checkbox input "true"
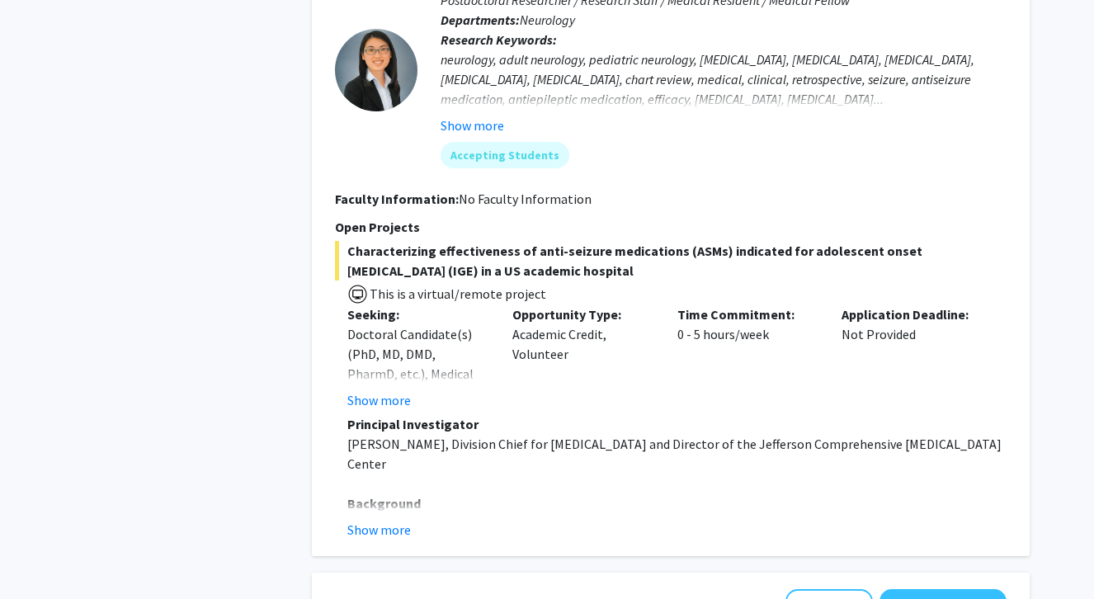
scroll to position [1457, 0]
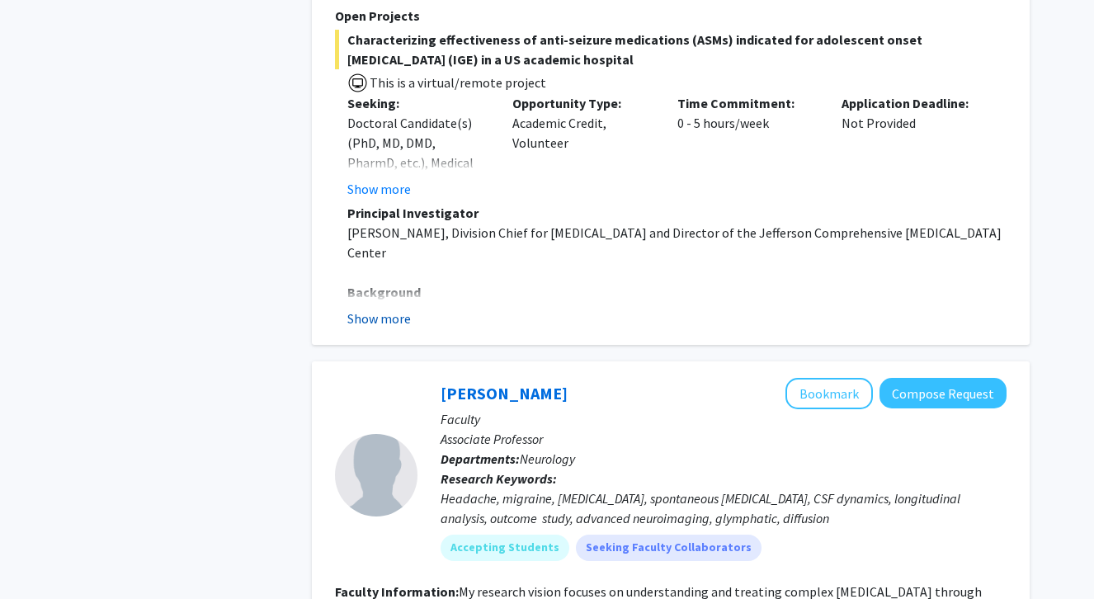
click at [400, 320] on button "Show more" at bounding box center [379, 318] width 64 height 20
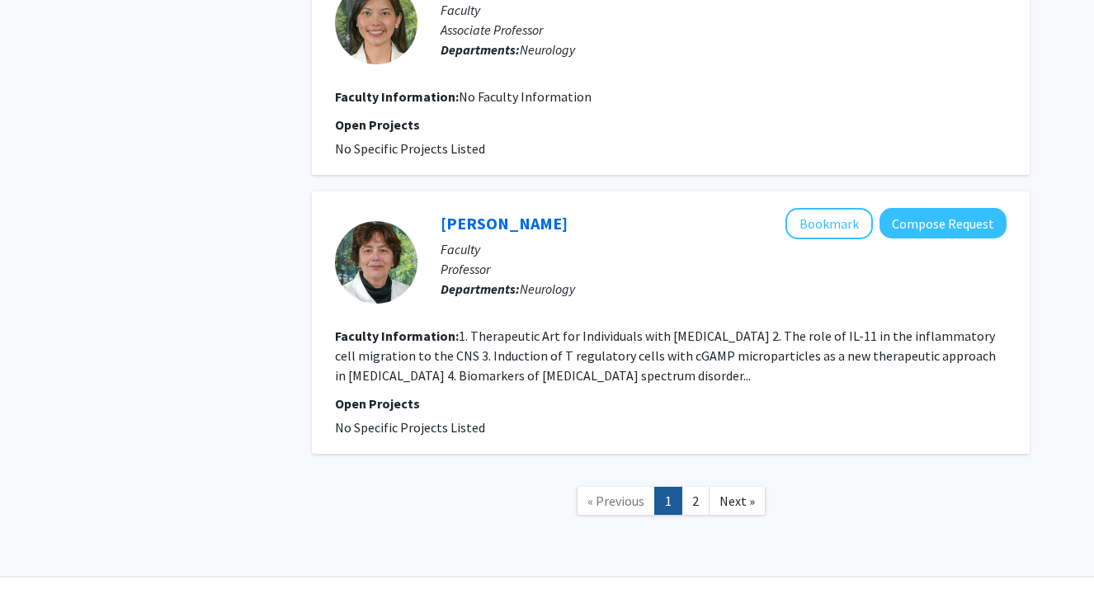
scroll to position [4782, 0]
click at [699, 487] on link "2" at bounding box center [695, 501] width 28 height 29
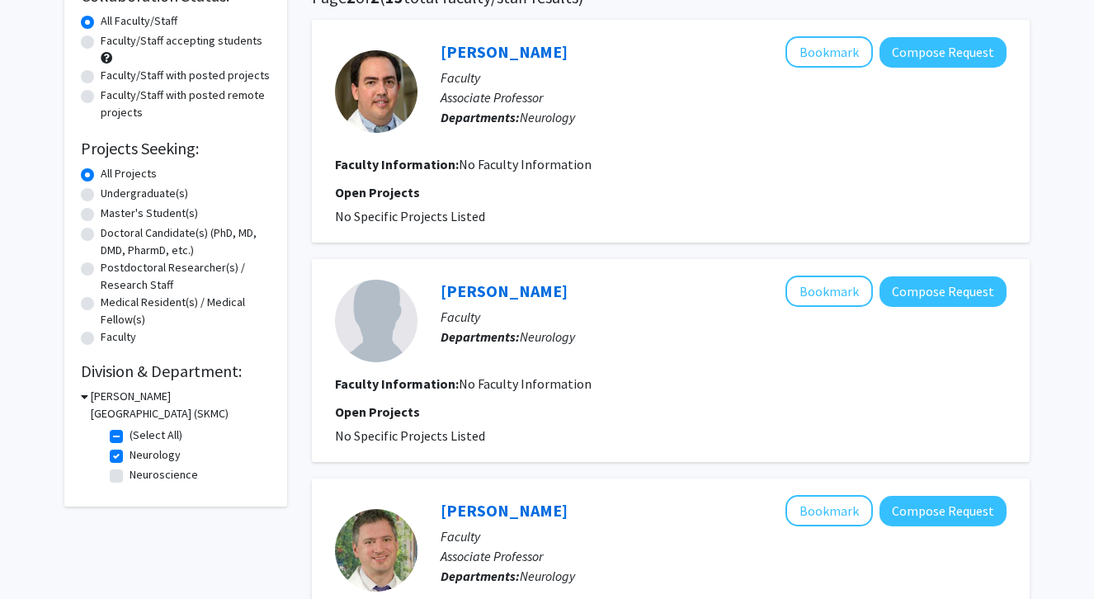
scroll to position [213, 0]
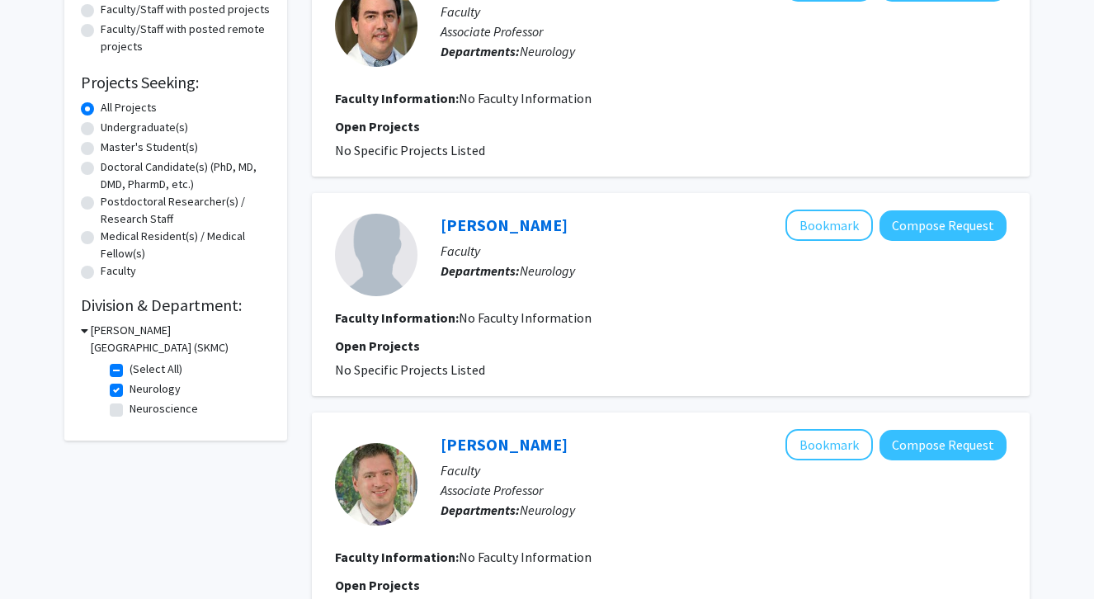
click at [130, 394] on label "Neurology" at bounding box center [155, 388] width 51 height 17
click at [130, 391] on input "Neurology" at bounding box center [135, 385] width 11 height 11
checkbox input "false"
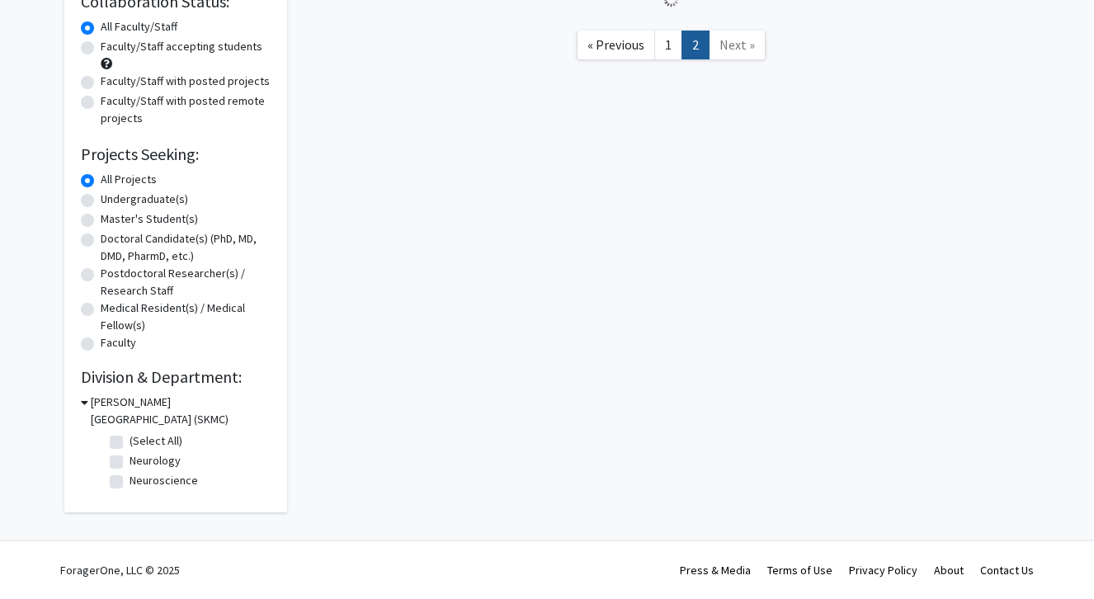
checkbox input "false"
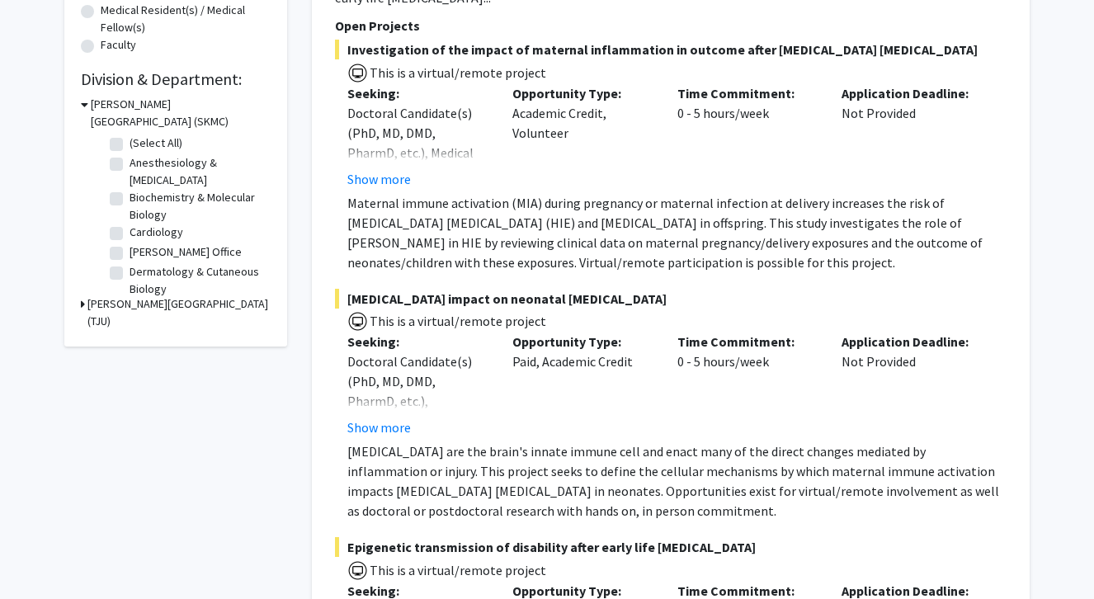
click at [130, 237] on label "Cardiology" at bounding box center [157, 232] width 54 height 17
click at [130, 234] on input "Cardiology" at bounding box center [135, 229] width 11 height 11
checkbox input "true"
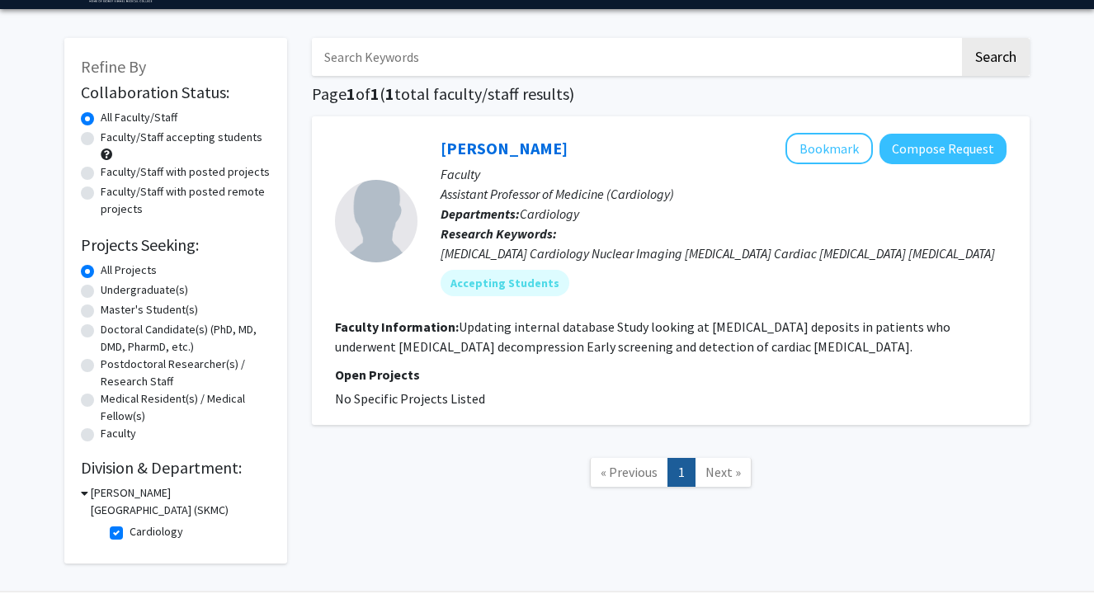
scroll to position [52, 0]
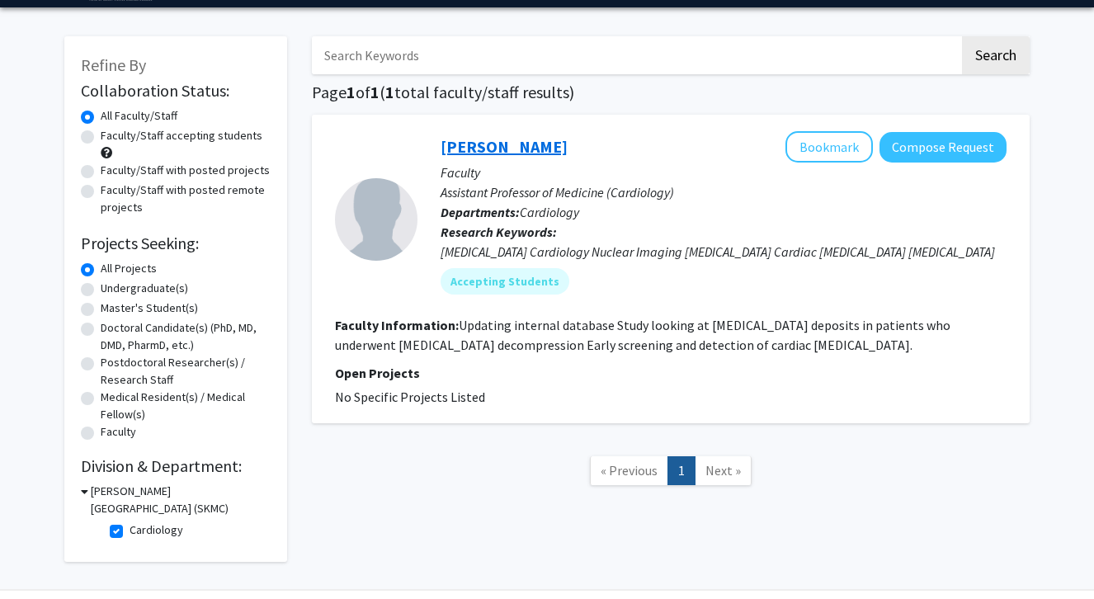
click at [469, 146] on link "[PERSON_NAME]" at bounding box center [503, 146] width 127 height 21
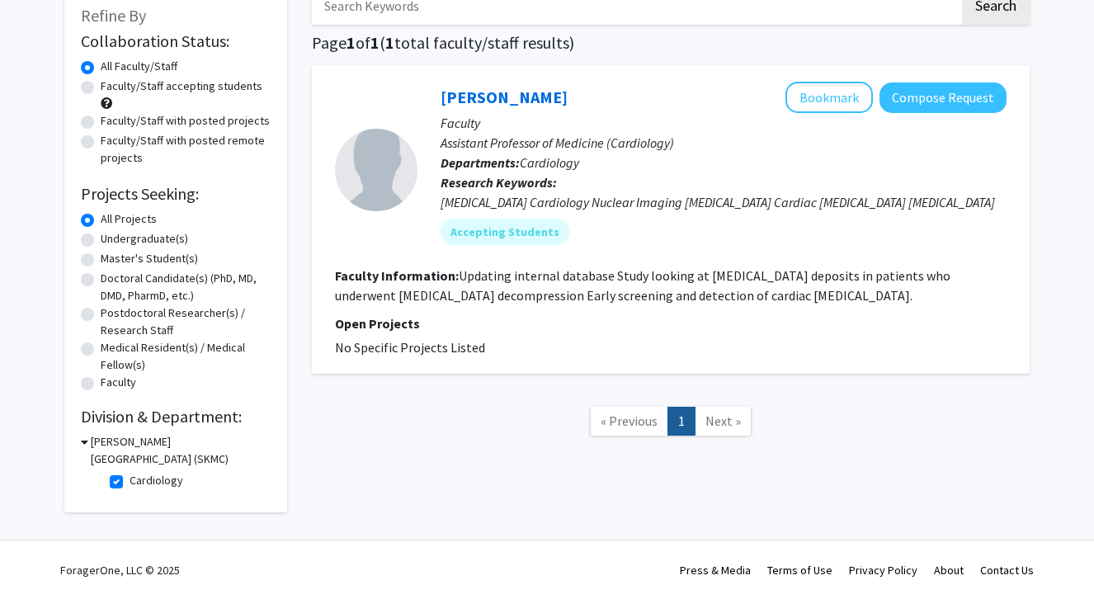
scroll to position [104, 0]
click at [130, 479] on label "Cardiology" at bounding box center [157, 480] width 54 height 17
click at [130, 479] on input "Cardiology" at bounding box center [135, 477] width 11 height 11
checkbox input "false"
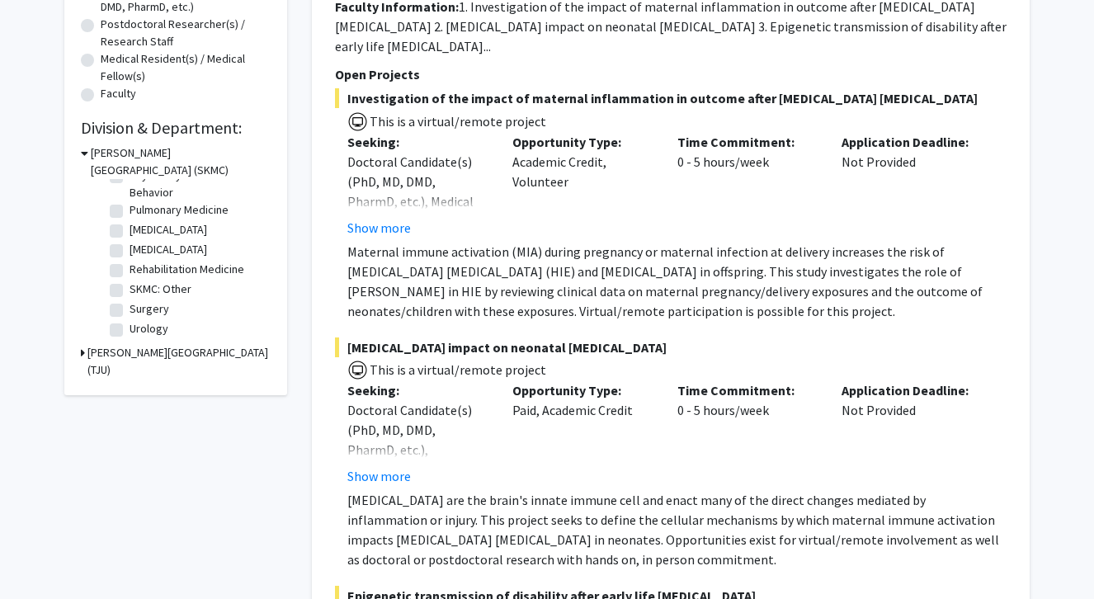
scroll to position [722, 0]
click at [130, 293] on label "SKMC: Other" at bounding box center [161, 288] width 62 height 17
click at [130, 291] on input "SKMC: Other" at bounding box center [135, 285] width 11 height 11
checkbox input "true"
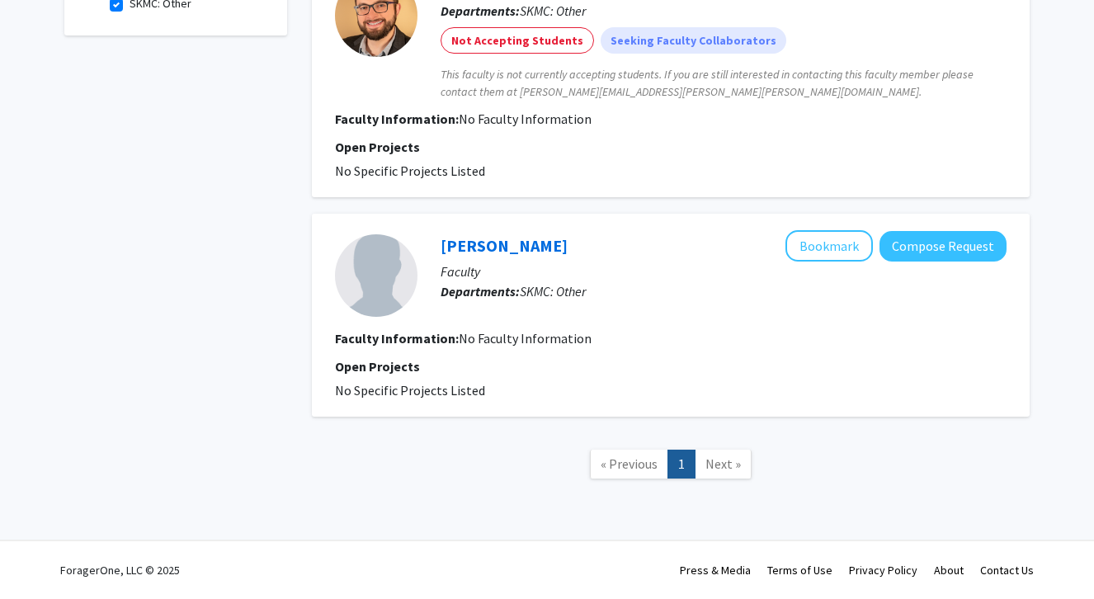
scroll to position [192, 0]
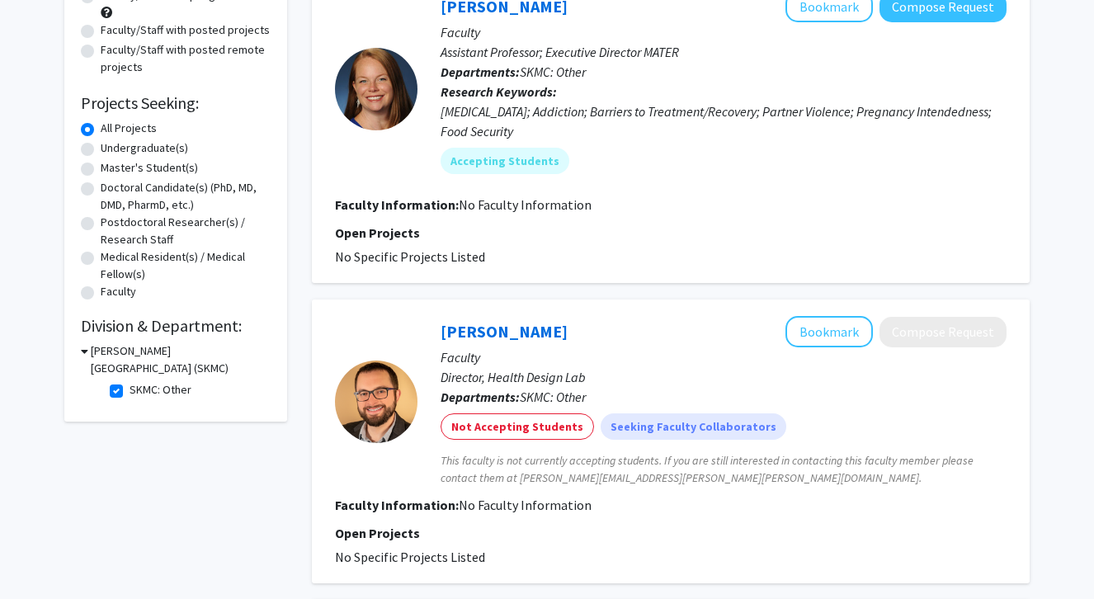
click at [130, 391] on label "SKMC: Other" at bounding box center [161, 389] width 62 height 17
click at [130, 391] on input "SKMC: Other" at bounding box center [135, 386] width 11 height 11
checkbox input "false"
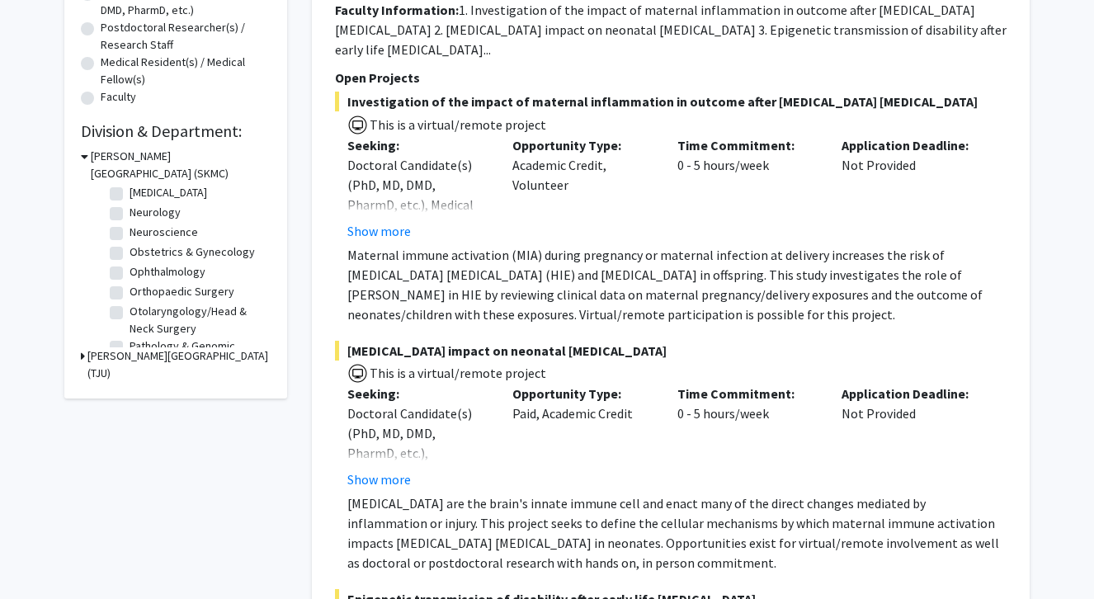
scroll to position [450, 0]
click at [130, 268] on label "Ophthalmology" at bounding box center [168, 267] width 76 height 17
click at [130, 268] on input "Ophthalmology" at bounding box center [135, 264] width 11 height 11
checkbox input "true"
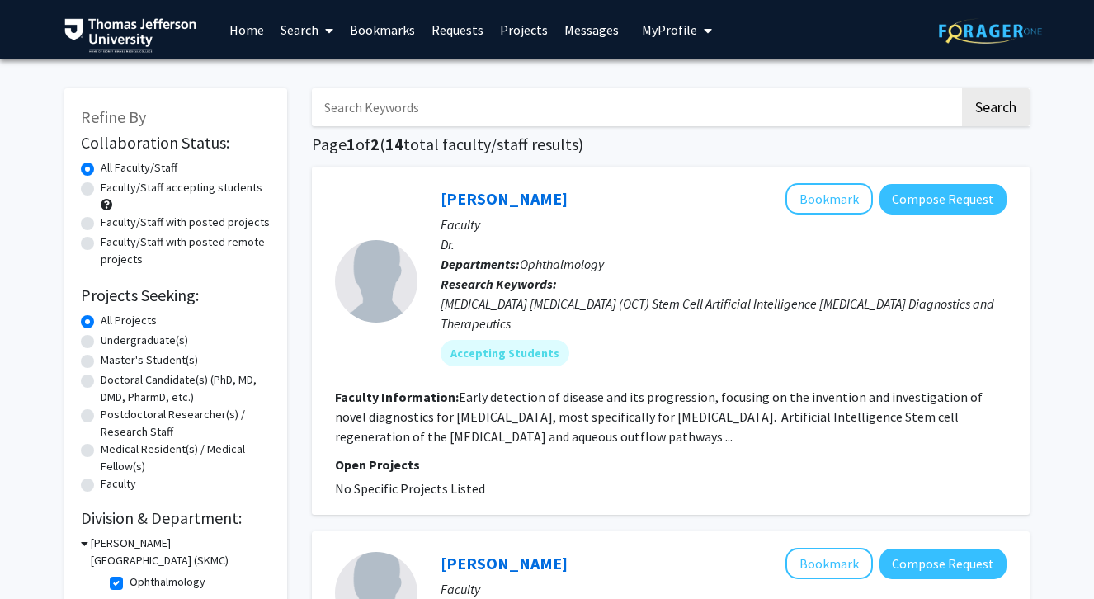
scroll to position [307, 0]
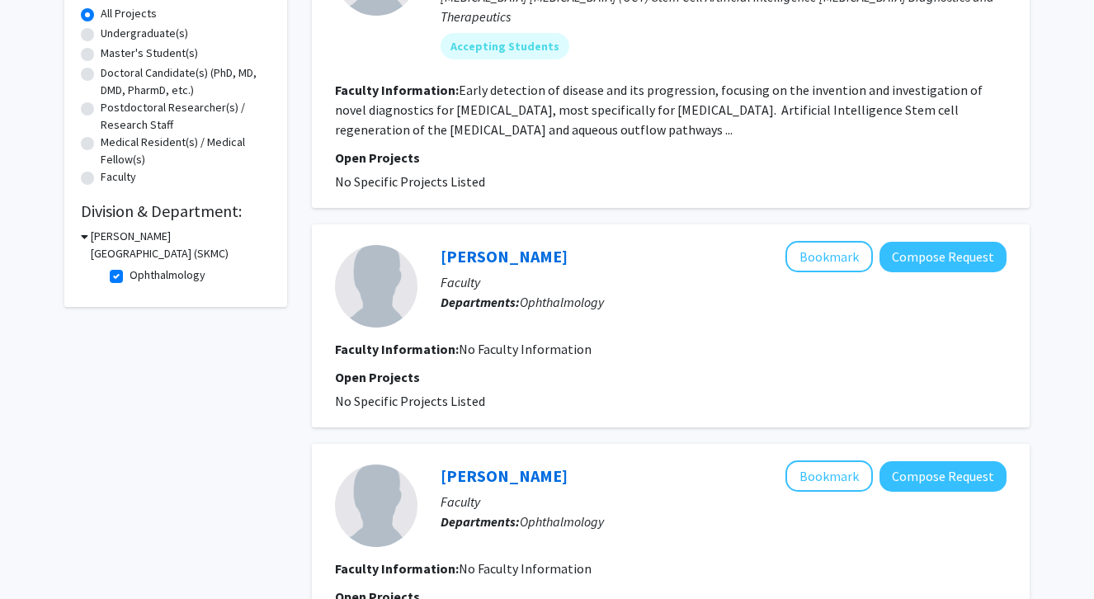
click at [130, 280] on label "Ophthalmology" at bounding box center [168, 274] width 76 height 17
click at [130, 277] on input "Ophthalmology" at bounding box center [135, 271] width 11 height 11
checkbox input "false"
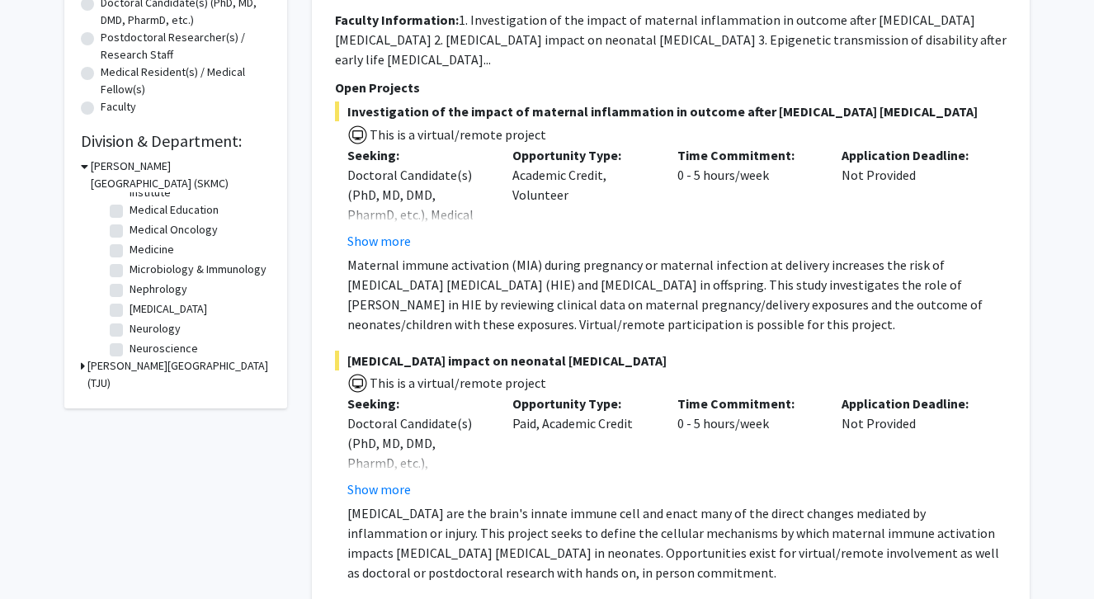
scroll to position [260, 0]
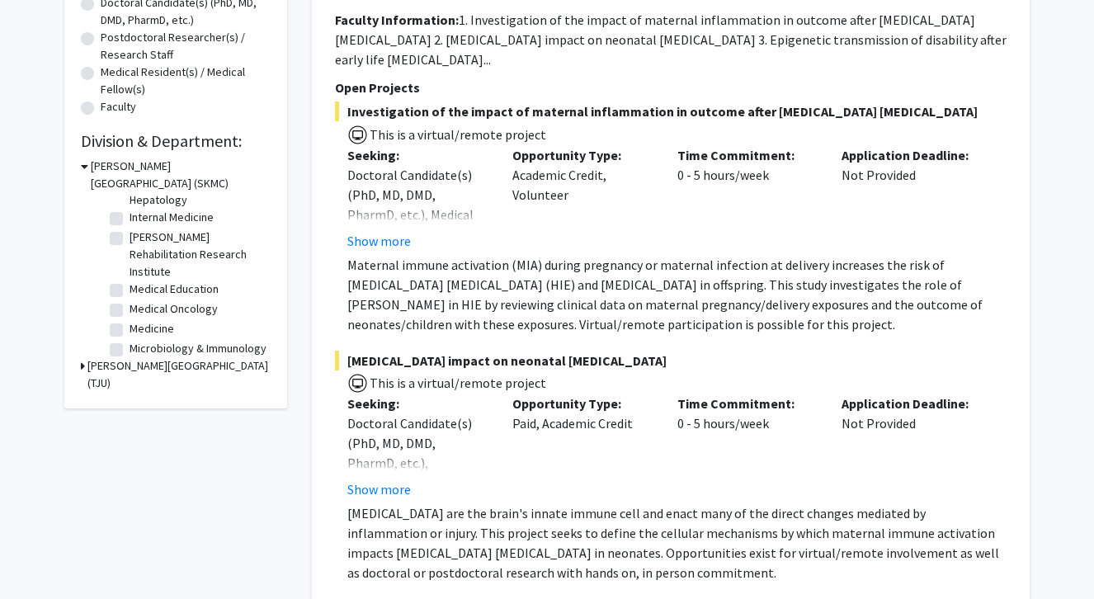
click at [130, 310] on label "Medical Oncology" at bounding box center [174, 308] width 88 height 17
click at [130, 310] on input "Medical Oncology" at bounding box center [135, 305] width 11 height 11
checkbox input "true"
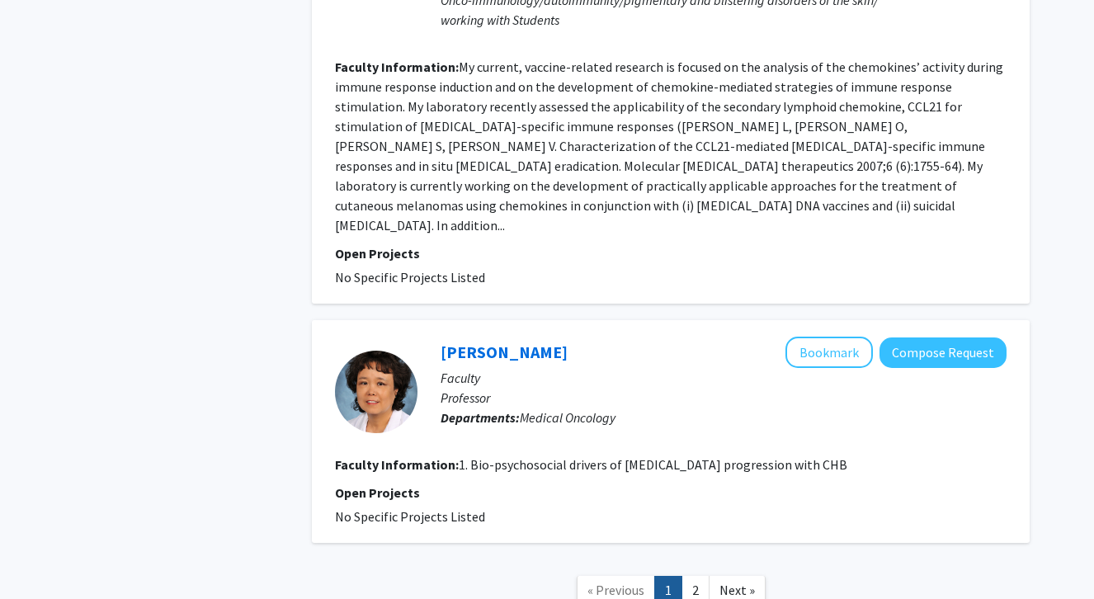
scroll to position [3333, 0]
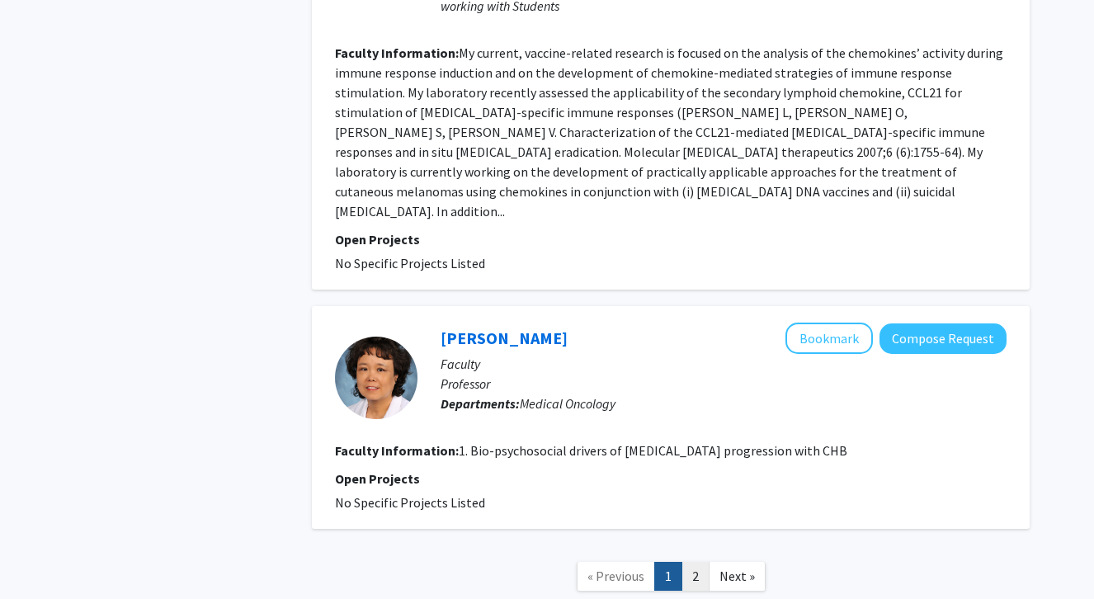
click at [699, 562] on link "2" at bounding box center [695, 576] width 28 height 29
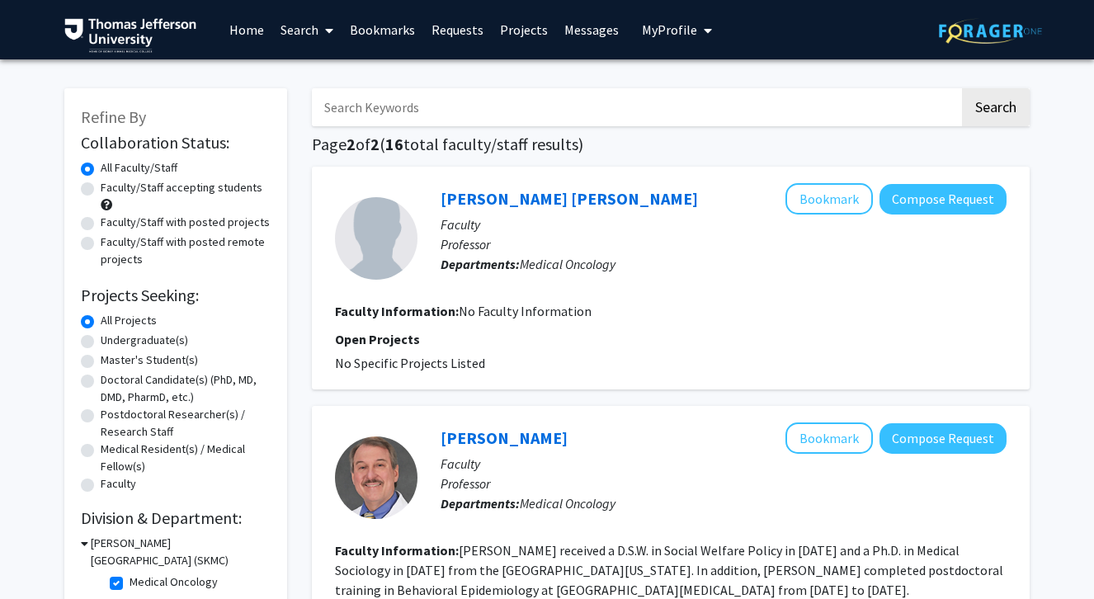
click at [327, 24] on span at bounding box center [325, 31] width 15 height 58
click at [331, 115] on span "Students" at bounding box center [322, 108] width 101 height 33
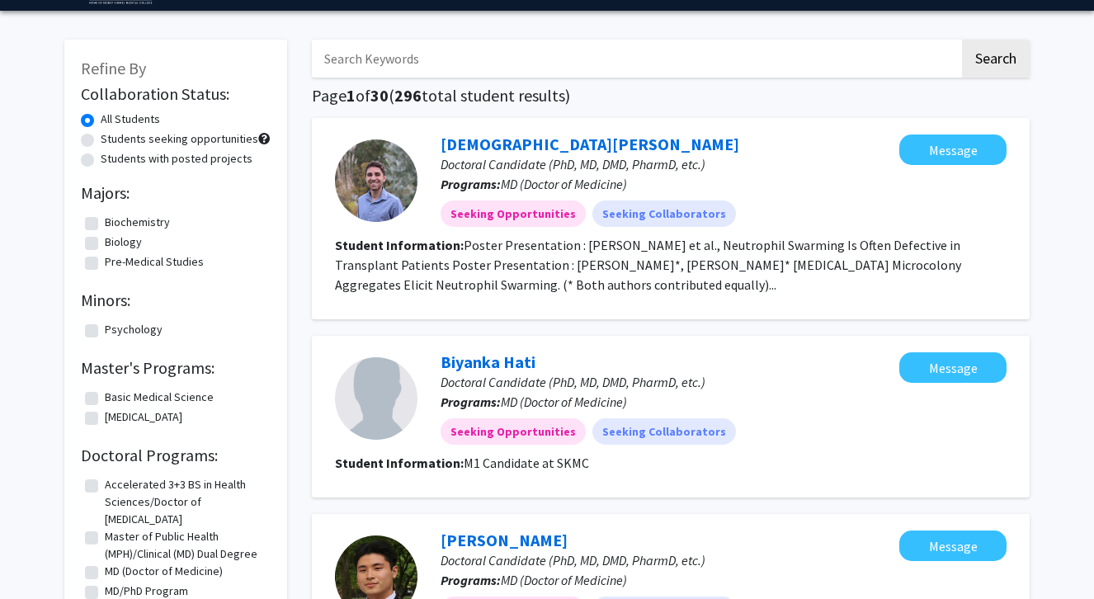
scroll to position [87, 0]
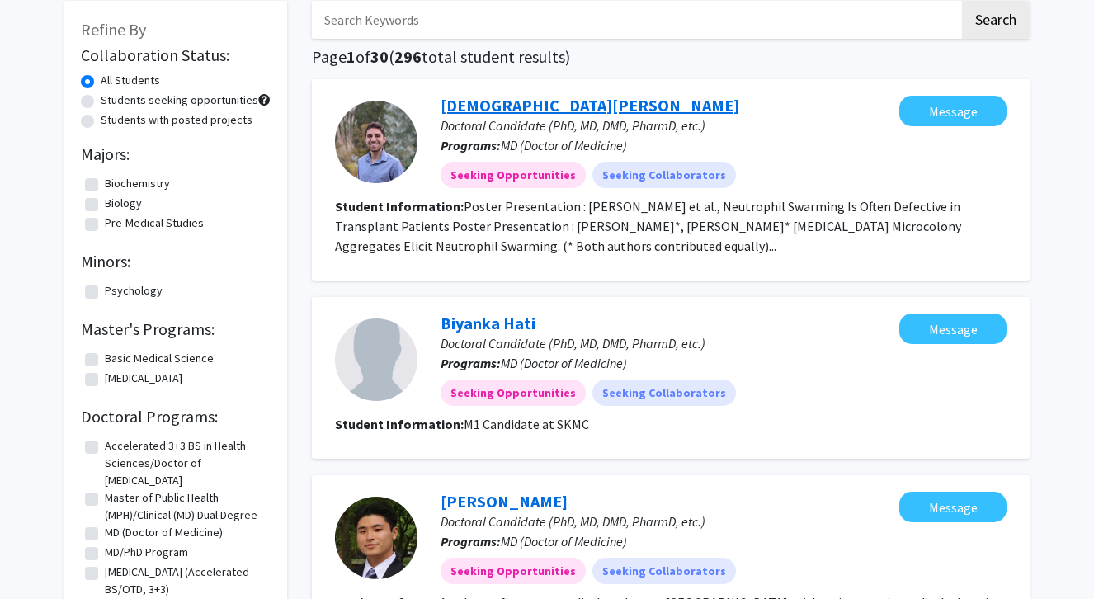
click at [521, 111] on link "[DEMOGRAPHIC_DATA][PERSON_NAME]" at bounding box center [589, 105] width 299 height 21
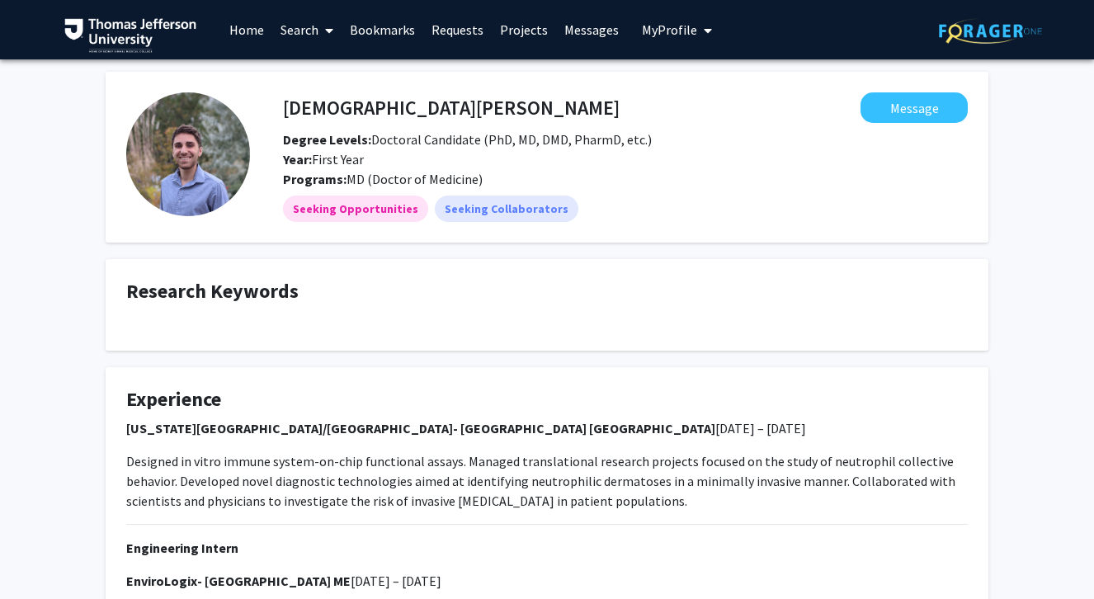
click at [184, 169] on img at bounding box center [188, 154] width 124 height 124
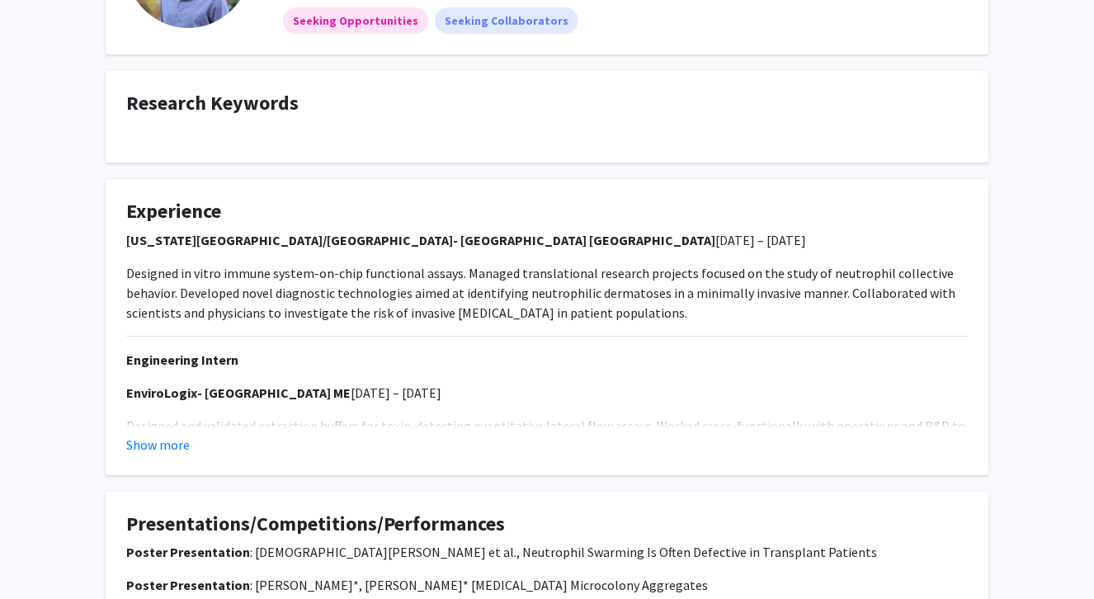
scroll to position [168, 0]
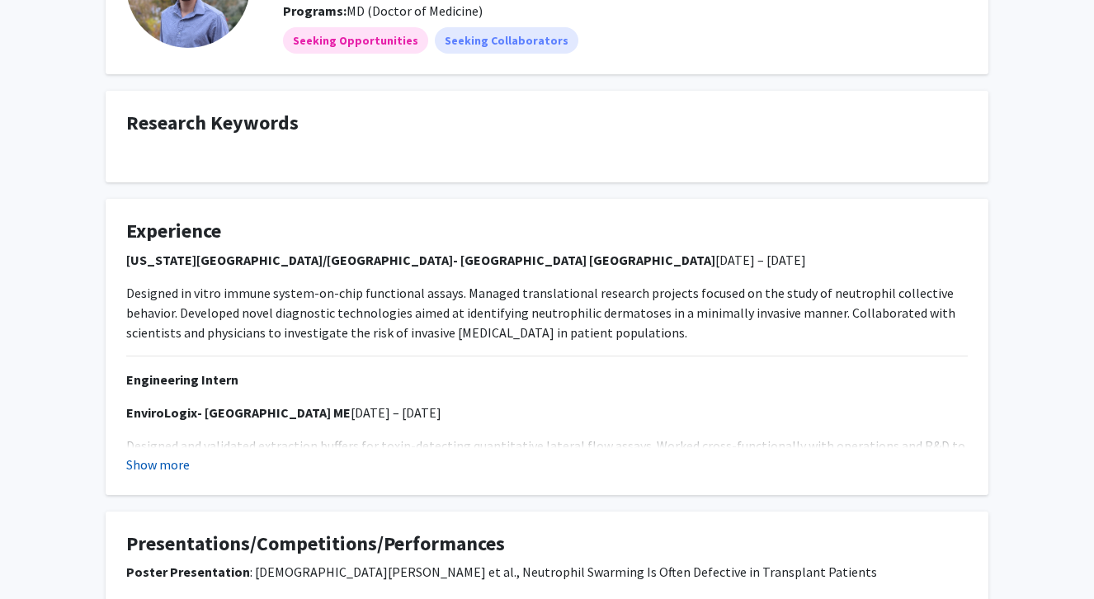
click at [179, 462] on button "Show more" at bounding box center [158, 464] width 64 height 20
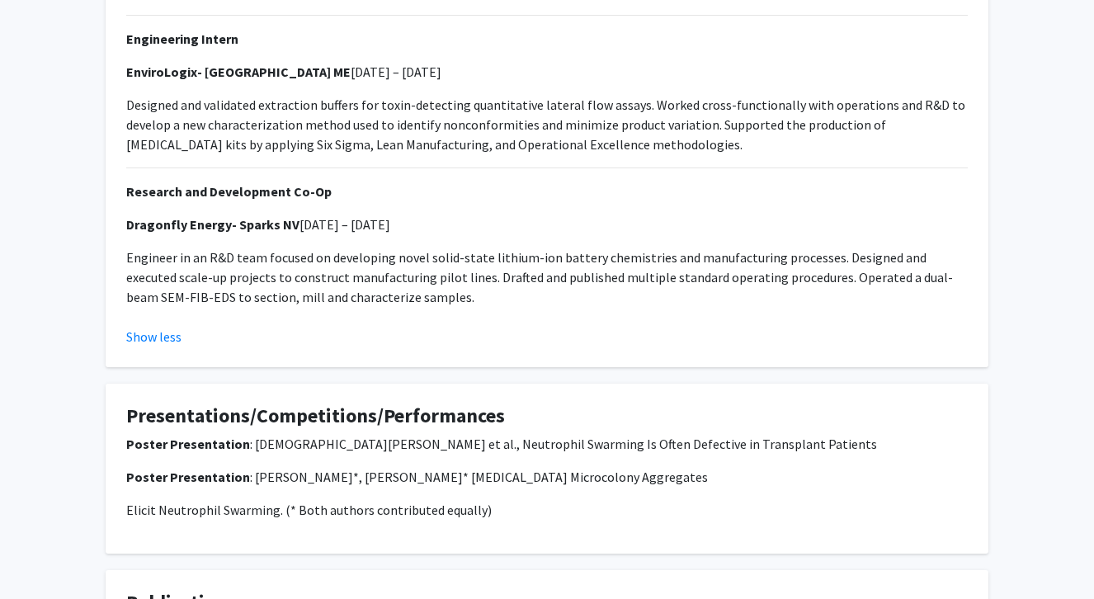
scroll to position [23, 0]
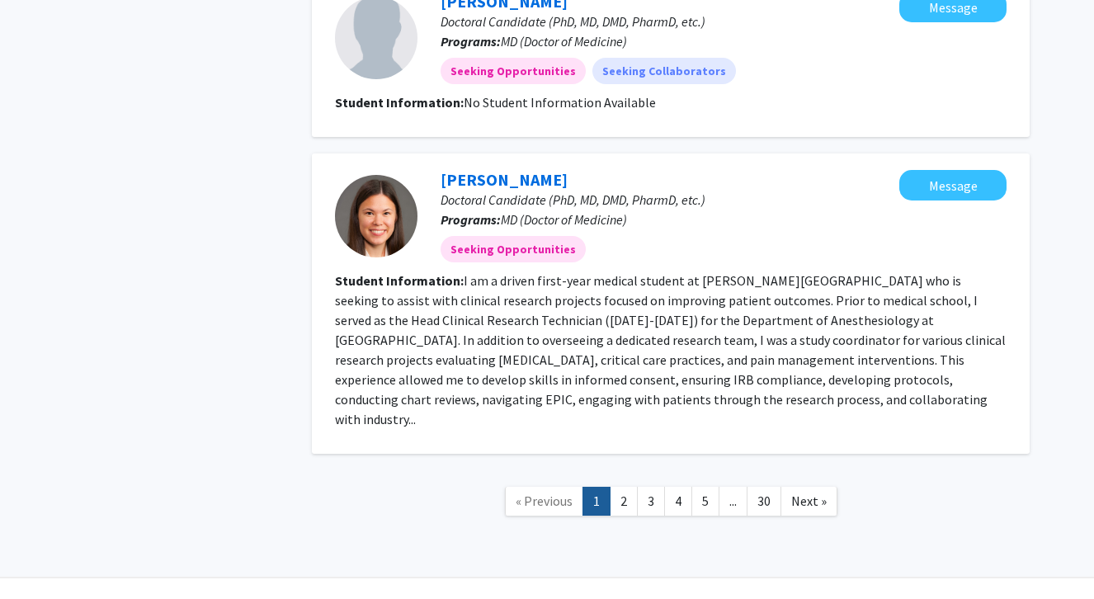
scroll to position [1695, 0]
click at [626, 487] on link "2" at bounding box center [624, 501] width 28 height 29
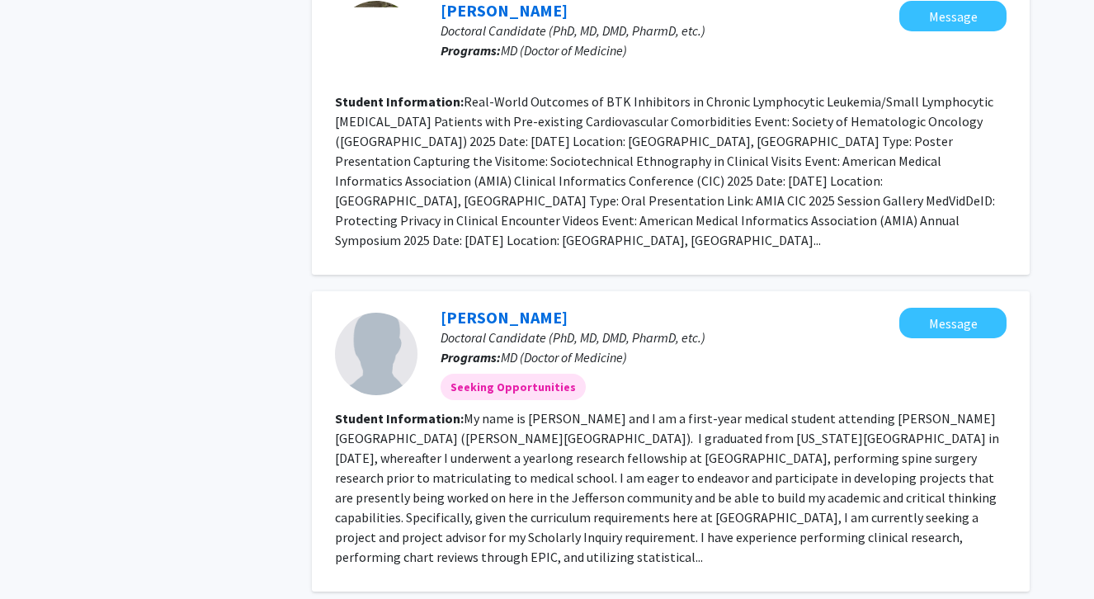
scroll to position [2586, 0]
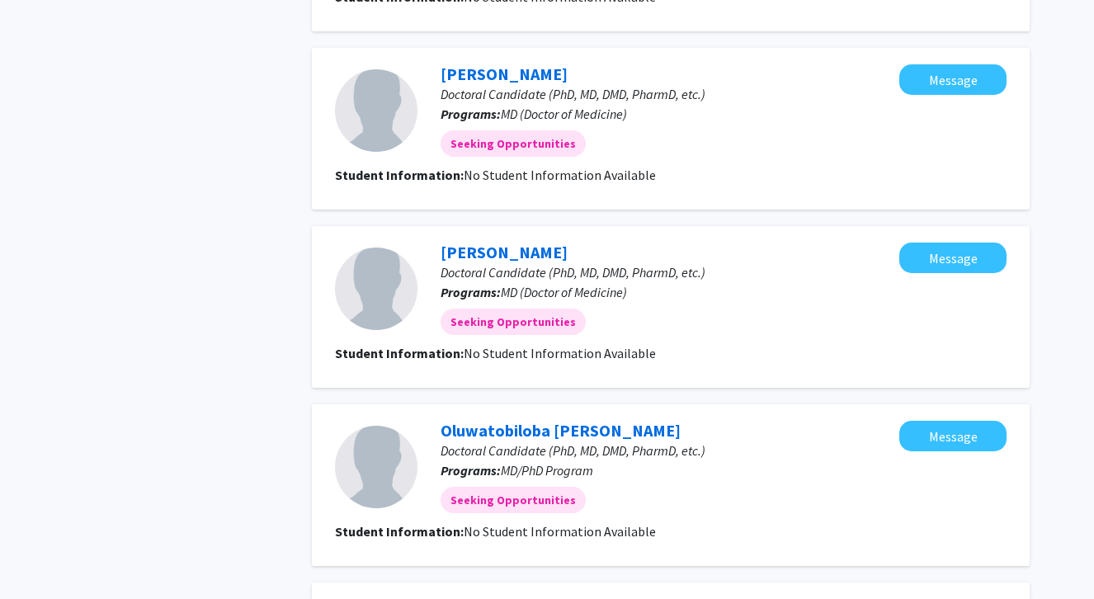
scroll to position [1563, 0]
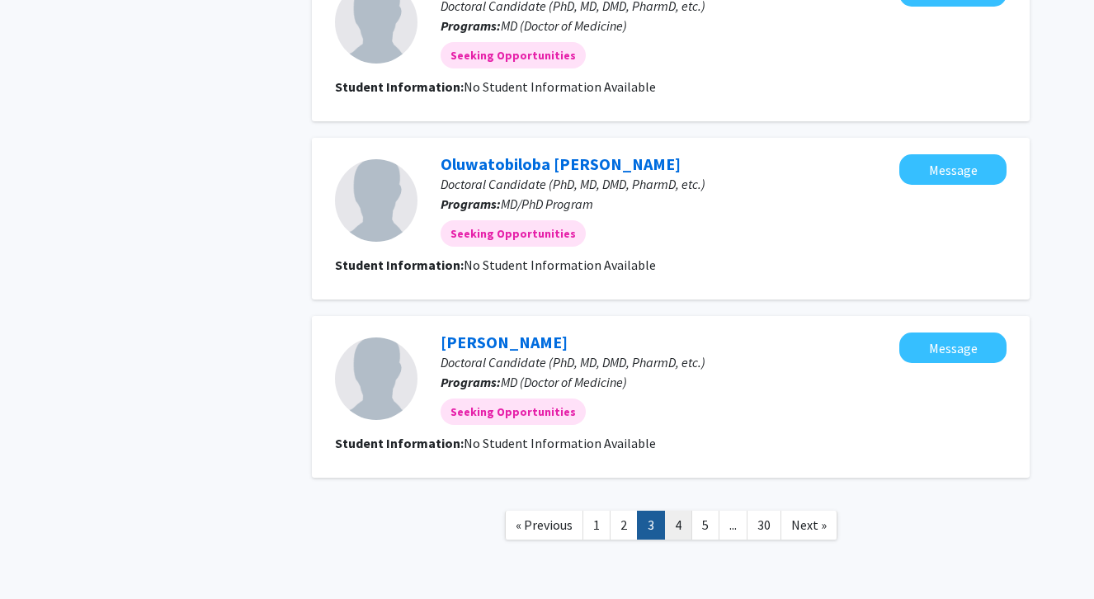
click at [682, 511] on link "4" at bounding box center [678, 525] width 28 height 29
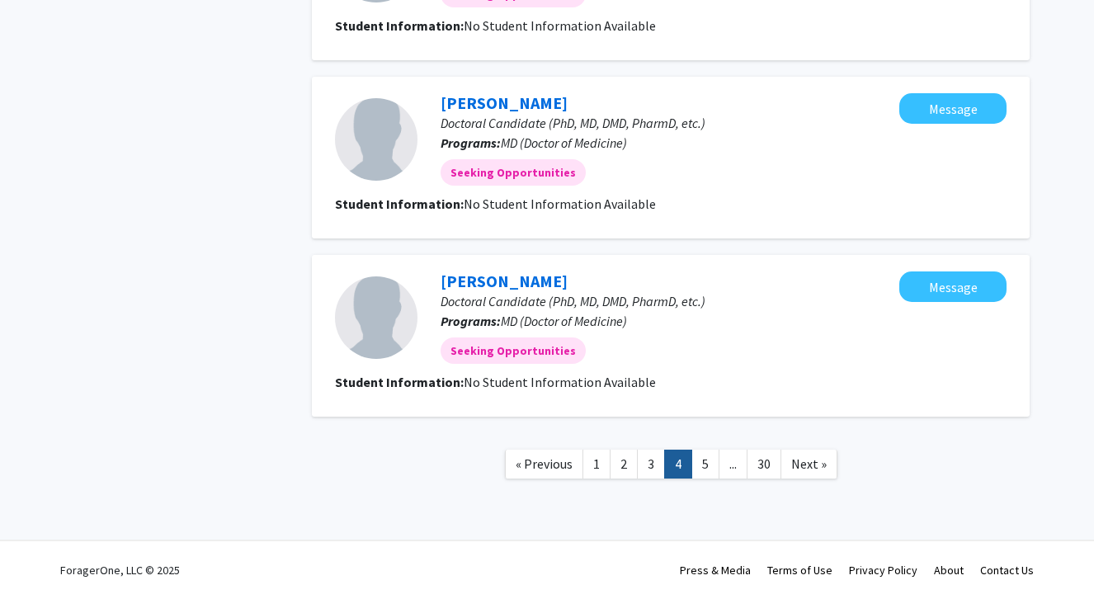
scroll to position [1497, 0]
click at [704, 462] on link "5" at bounding box center [705, 464] width 28 height 29
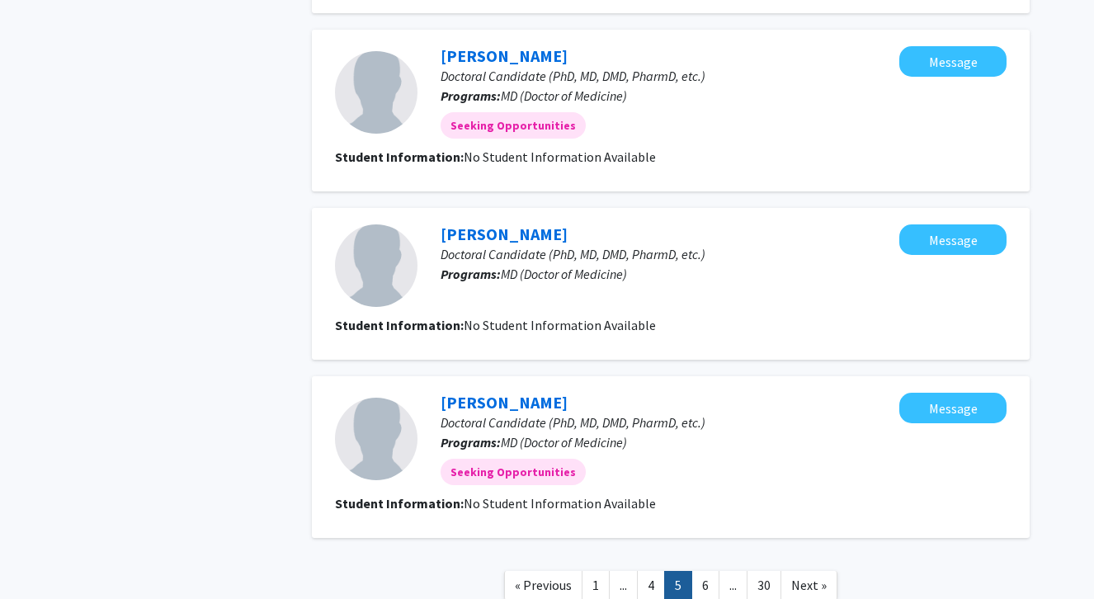
scroll to position [1395, 0]
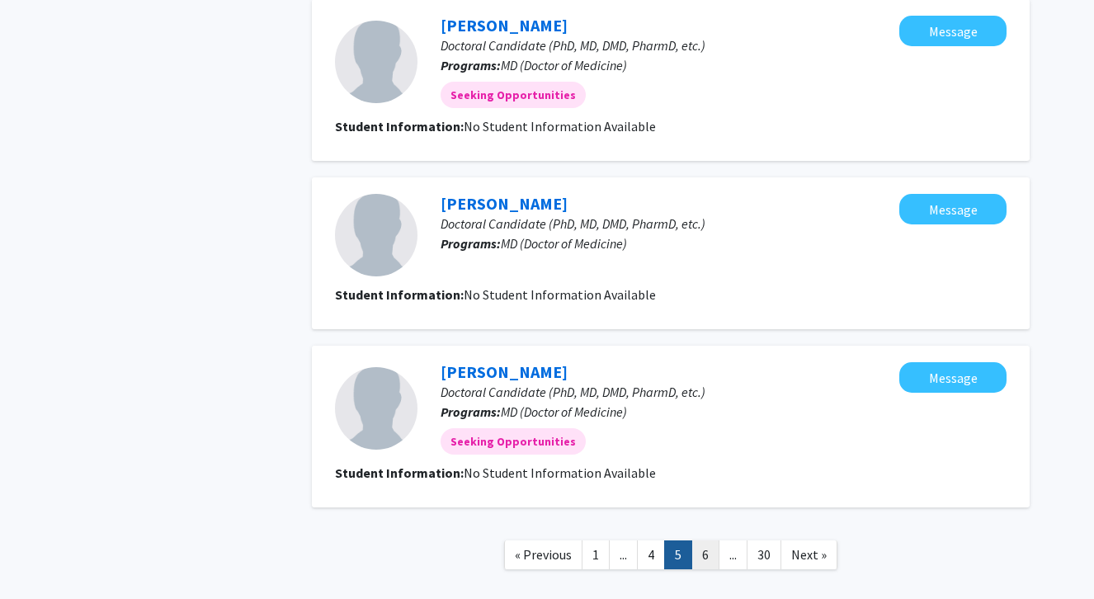
click at [710, 555] on link "6" at bounding box center [705, 554] width 28 height 29
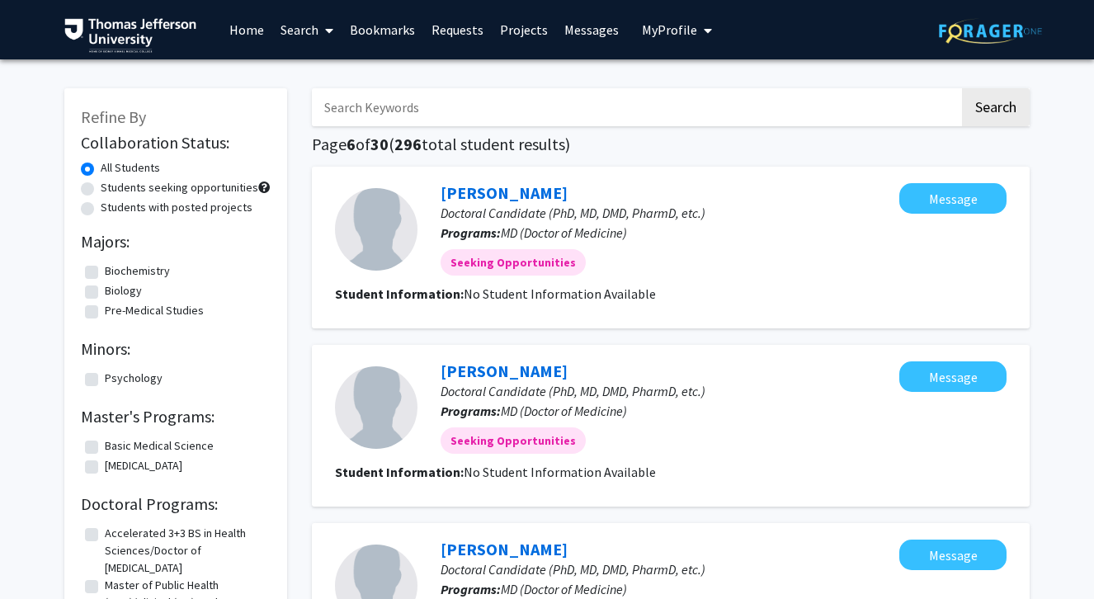
click at [239, 44] on link "Home" at bounding box center [246, 30] width 51 height 58
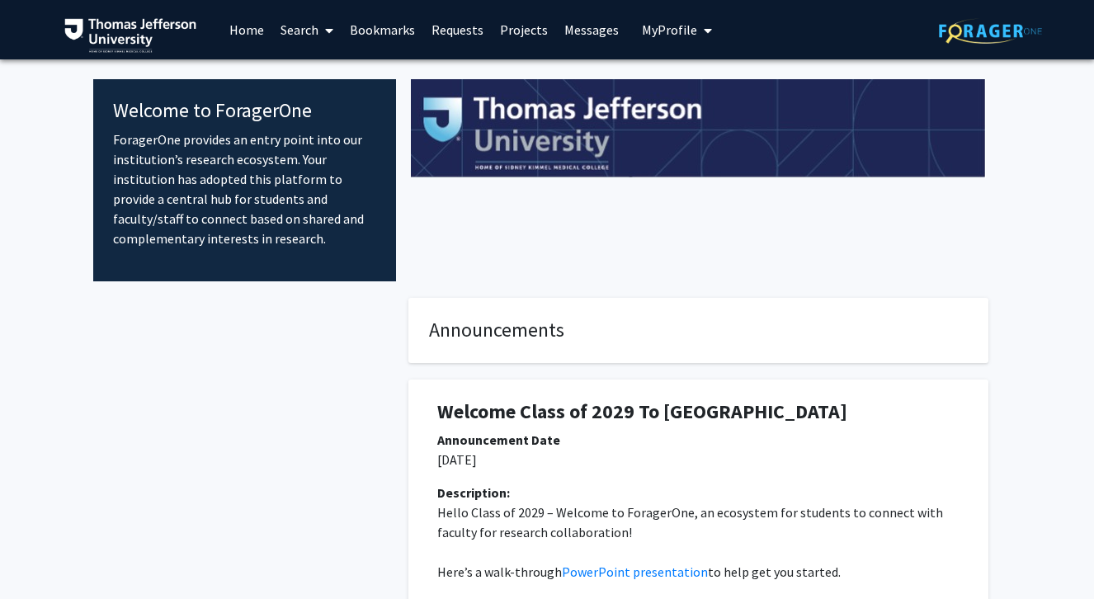
click at [670, 46] on button "My Profile" at bounding box center [677, 29] width 80 height 59
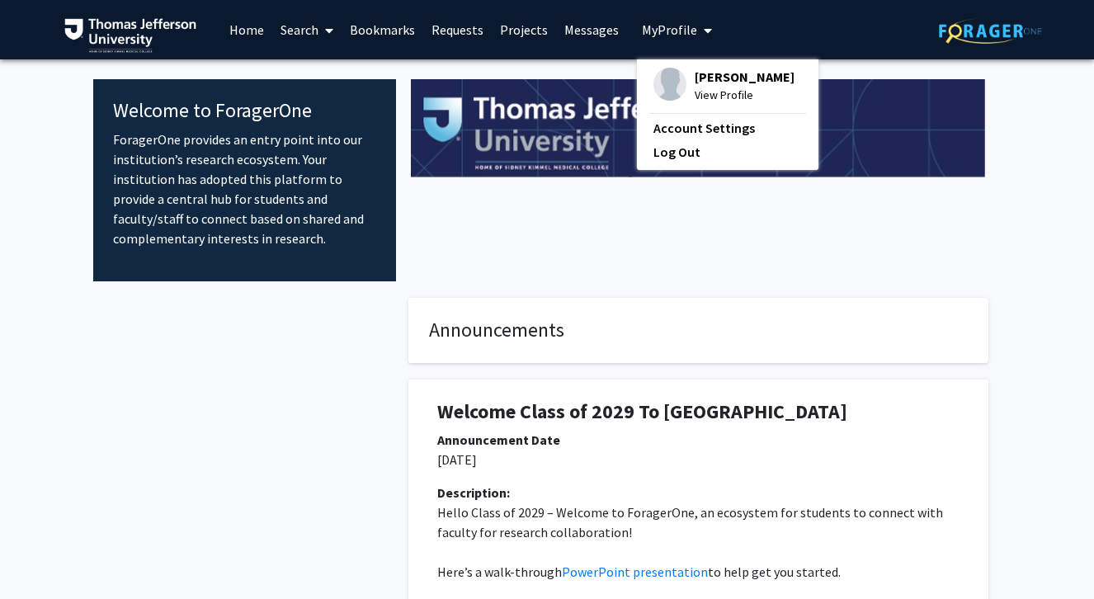
click at [678, 79] on div "[PERSON_NAME] View Profile" at bounding box center [723, 86] width 141 height 36
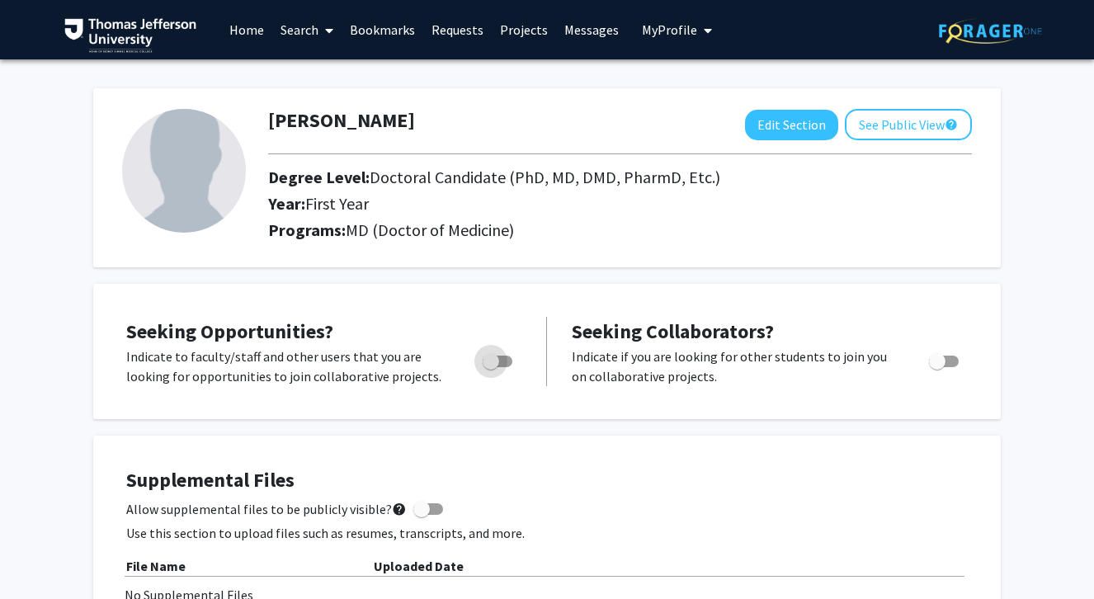
click at [499, 367] on span "Toggle" at bounding box center [491, 361] width 16 height 16
click at [491, 367] on input "Are you actively seeking opportunities?" at bounding box center [490, 367] width 1 height 1
checkbox input "true"
click at [244, 35] on link "Home" at bounding box center [246, 30] width 51 height 58
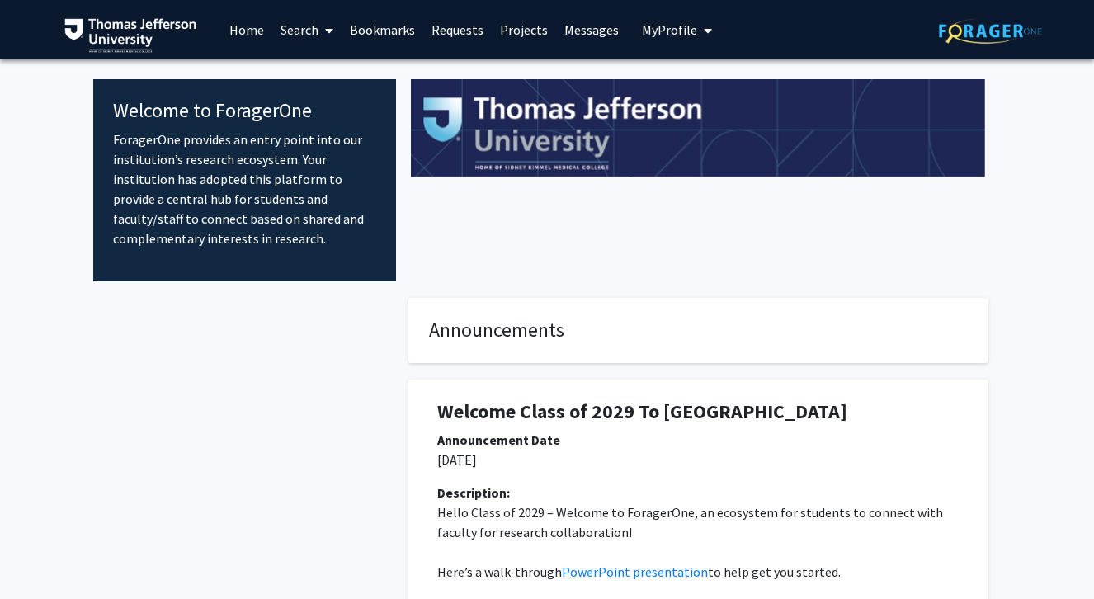
click at [285, 33] on link "Search" at bounding box center [306, 30] width 69 height 58
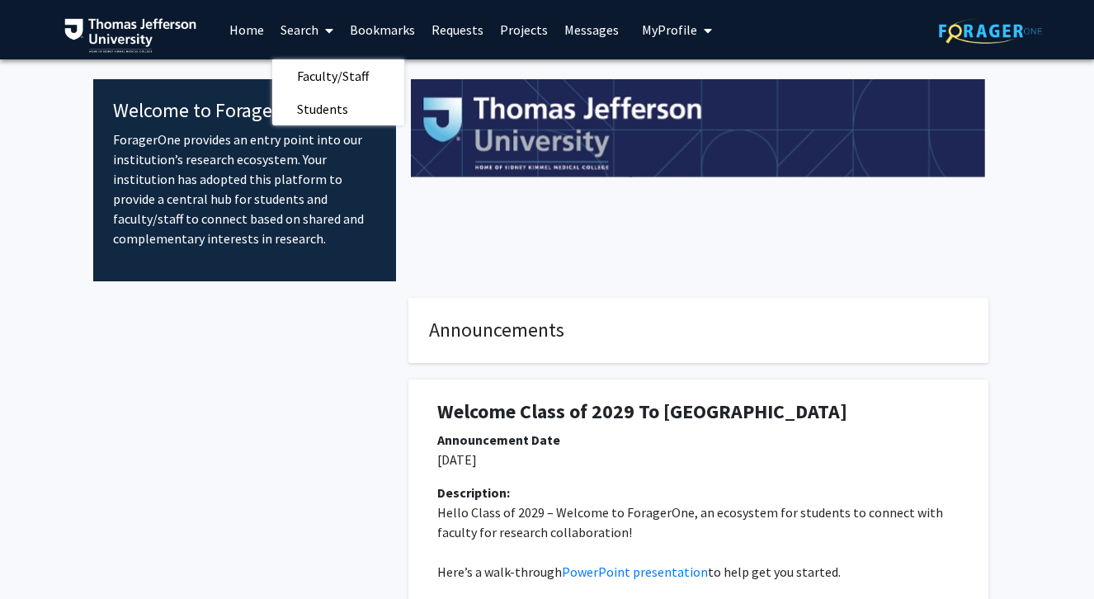
click at [225, 66] on div "Welcome to ForagerOne ForagerOne provides an entry point into our institution’s…" at bounding box center [546, 555] width 907 height 993
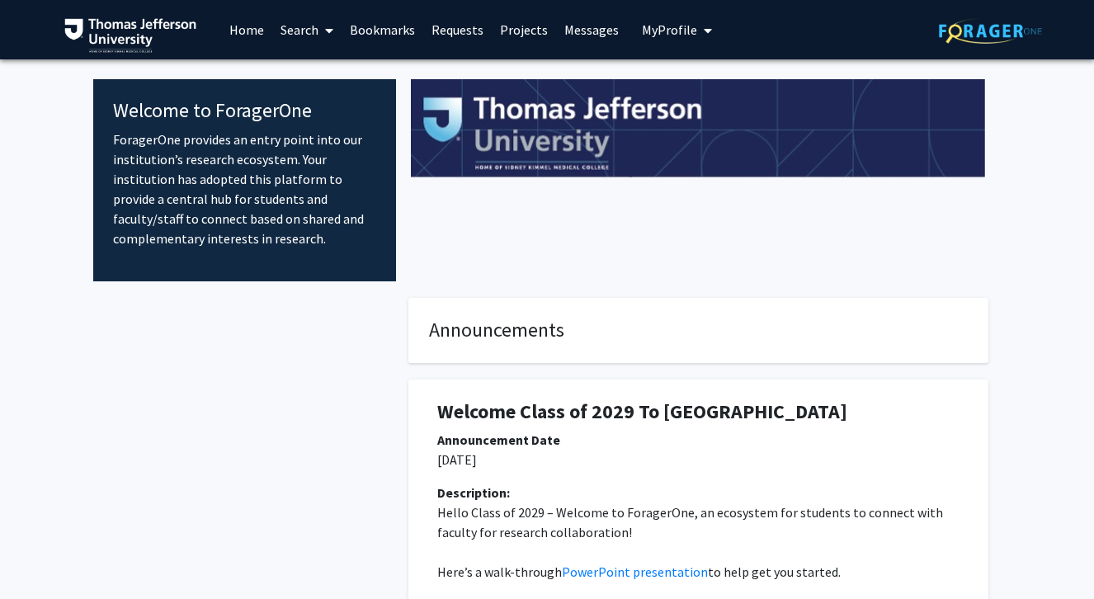
click at [505, 34] on link "Projects" at bounding box center [524, 30] width 64 height 58
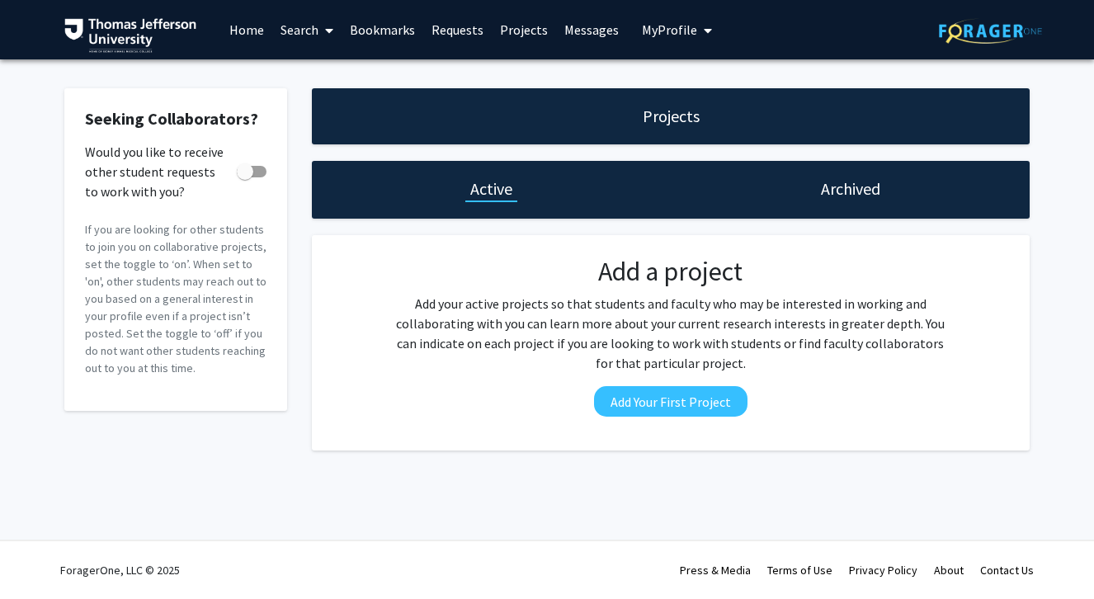
click at [313, 26] on link "Search" at bounding box center [306, 30] width 69 height 58
click at [336, 106] on span "Students" at bounding box center [322, 108] width 101 height 33
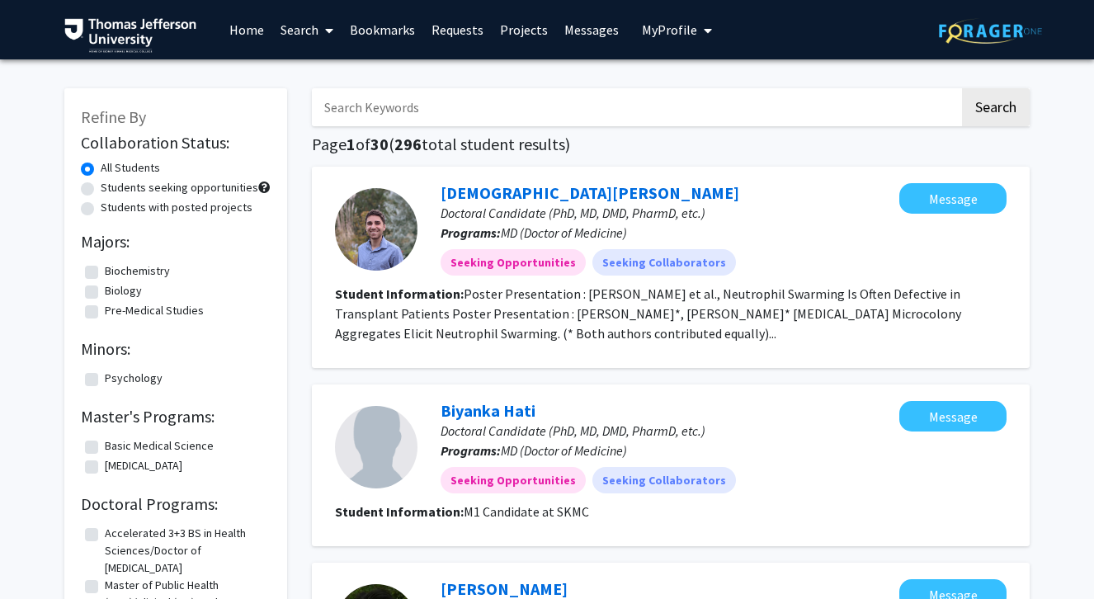
click at [294, 26] on link "Search" at bounding box center [306, 30] width 69 height 58
click at [308, 78] on span "Faculty/Staff" at bounding box center [332, 75] width 121 height 33
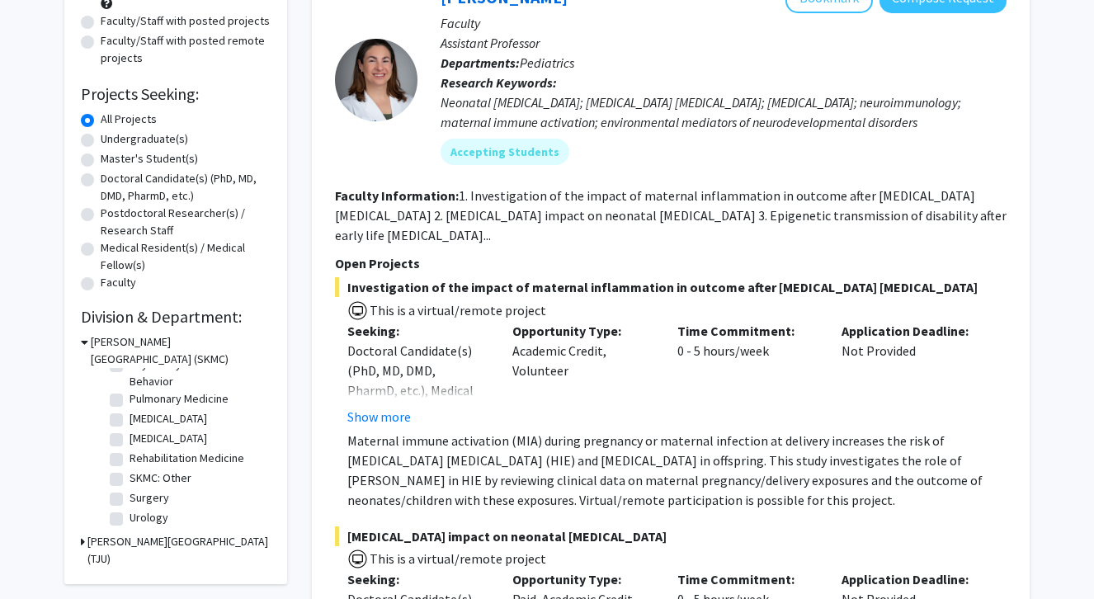
scroll to position [722, 0]
click at [130, 522] on label "Urology" at bounding box center [149, 517] width 39 height 17
click at [130, 520] on input "Urology" at bounding box center [135, 514] width 11 height 11
checkbox input "true"
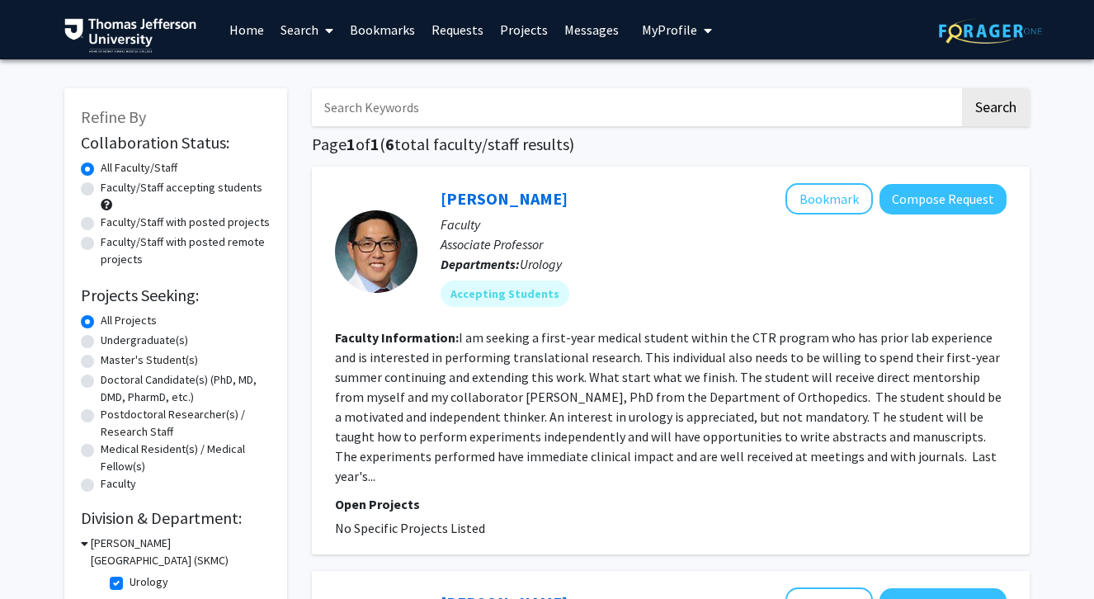
click at [548, 110] on input "Search Keywords" at bounding box center [636, 107] width 648 height 38
